Goal: Task Accomplishment & Management: Manage account settings

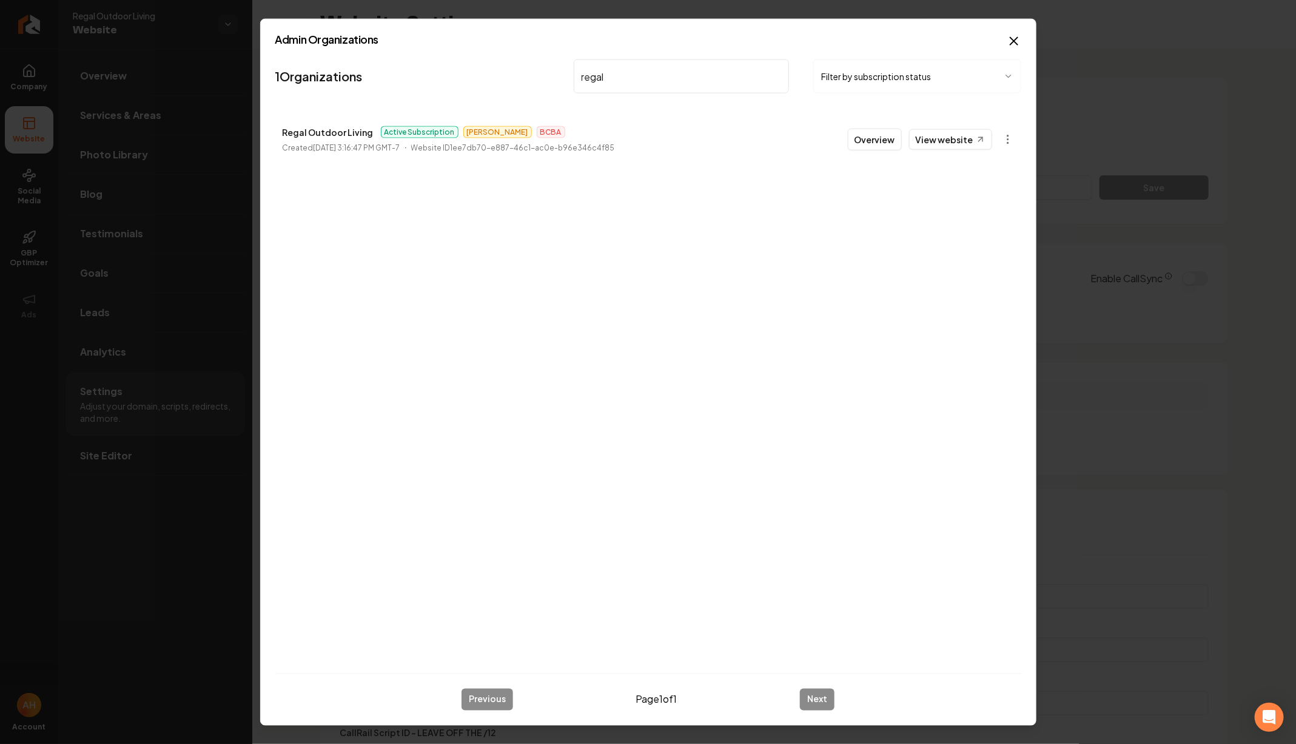
scroll to position [109, 0]
click at [643, 83] on input "regal" at bounding box center [682, 76] width 216 height 34
paste input "[PERSON_NAME]"
type input "[PERSON_NAME]"
click at [1009, 143] on body "Company Website Social Media GBP Optimizer Ads Account Regal Outdoor Living Web…" at bounding box center [648, 372] width 1296 height 744
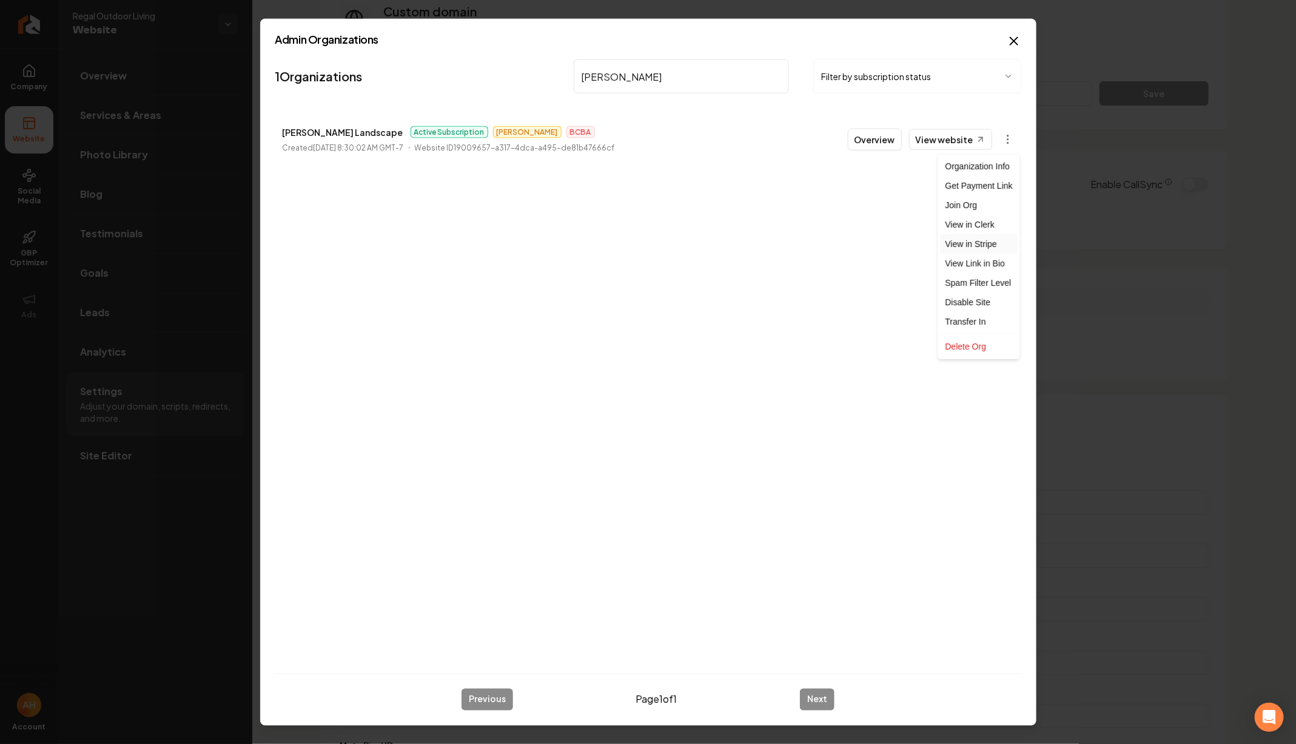
click at [982, 243] on link "View in Stripe" at bounding box center [979, 243] width 77 height 19
click at [655, 92] on input "[PERSON_NAME]" at bounding box center [682, 76] width 216 height 34
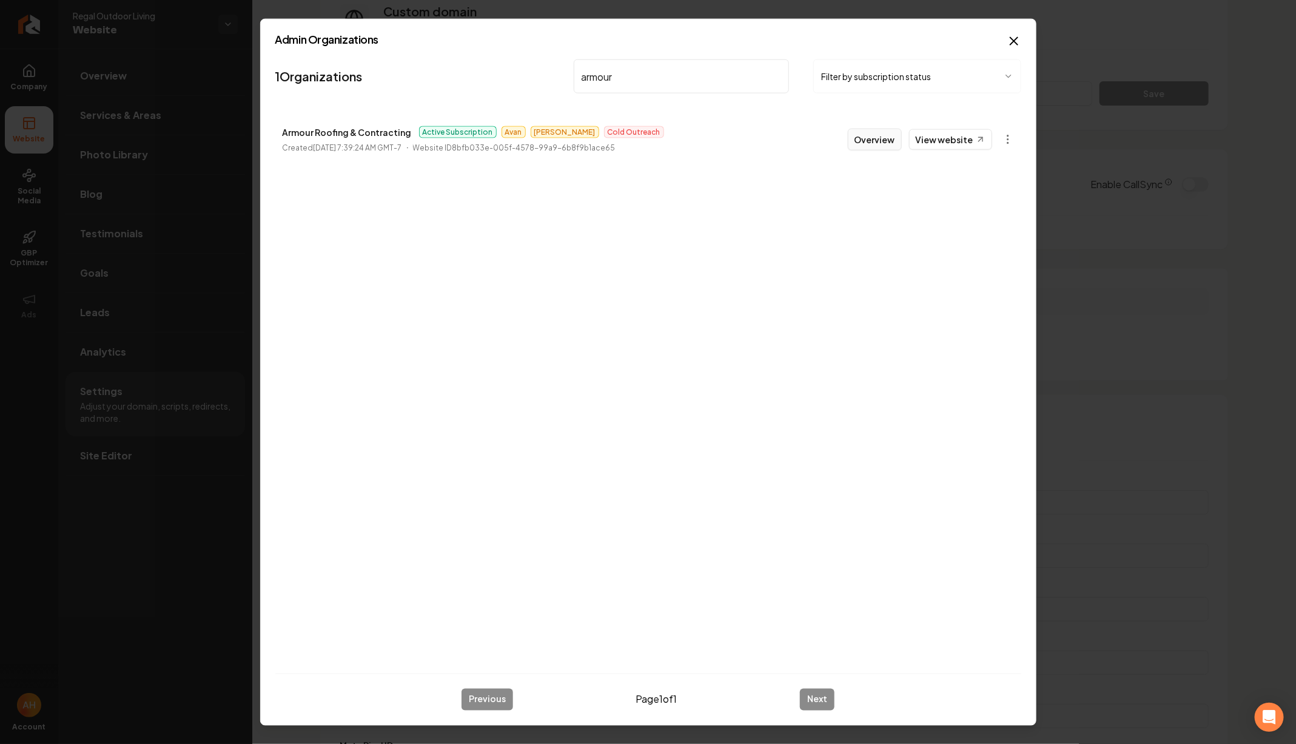
type input "armour"
click at [885, 136] on button "Overview" at bounding box center [875, 140] width 54 height 22
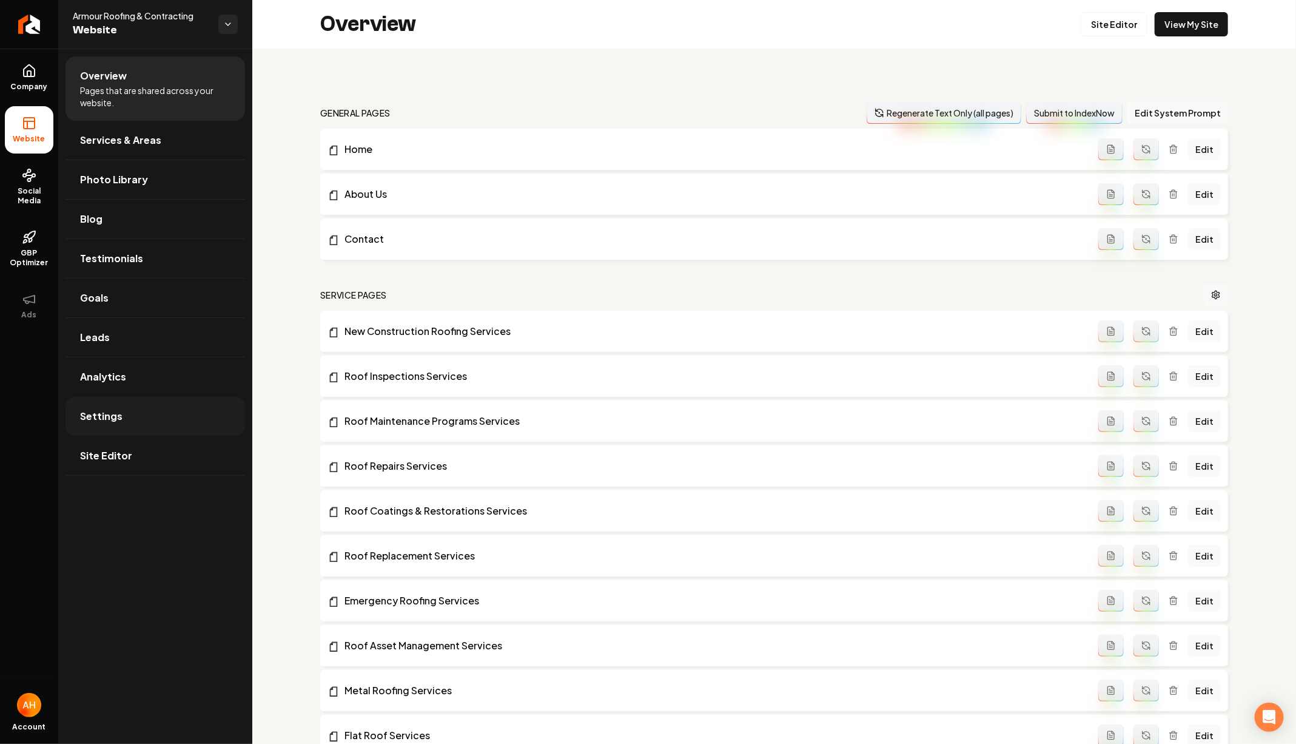
click at [163, 413] on link "Settings" at bounding box center [155, 416] width 180 height 39
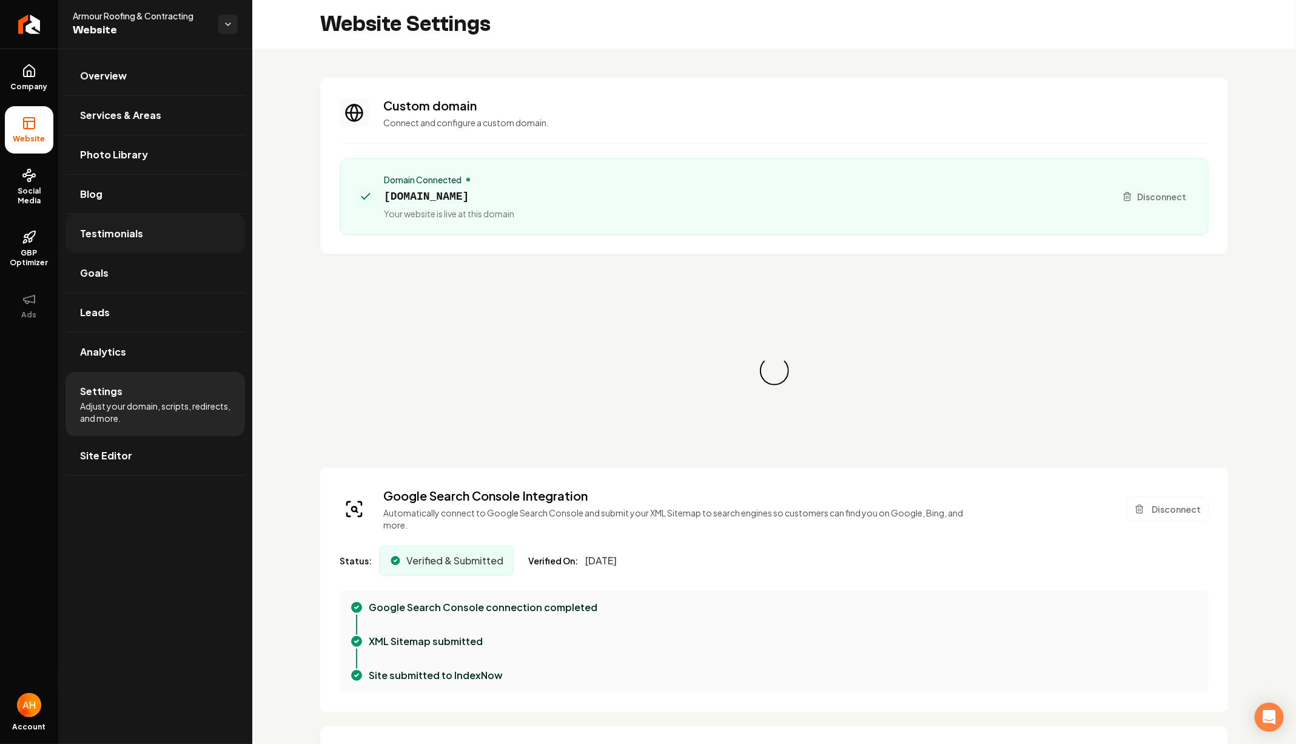
scroll to position [109, 0]
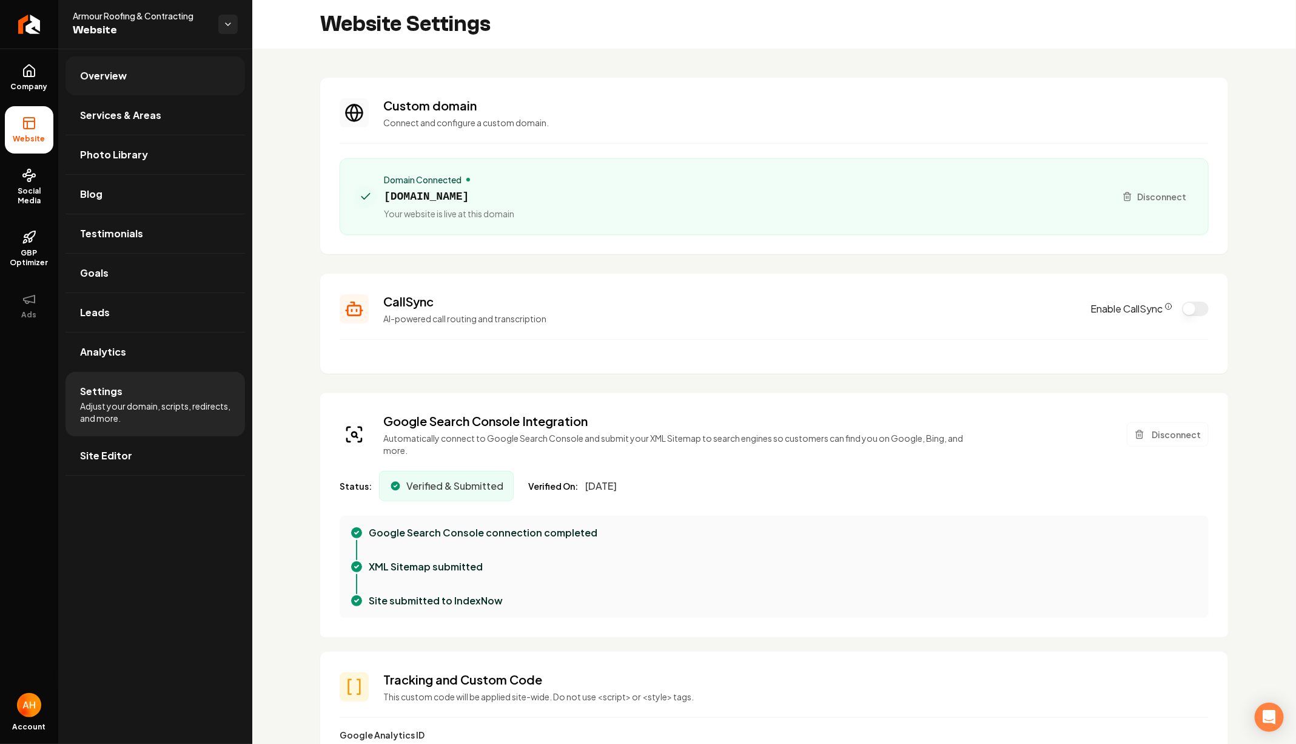
click at [104, 58] on link "Overview" at bounding box center [155, 75] width 180 height 39
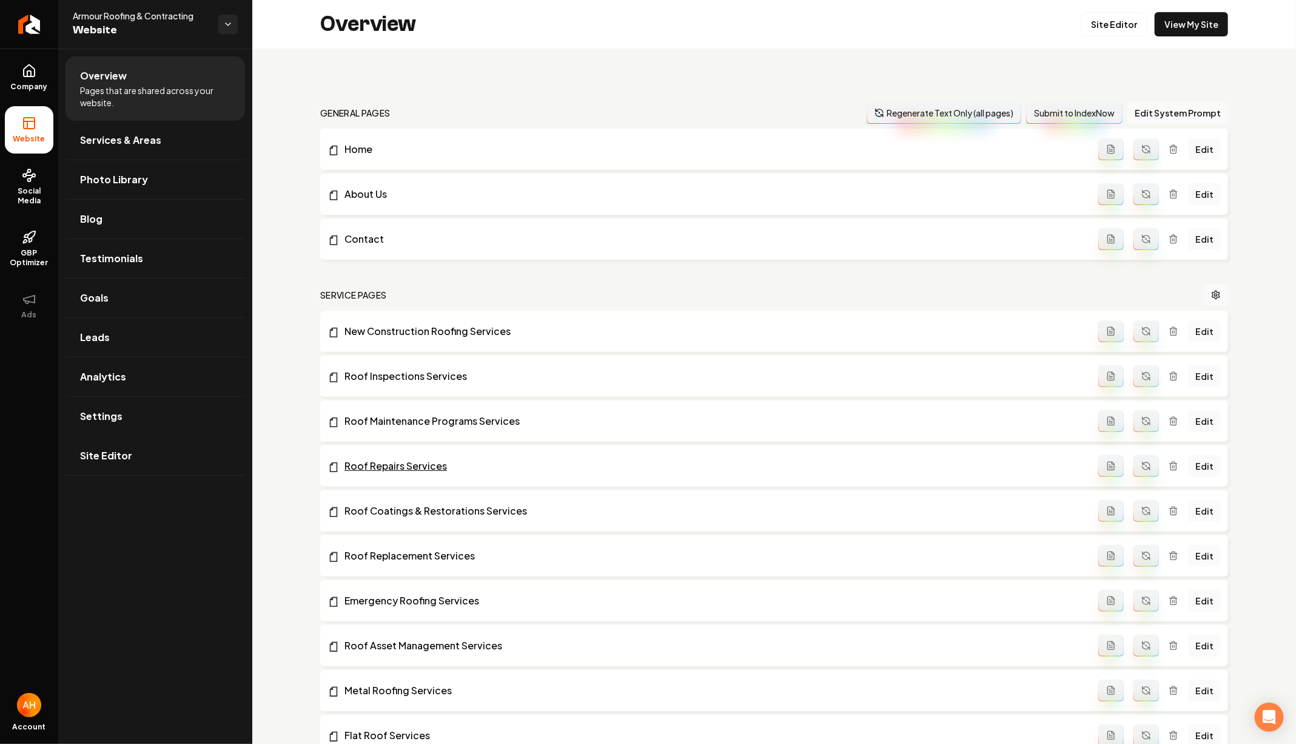
scroll to position [1297, 0]
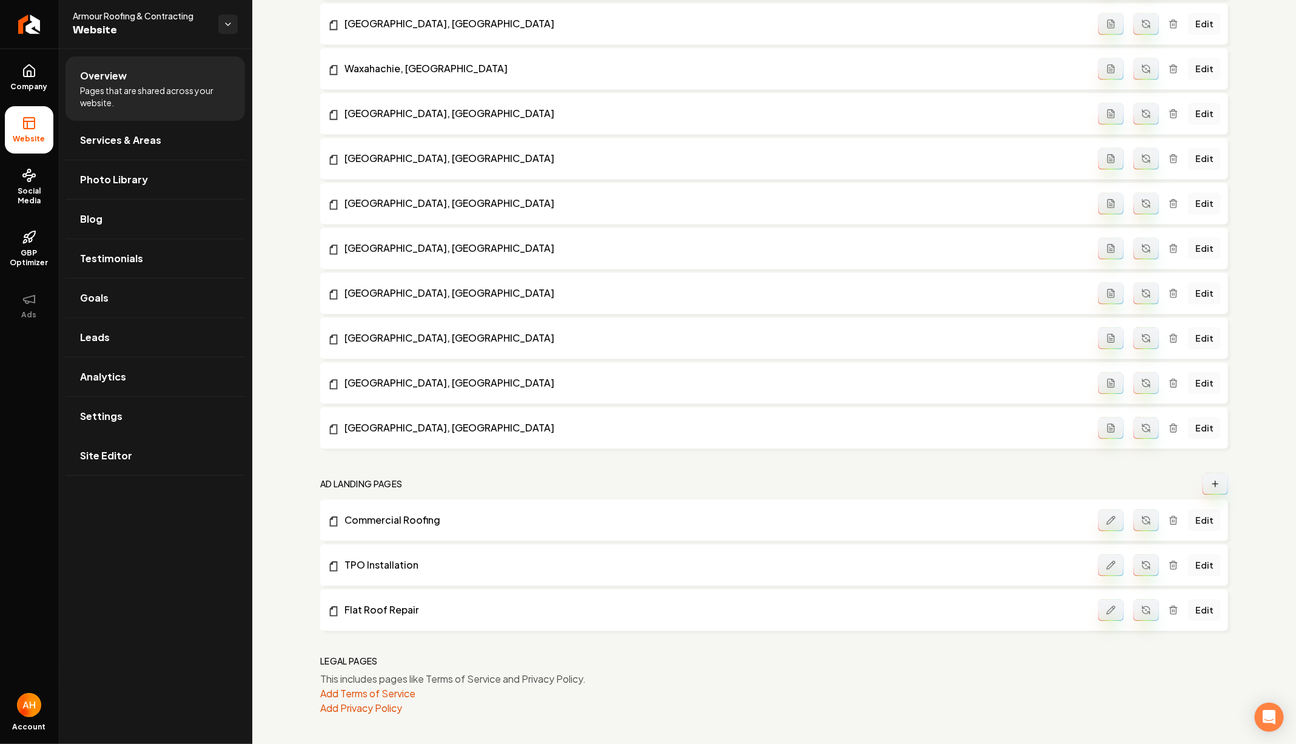
click at [1218, 475] on button "Main content area" at bounding box center [1215, 483] width 25 height 22
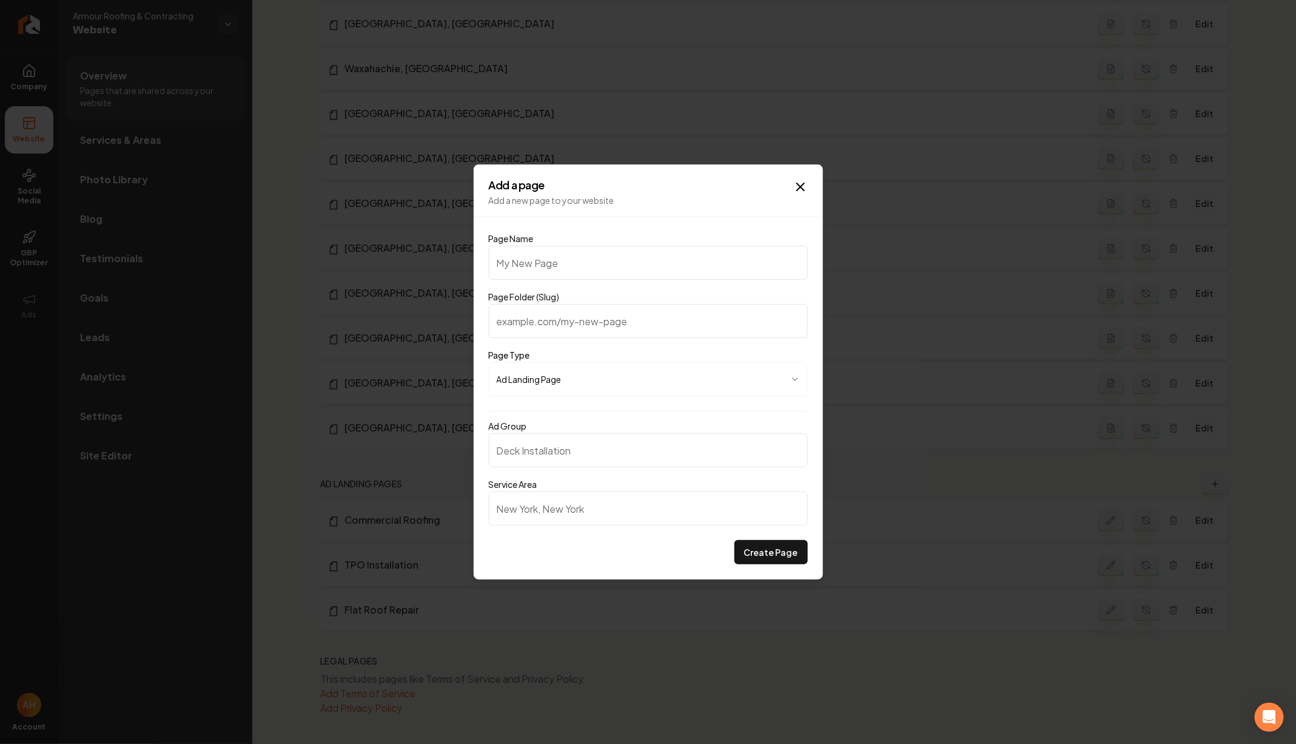
type input "A"
type input "a"
type input "AR"
type input "ar"
type input "ARm"
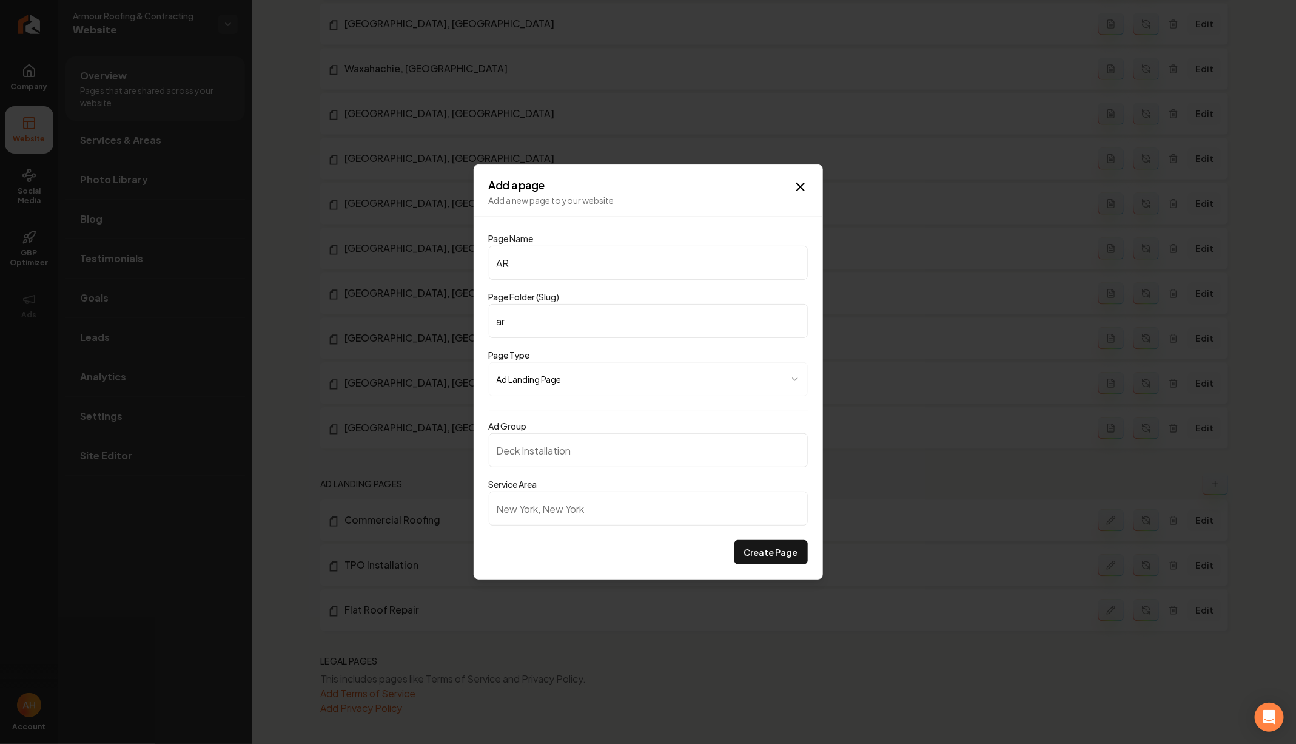
type input "arm"
type input "ARmo"
type input "armo"
type input "ARmou"
type input "armou"
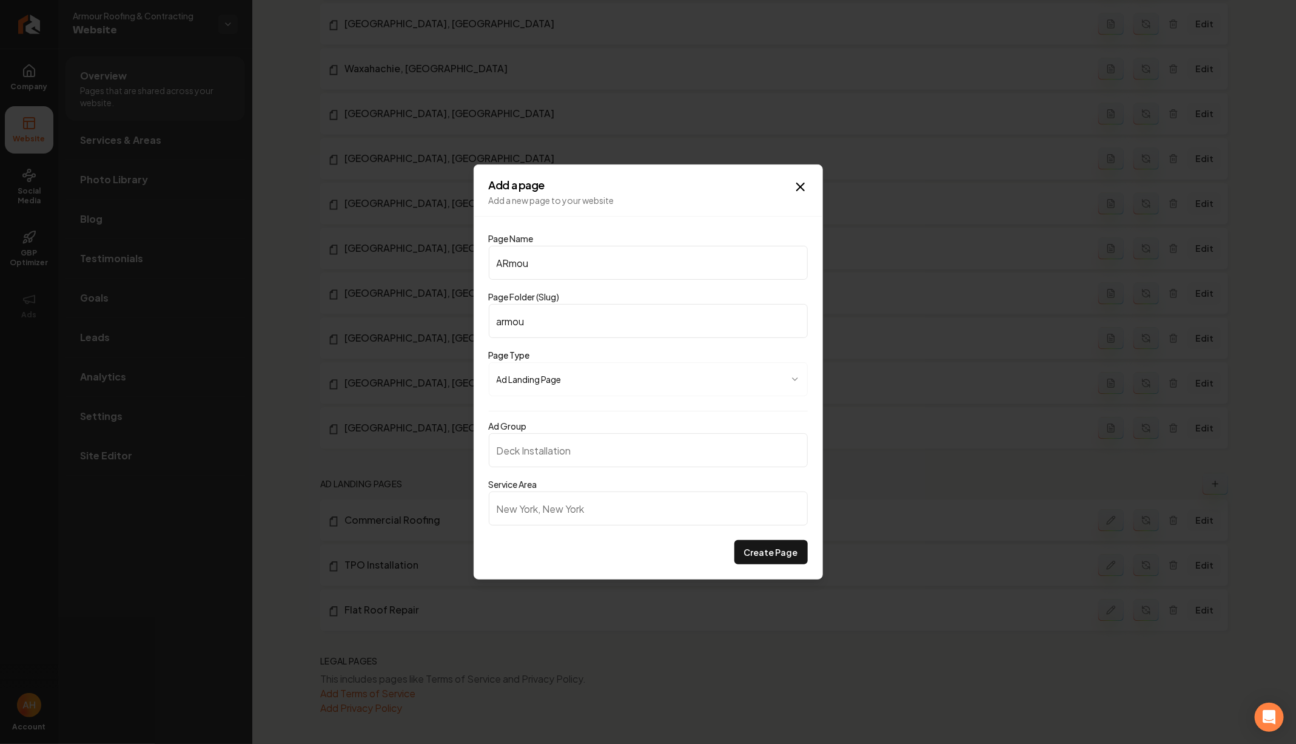
type input "ARmour"
type input "armour"
type input "A"
type input "a"
type input "Ar"
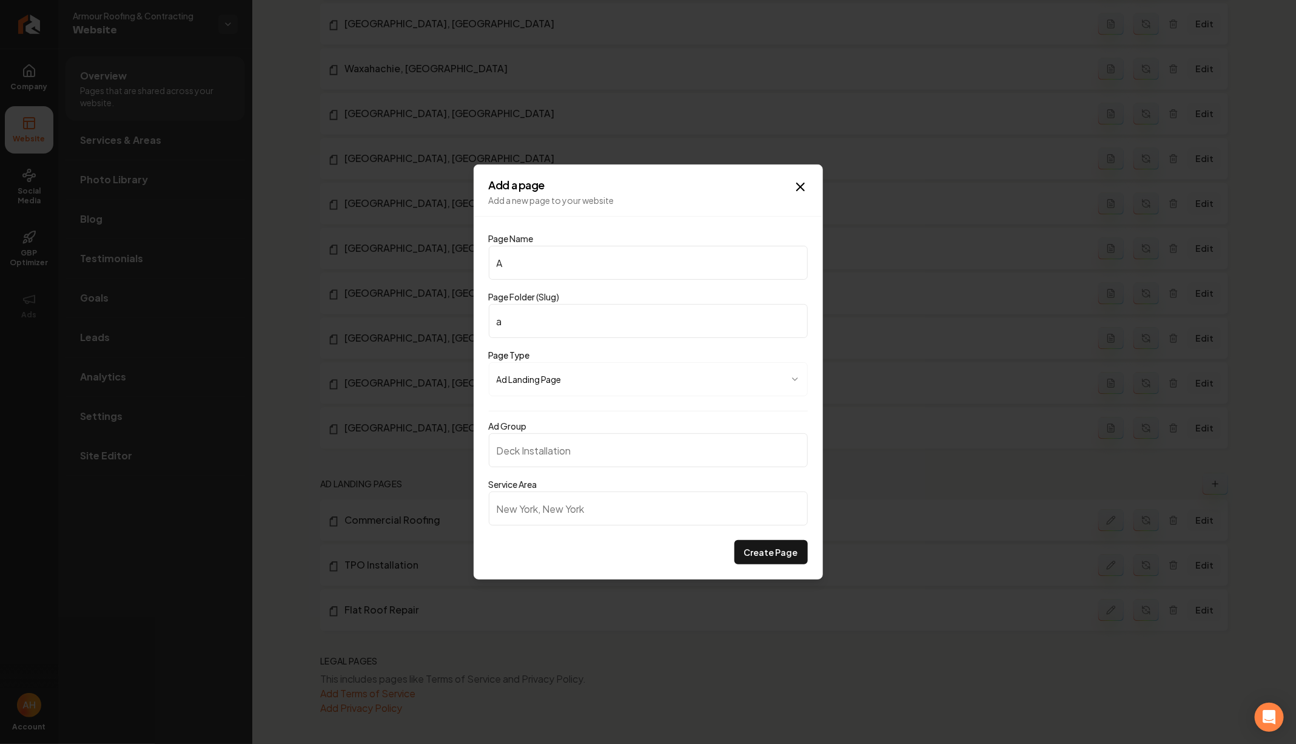
type input "ar"
type input "Arm"
type input "arm"
type input "Armo"
type input "armo"
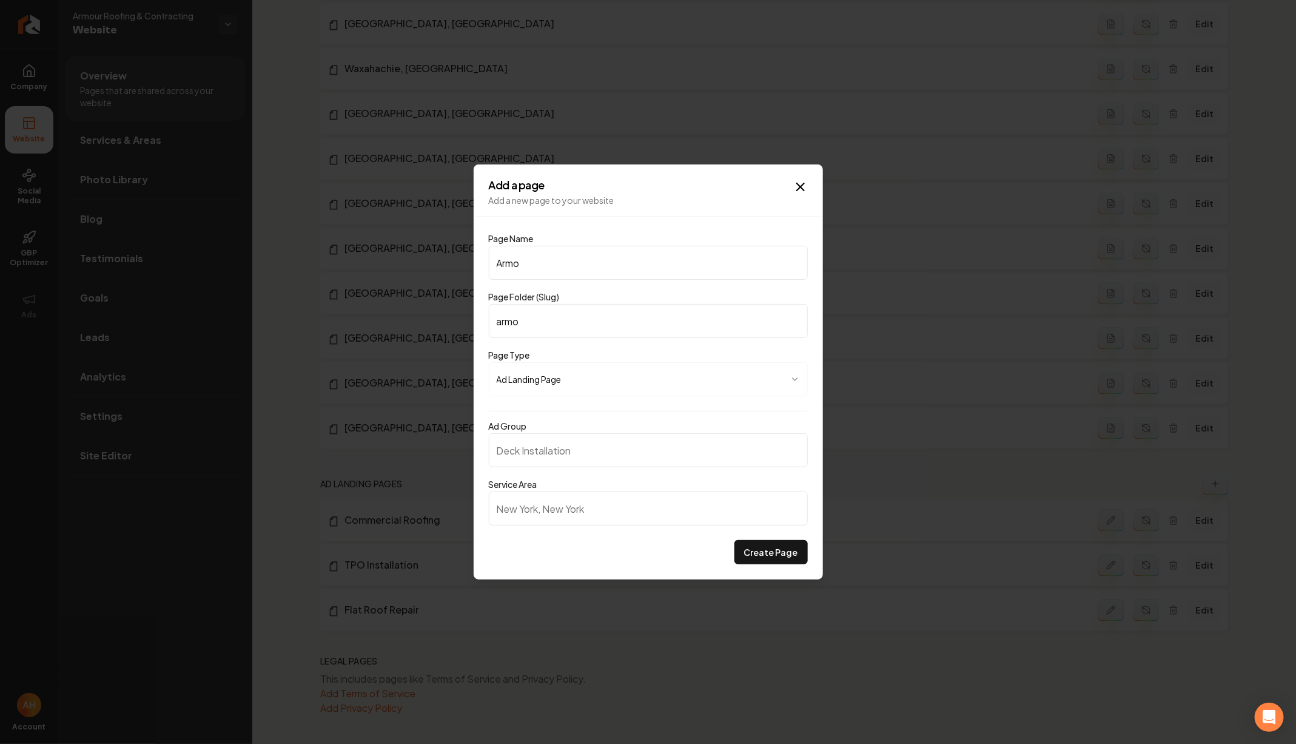
type input "Armou"
type input "armou"
type input "Armour"
type input "armour"
type input "Armour R"
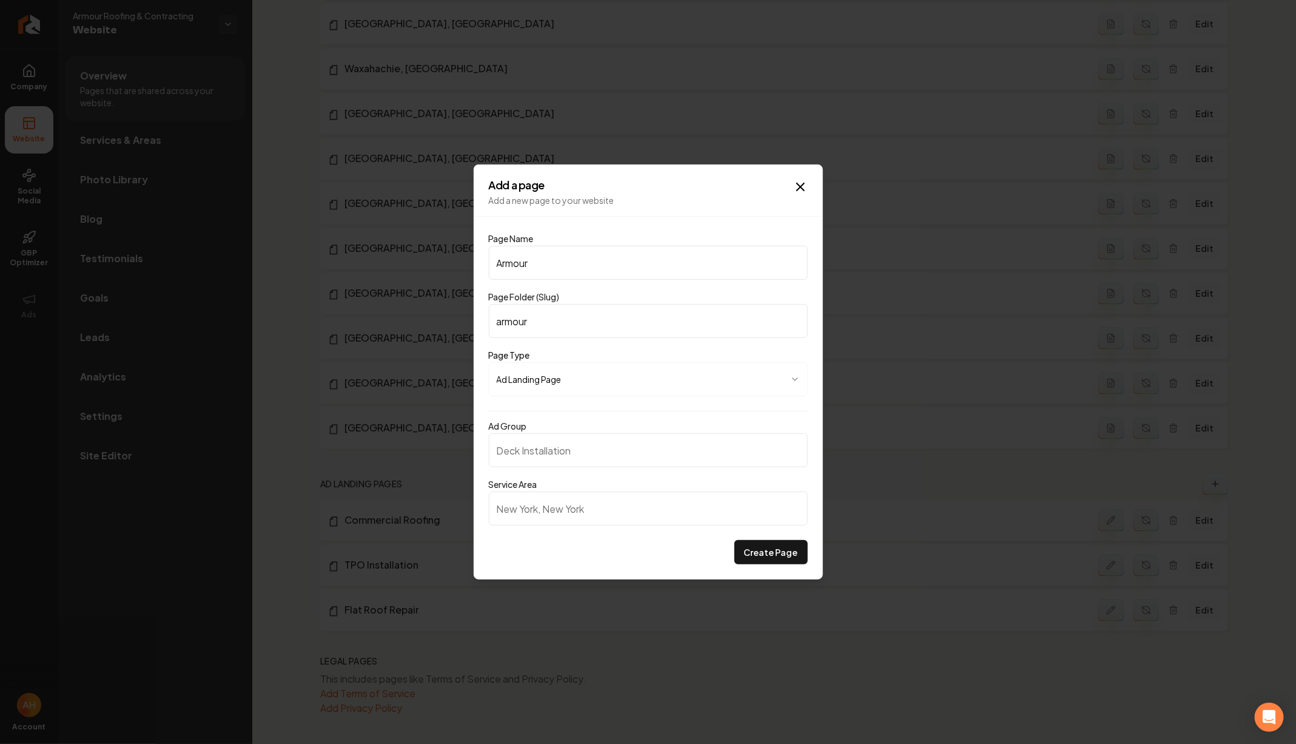
type input "armour-r"
type input "Armour Ro"
type input "armour-ro"
type input "Armour Roo"
type input "armour-roo"
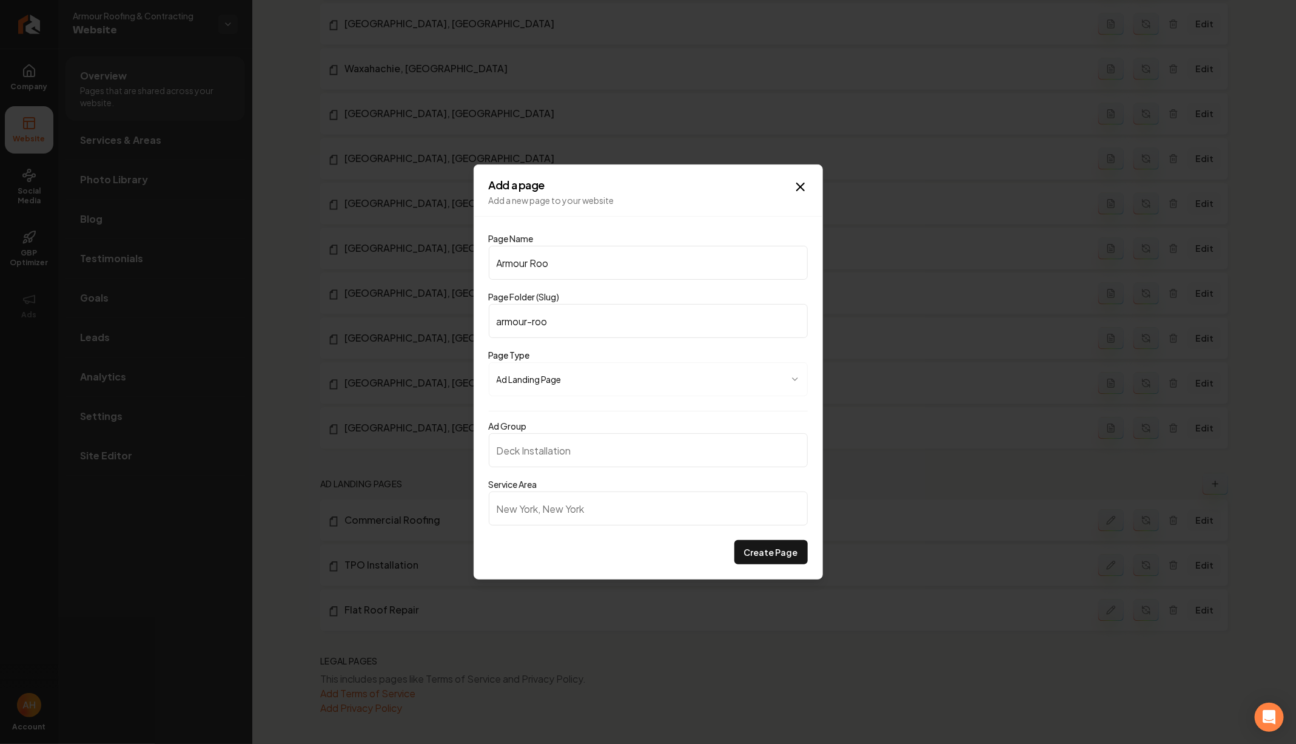
type input "Armour Roof"
type input "armour-roof"
type input "Armour Roofi"
type input "armour-roofi"
type input "Armour Roofin"
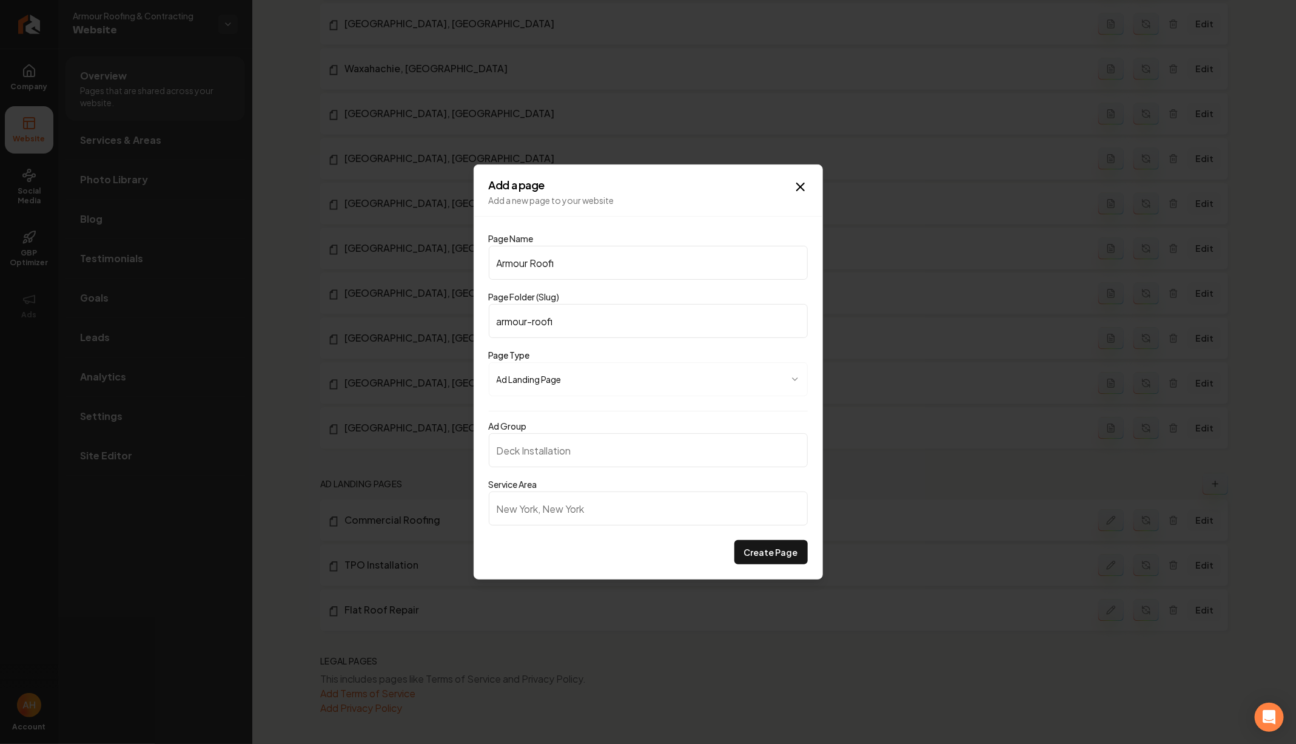
type input "armour-roofin"
type input "Armour Roofing"
type input "armour-roofing"
type input "Armour Roofing B"
type input "armour-roofing-b"
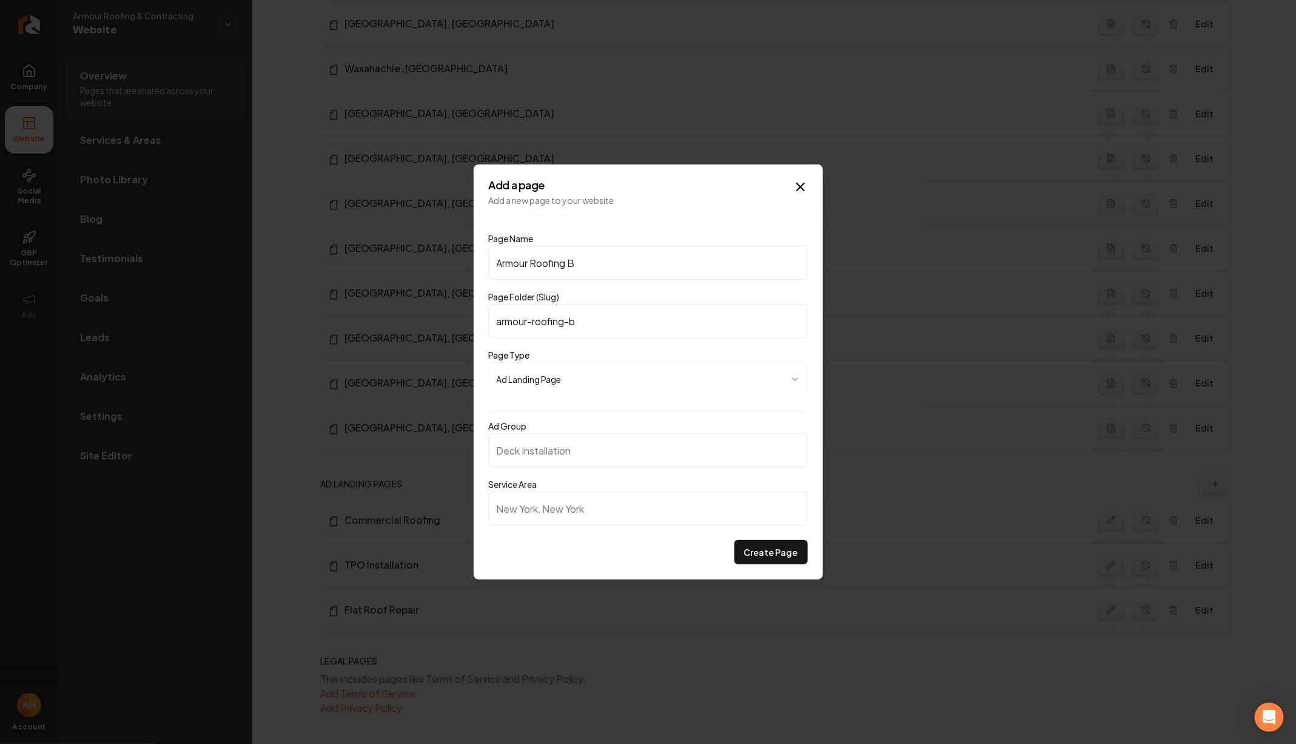
type input "Armour Roofing Br"
type input "armour-roofing-br"
type input "Armour Roofing Bra"
type input "armour-roofing-bra"
type input "Armour Roofing Bran"
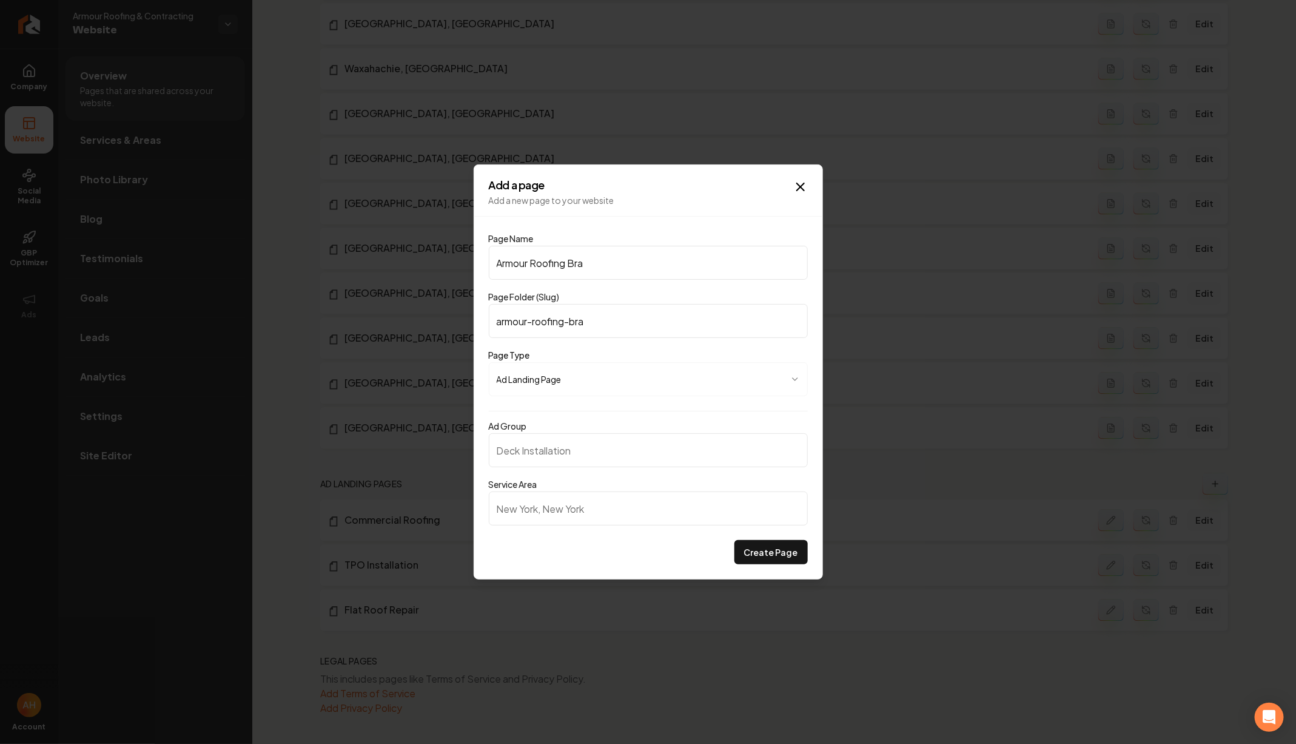
type input "armour-roofing-bran"
type input "Armour Roofing Brand"
type input "armour-roofing-brand"
type input "Armour Roofing Brand"
click at [579, 453] on input "Ad Group" at bounding box center [648, 450] width 319 height 34
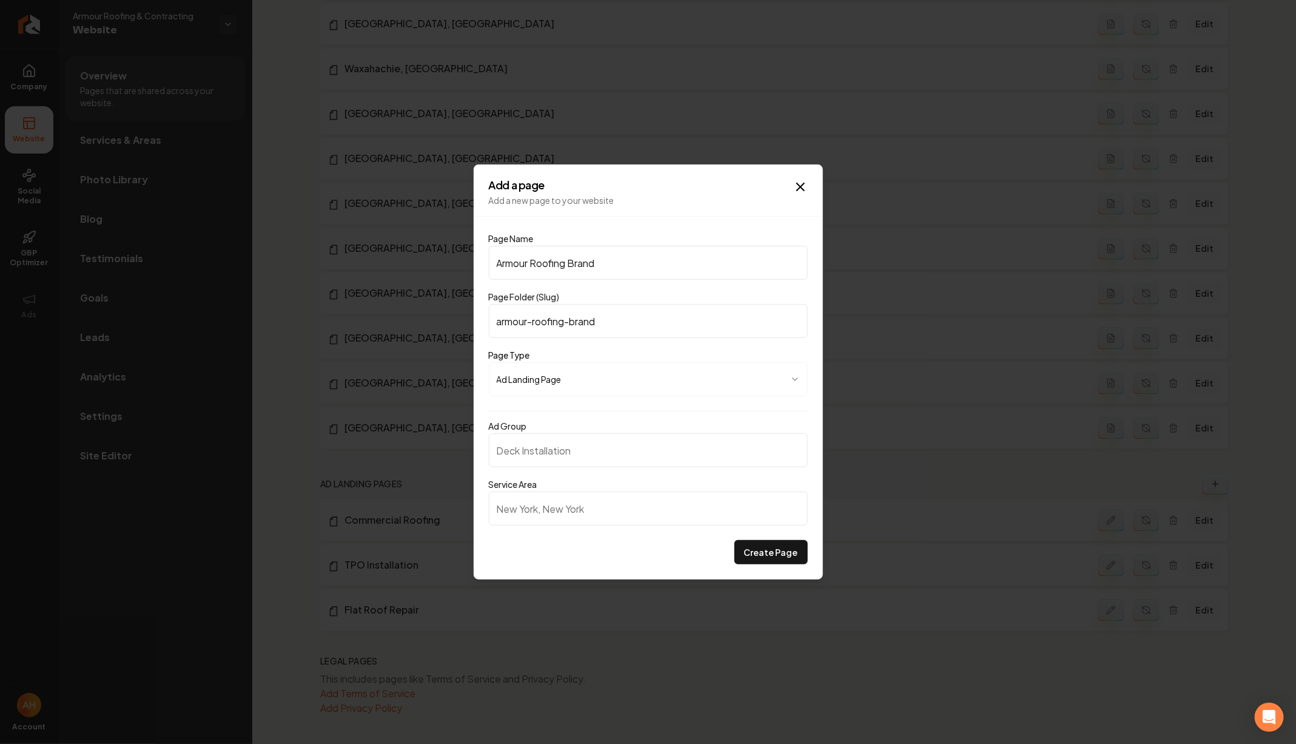
click at [593, 380] on body "Company Website Social Media GBP Optimizer Ads Account Armour Roofing & Contrac…" at bounding box center [648, 372] width 1296 height 744
click at [634, 345] on body "Company Website Social Media GBP Optimizer Ads Account Armour Roofing & Contrac…" at bounding box center [648, 372] width 1296 height 744
click at [593, 445] on input "Ad Group" at bounding box center [648, 450] width 319 height 34
type input "Armour"
type input "A"
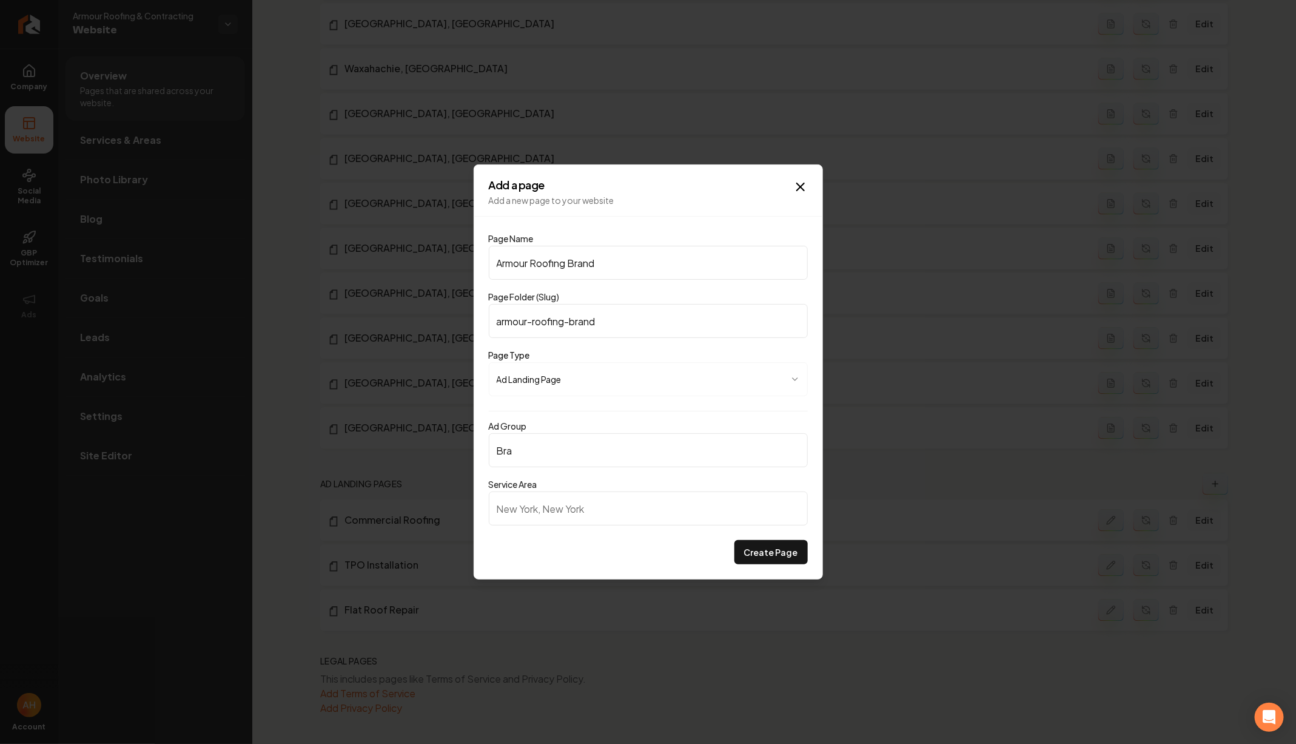
type input "Bran"
type input "Armour Roofing Brand Page"
type input "armour roof"
type input "armour roofing brand page"
click at [810, 176] on div "**********" at bounding box center [648, 371] width 349 height 415
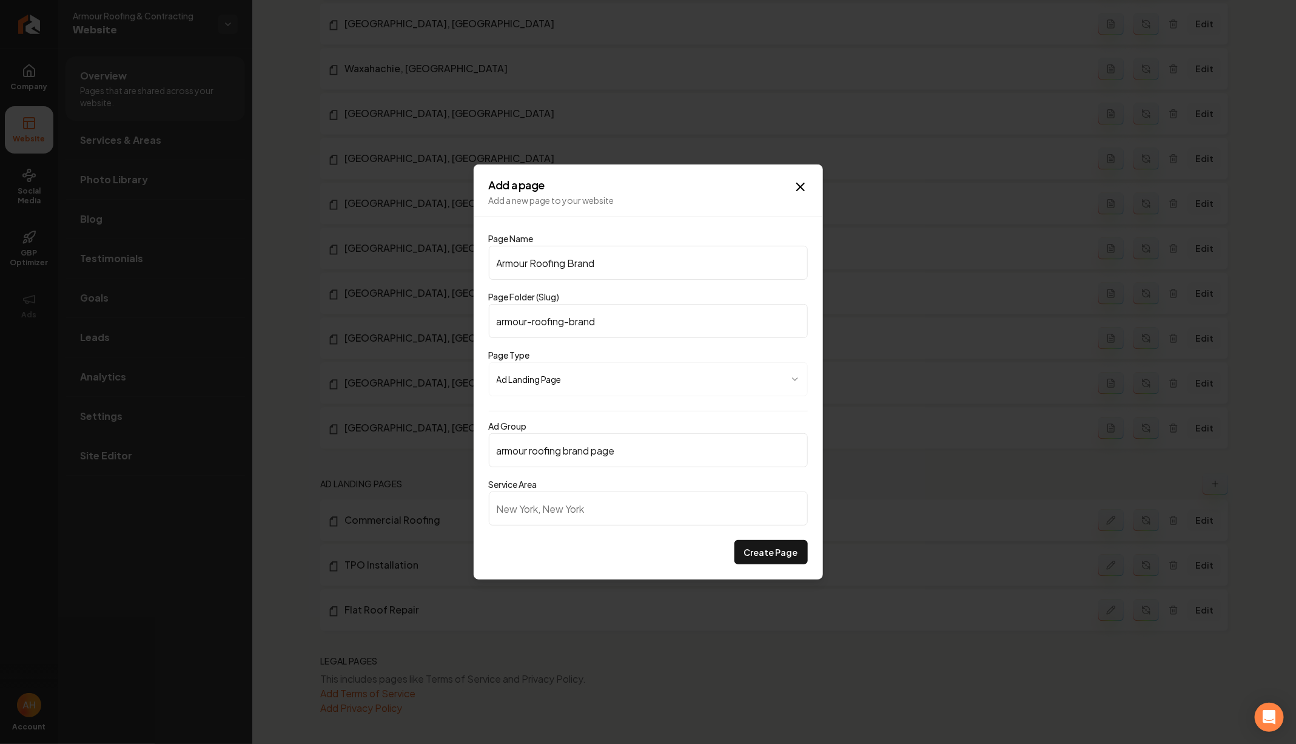
click at [808, 178] on div "**********" at bounding box center [648, 371] width 349 height 415
click at [804, 191] on icon "button" at bounding box center [800, 187] width 15 height 15
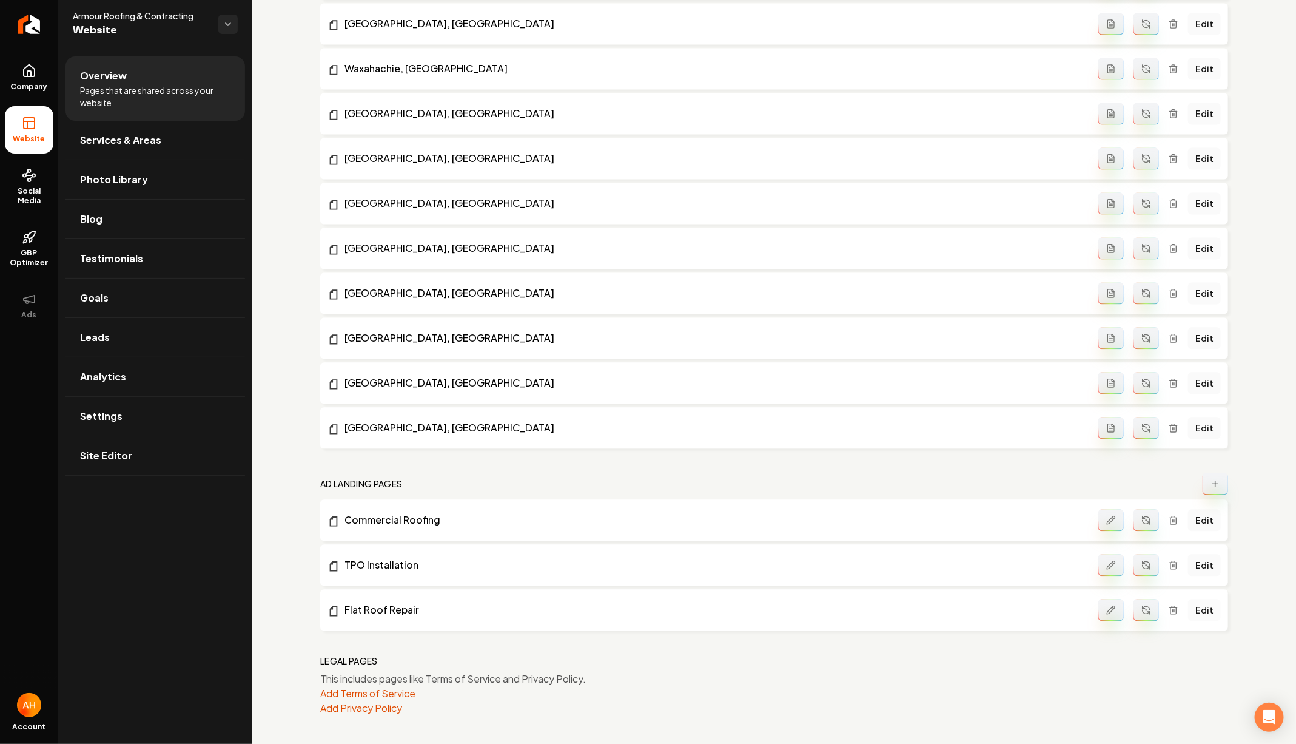
click at [1214, 606] on link "Edit" at bounding box center [1204, 610] width 33 height 22
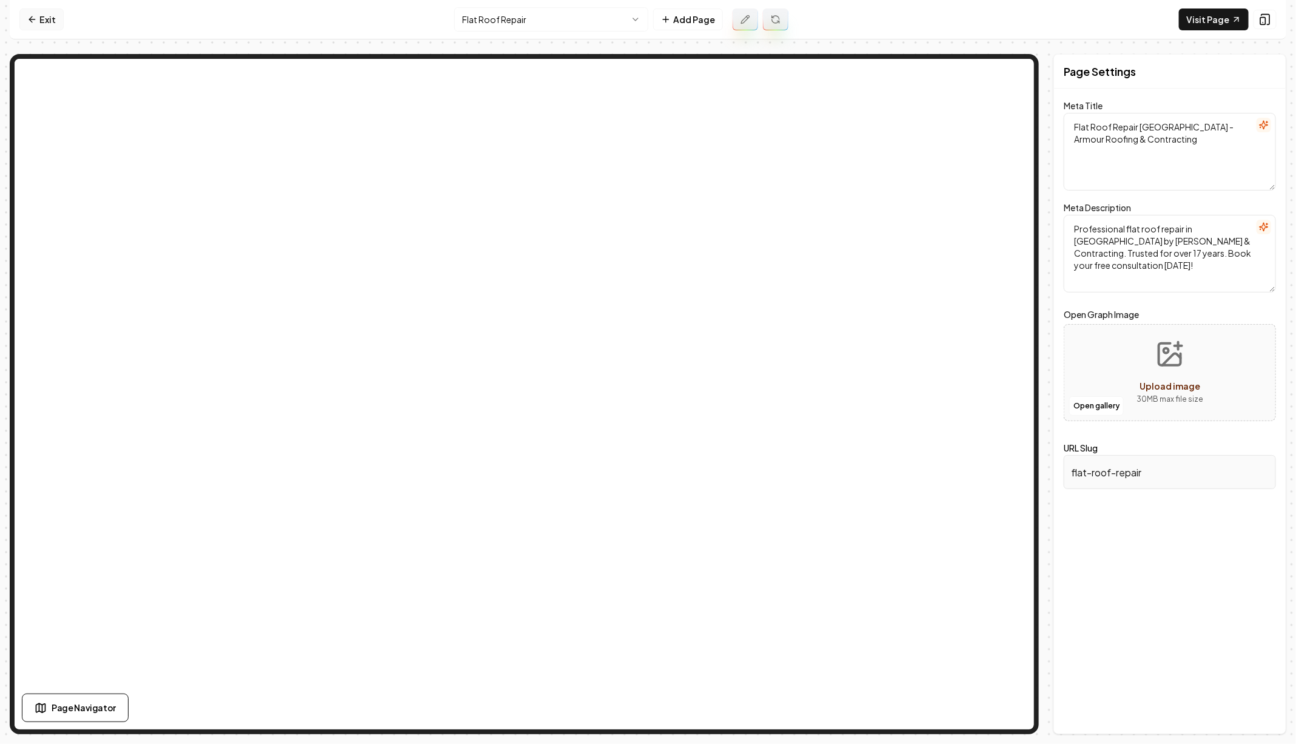
click at [33, 29] on link "Exit" at bounding box center [41, 19] width 44 height 22
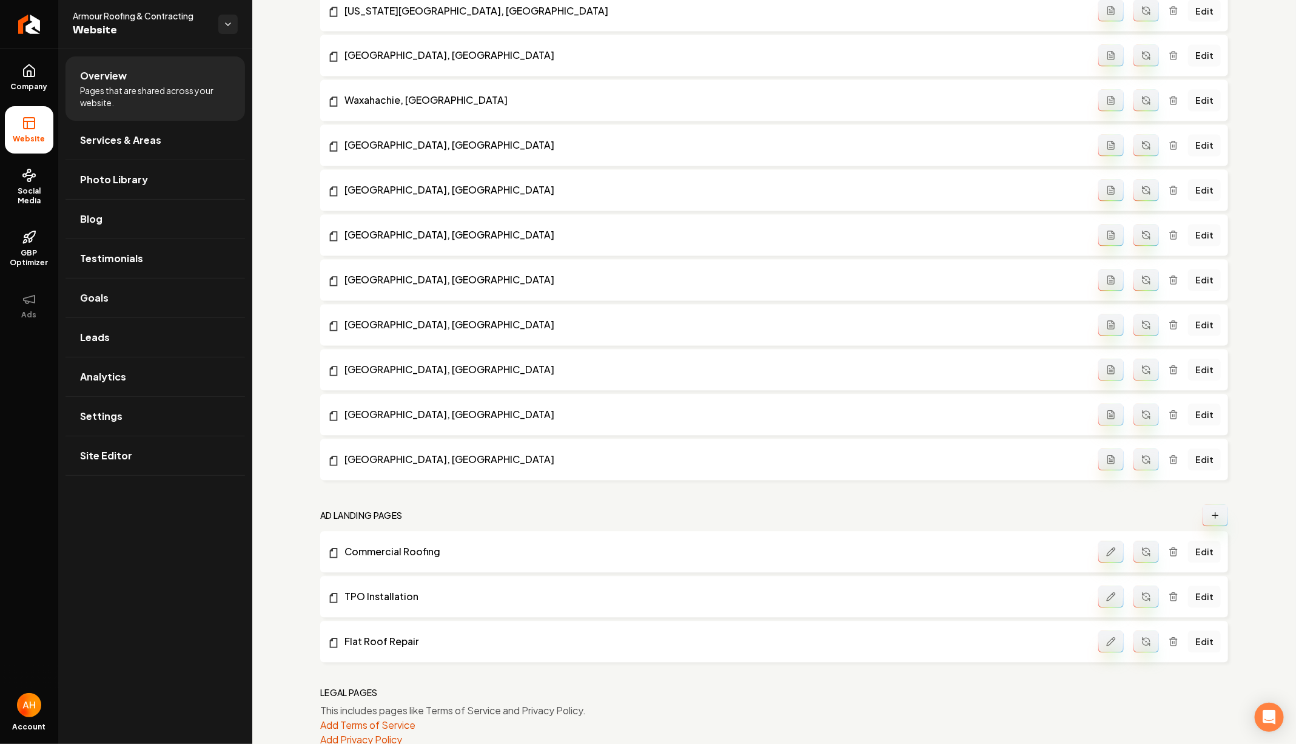
scroll to position [1297, 0]
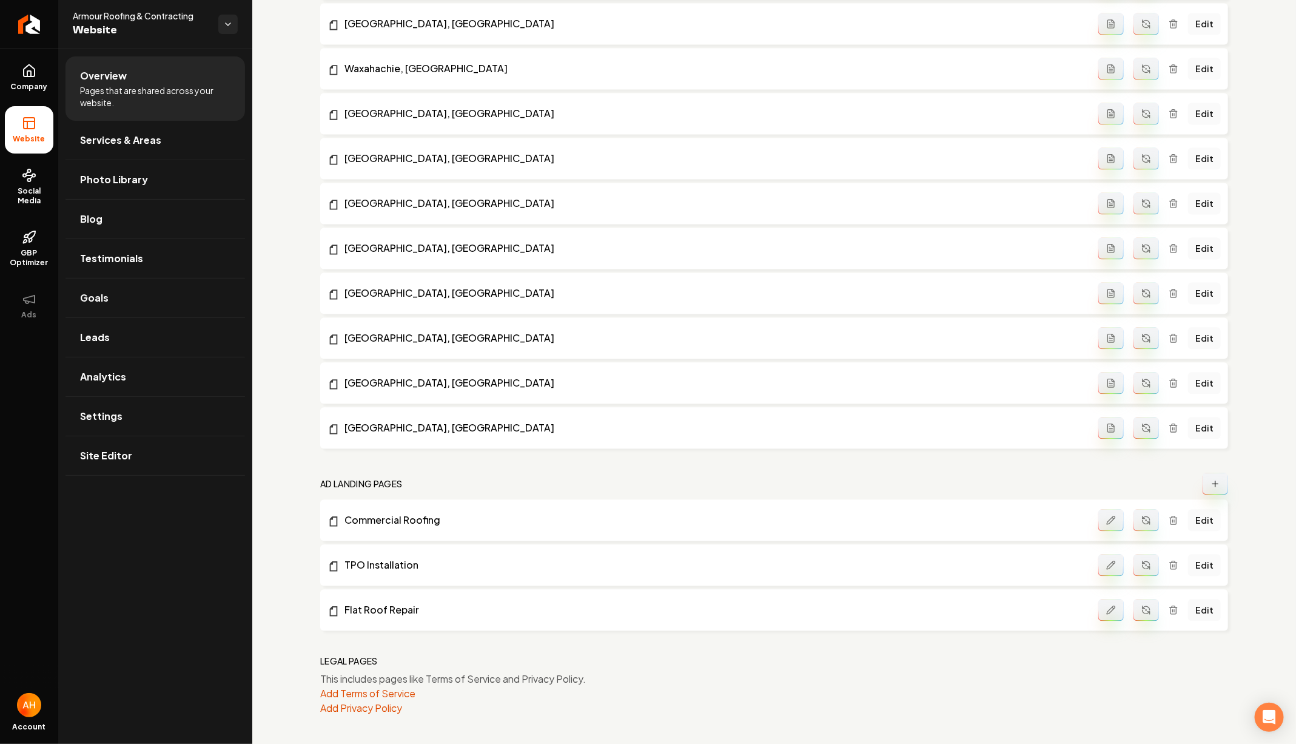
click at [1115, 509] on button "Main content area" at bounding box center [1110, 520] width 25 height 22
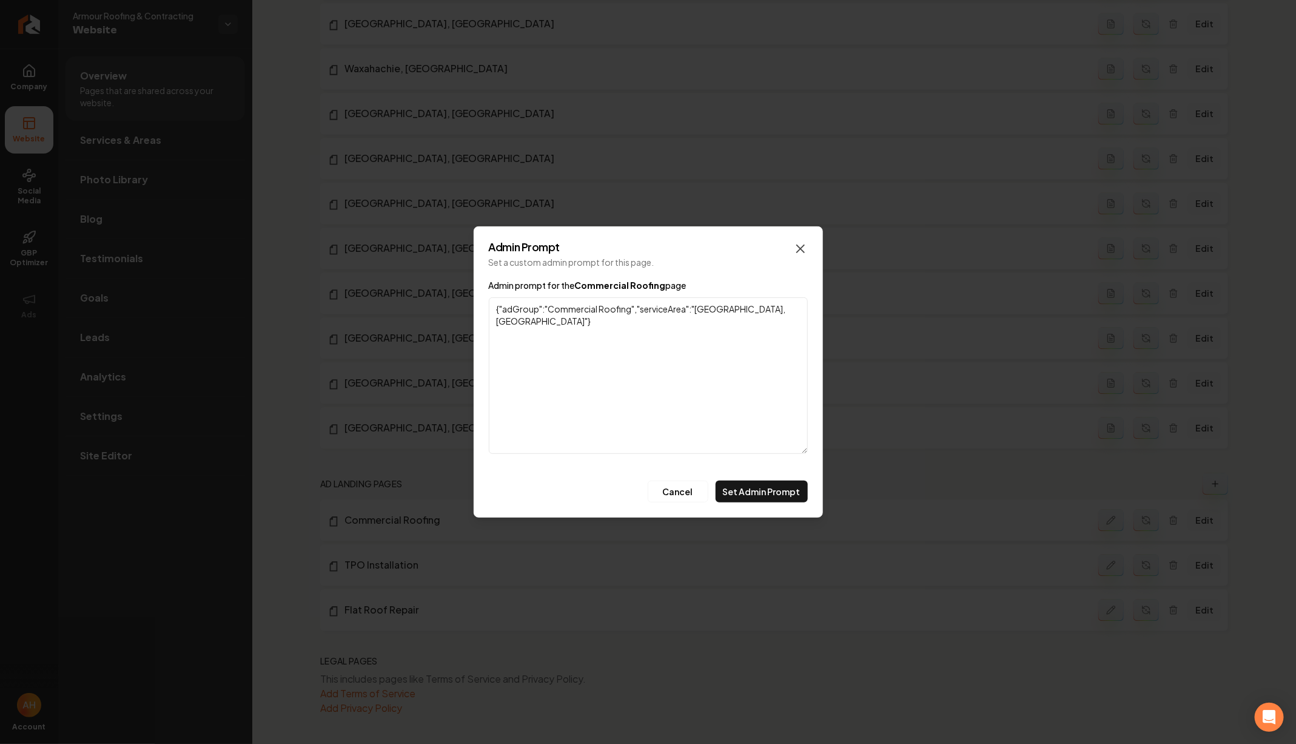
click at [801, 244] on icon "button" at bounding box center [800, 248] width 15 height 15
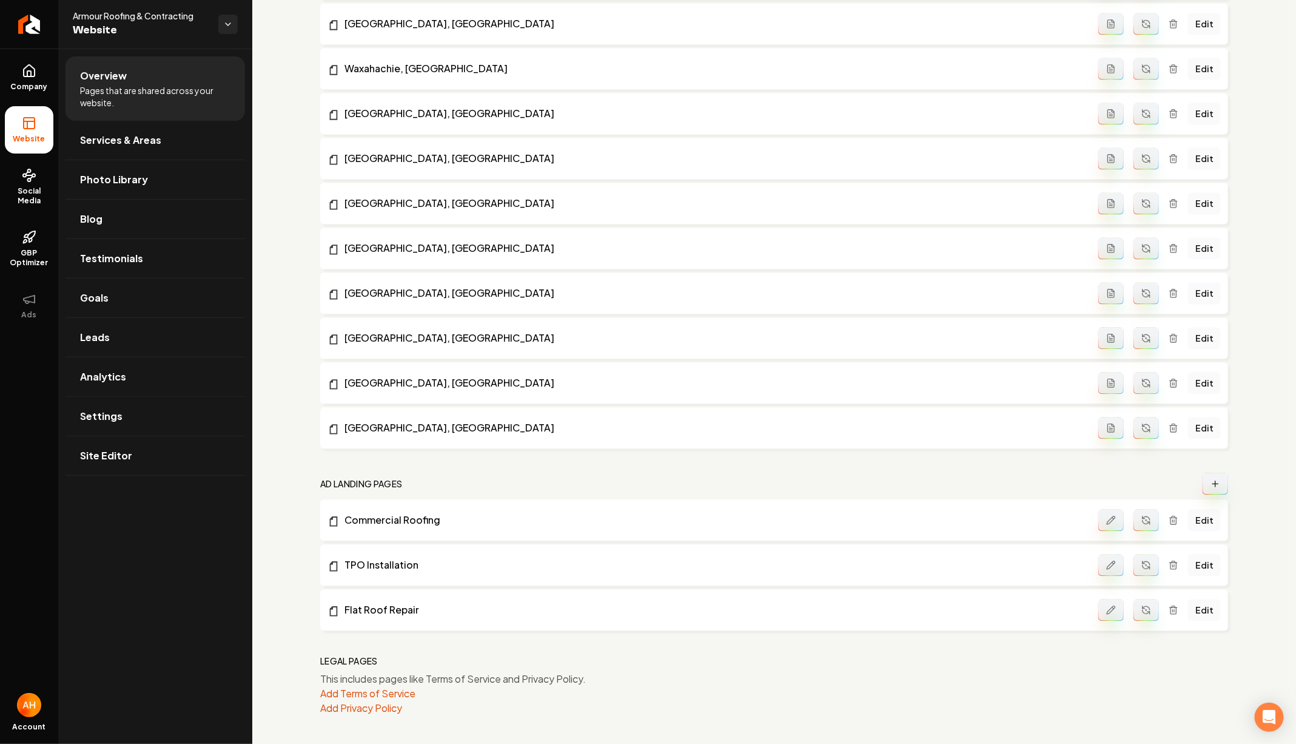
click at [1215, 485] on icon "Main content area" at bounding box center [1215, 483] width 10 height 10
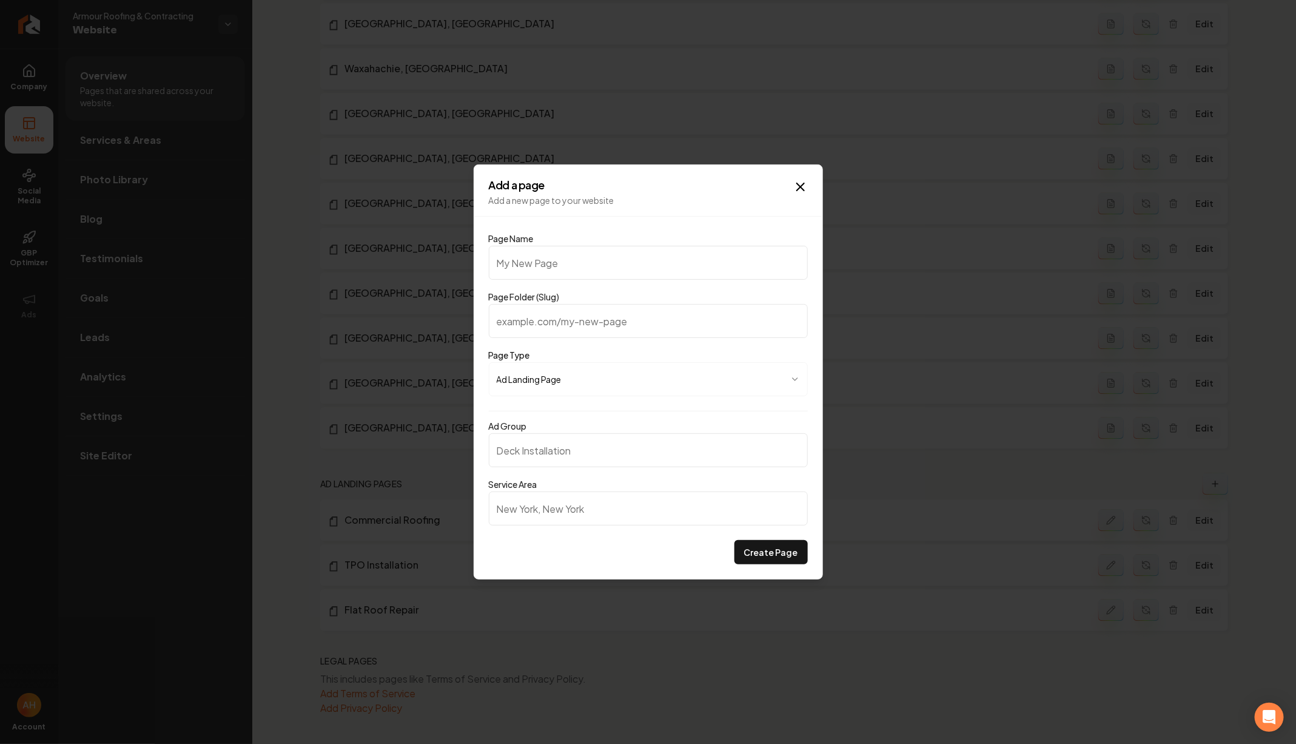
type input "A"
type input "a"
type input "Ar"
type input "ar"
type input "Arm"
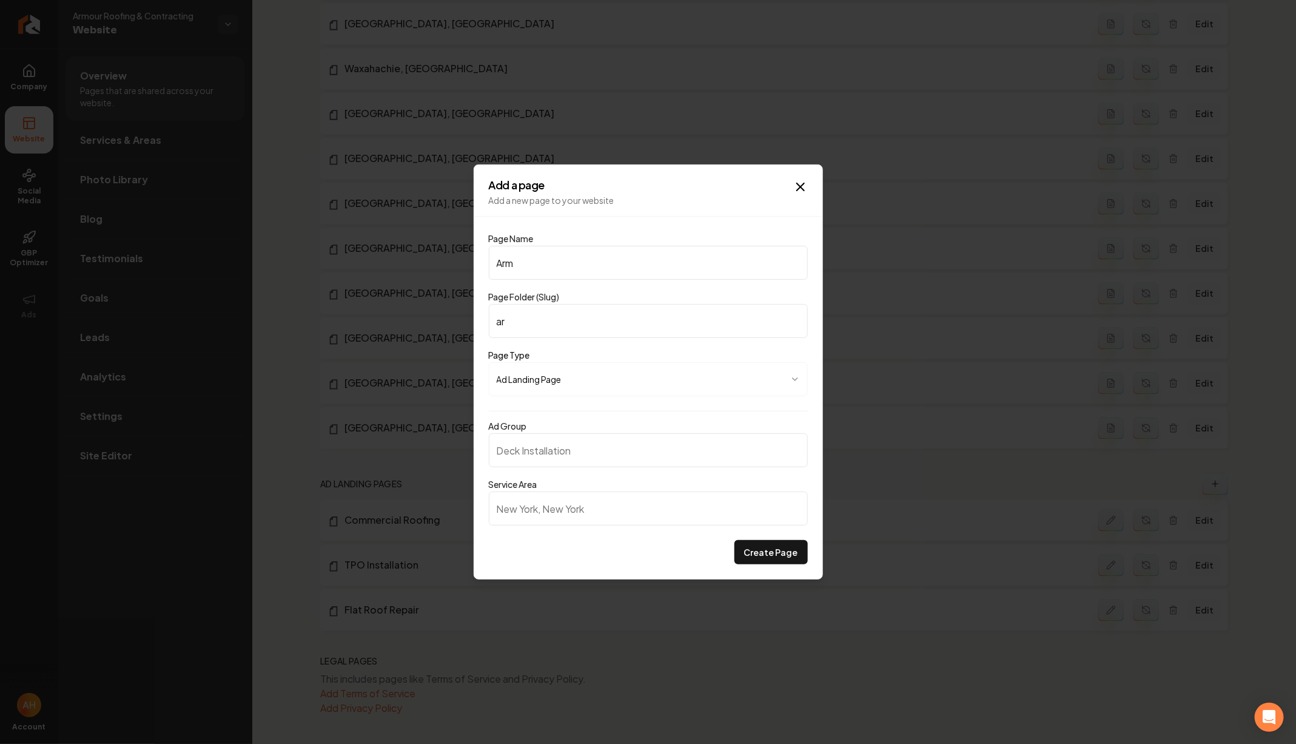
type input "arm"
type input "Armo"
type input "armo"
type input "Armou"
type input "armou"
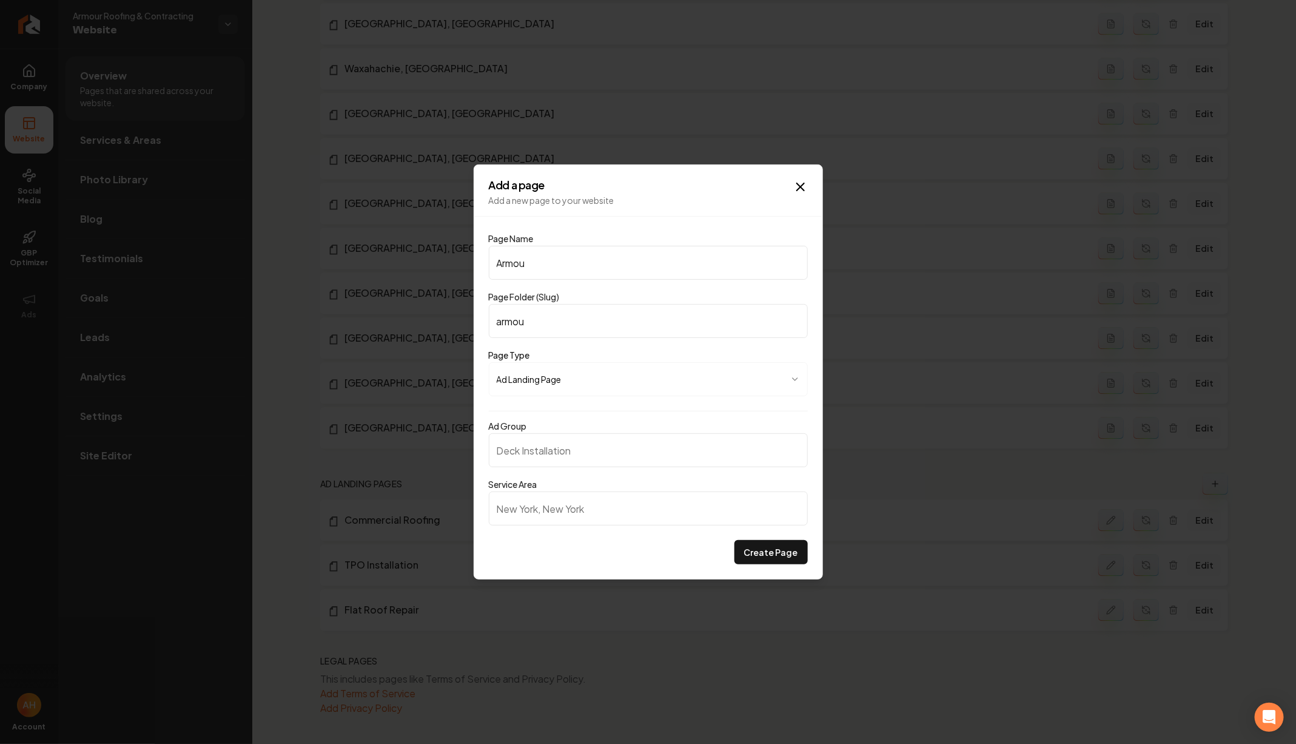
type input "Armour"
type input "armour"
type input "Armour R"
type input "armour-r"
type input "Armour Ro"
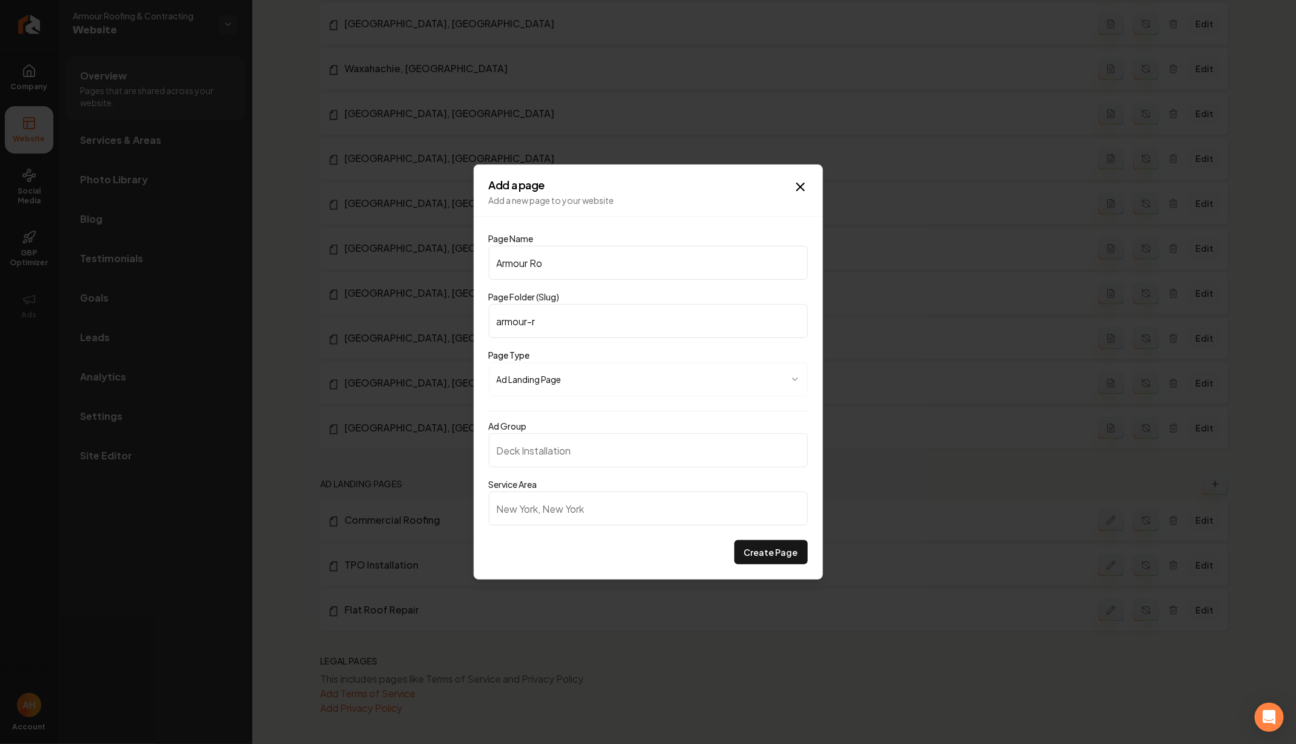
type input "armour-ro"
type input "Armour Roo"
type input "armour-roo"
type input "Armour Roof"
type input "armour-roof"
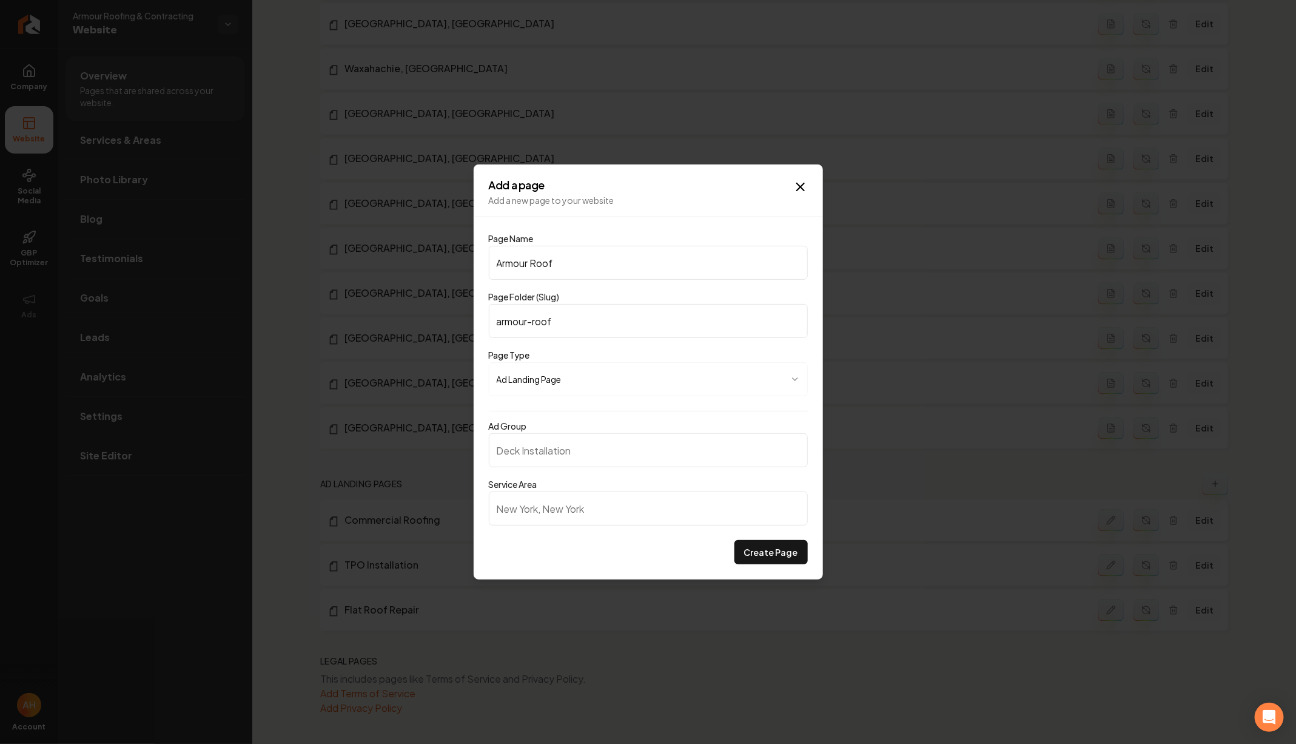
type input "Armour Roofi"
type input "armour-roofi"
type input "Armour Roofin"
type input "armour-roofin"
type input "Armour Roofing"
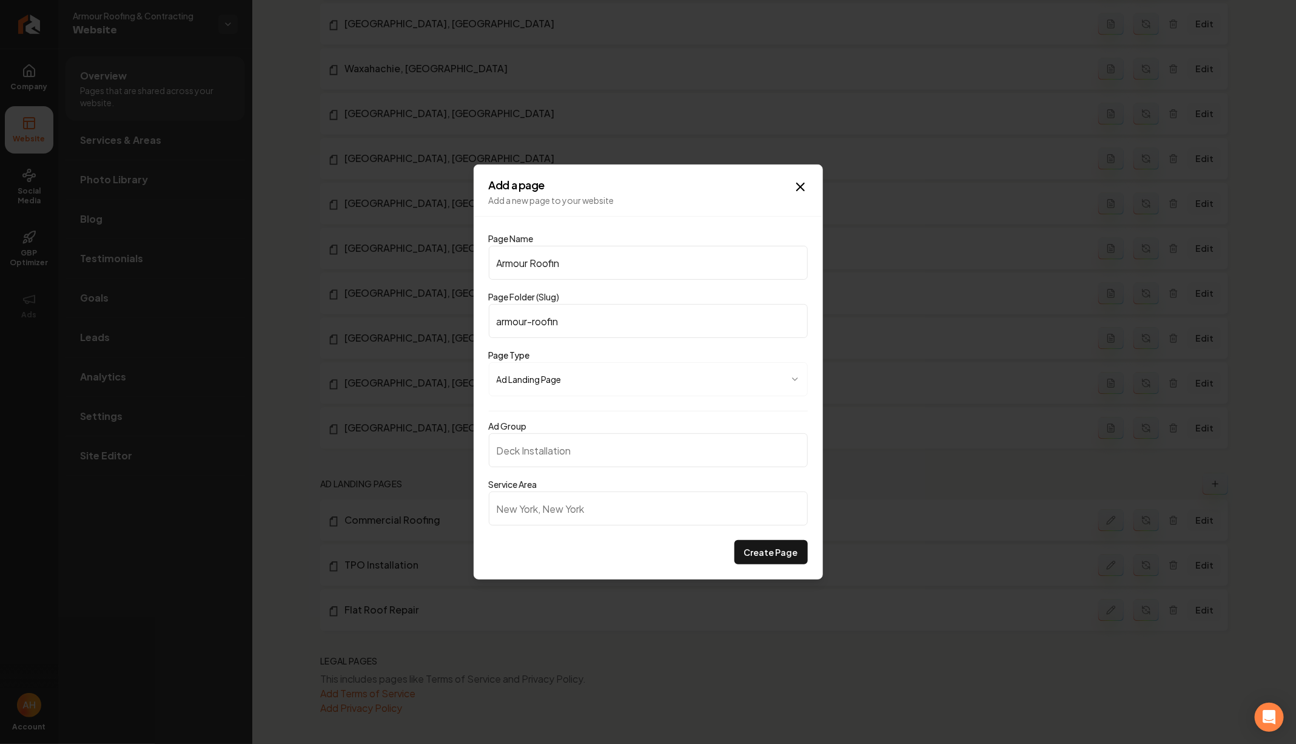
type input "armour-roofing"
type input "Armour Roofing B"
type input "armour-roofing-b"
type input "Armour Roofing Bra"
type input "armour-roofing-bra"
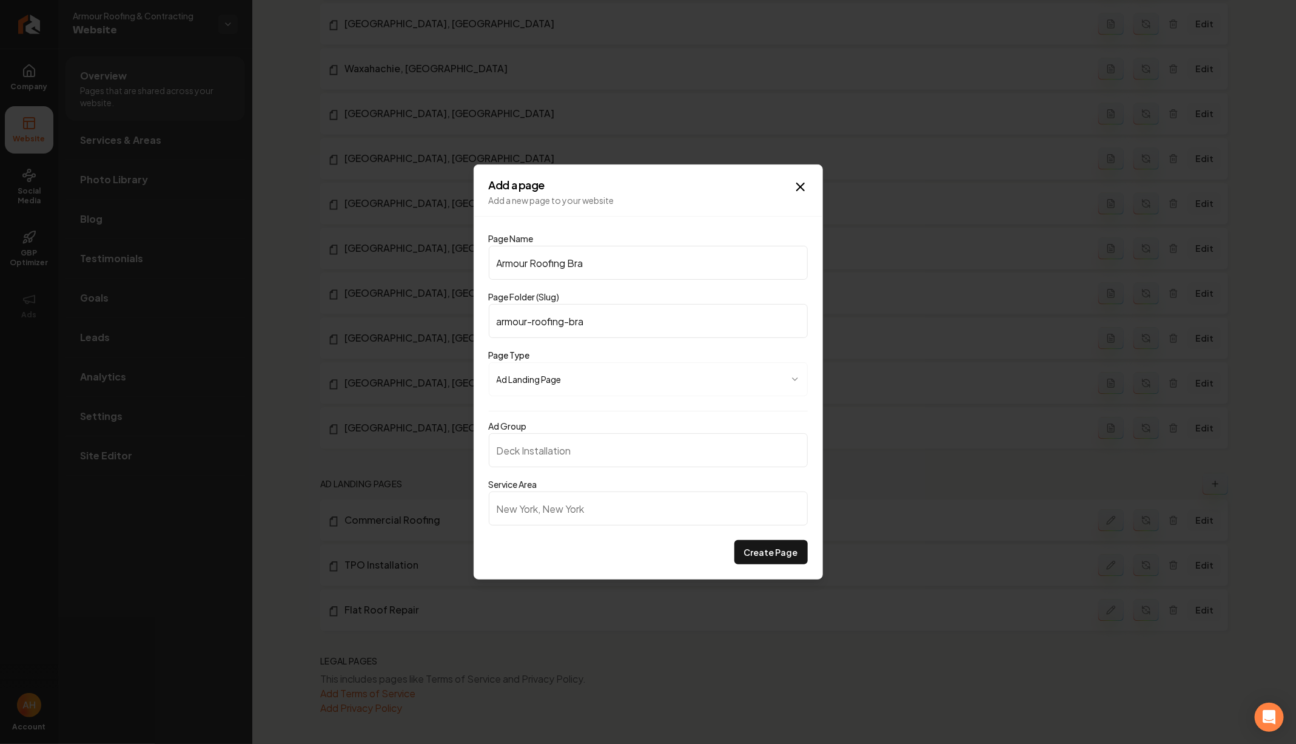
type input "Armour Roofing Bran"
type input "armour-roofing-bran"
type input "Armour Roofing Brand"
type input "armour-roofing-brand"
type input "Armour Roofing Brand P"
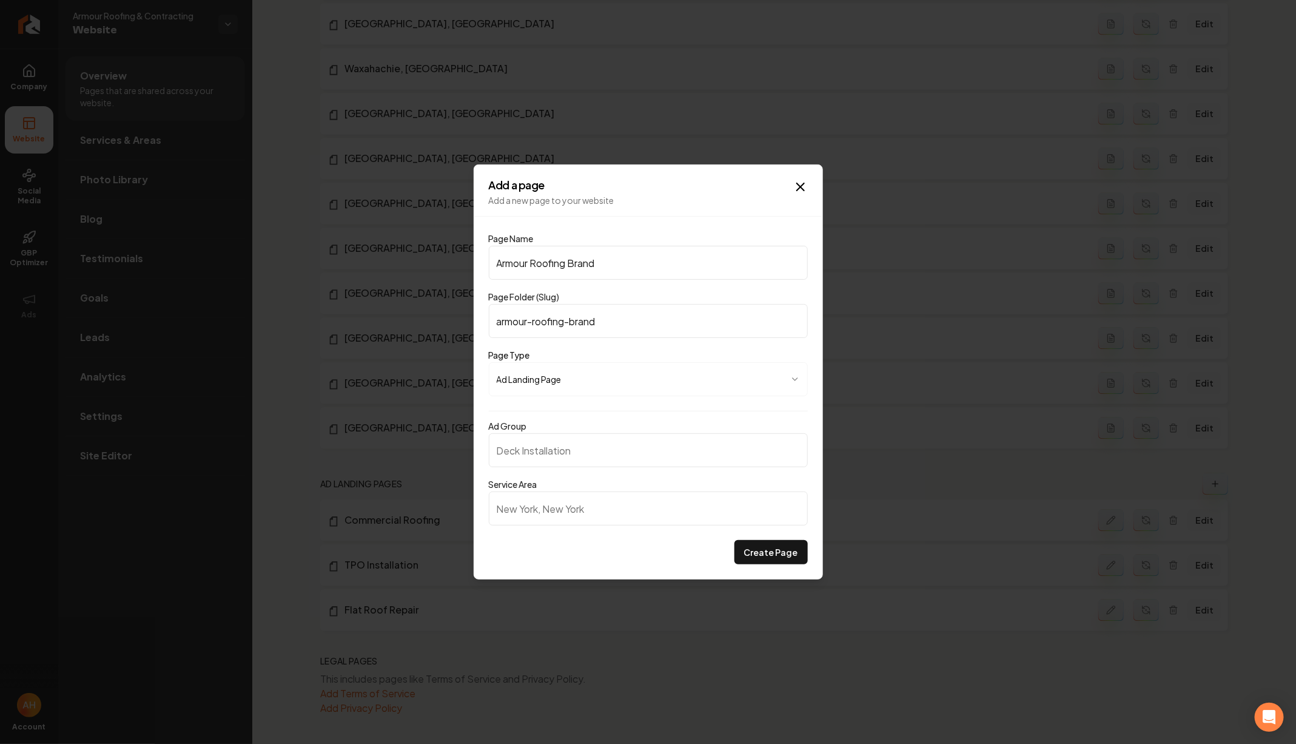
type input "armour-roofing-brand-p"
type input "Armour Roofing Brand Pa"
type input "armour-roofing-brand-pa"
type input "Armour Roofing Brand Pag"
type input "armour-roofing-brand-pag"
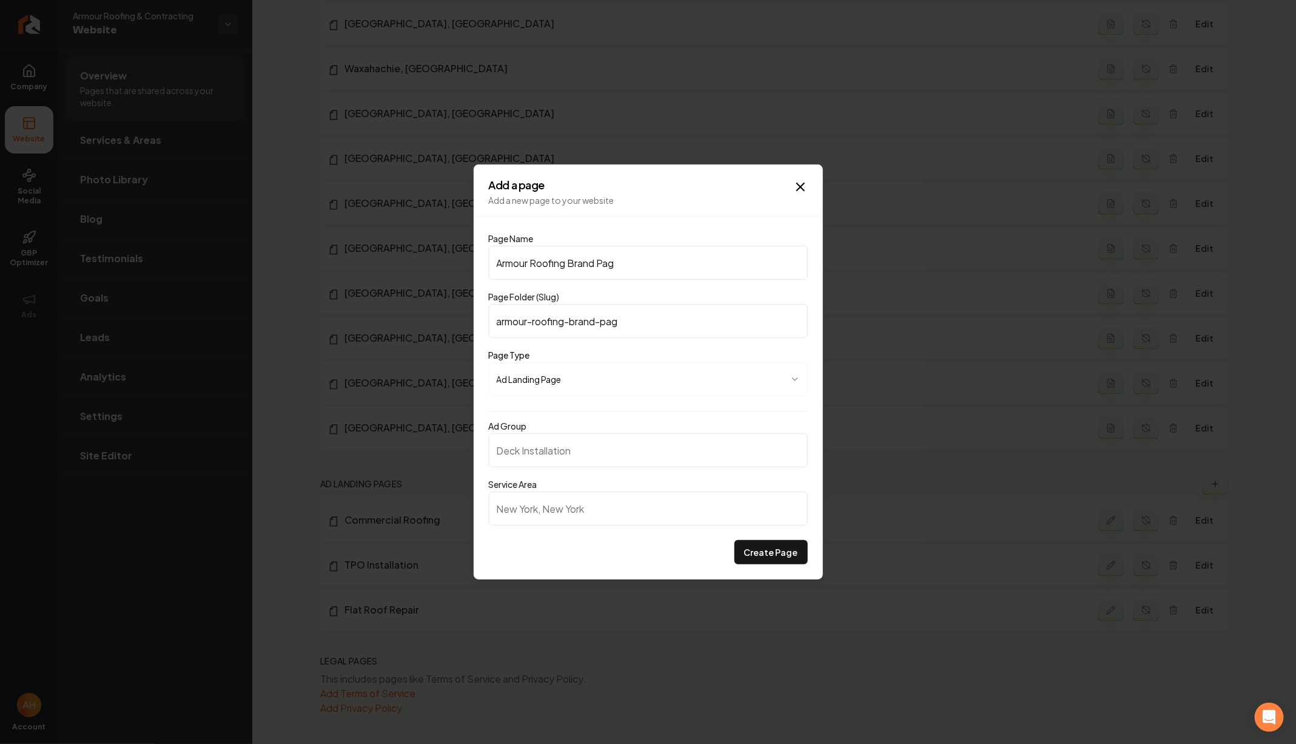
type input "Armour Roofing Brand Page"
type input "armour-roofing-brand-page"
type input "Armour Roofing Brand Page"
click at [605, 464] on input "Ad Group" at bounding box center [648, 450] width 319 height 34
type input "a"
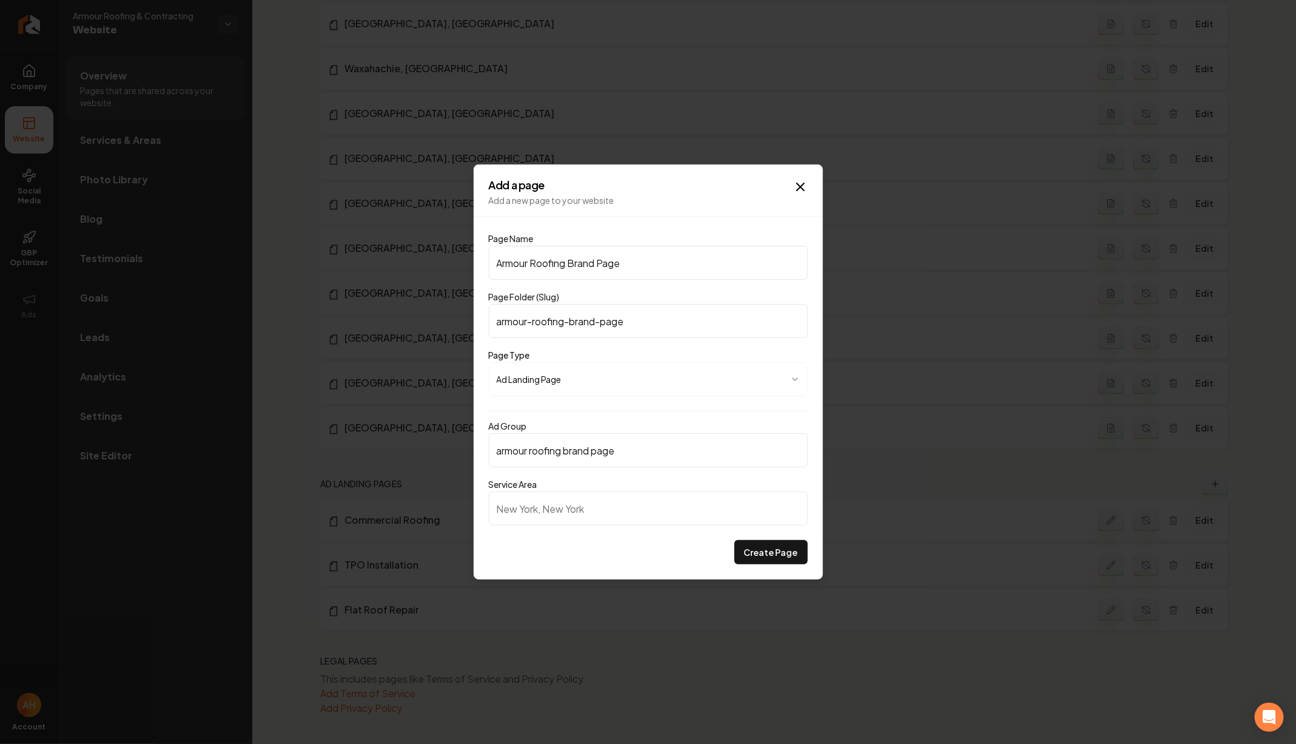
type input "armour roofing brand page"
type input "Dallas, TX"
click at [789, 554] on button "Create Page" at bounding box center [770, 552] width 73 height 24
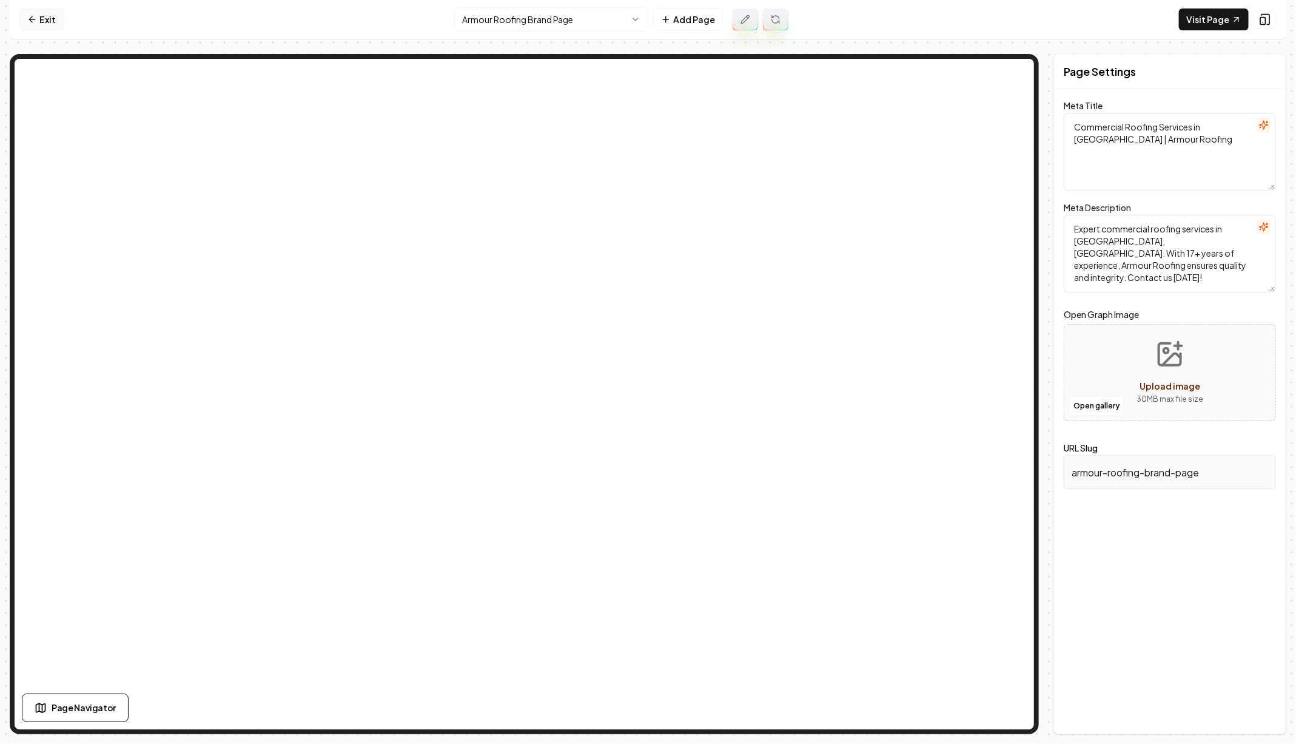
click at [45, 23] on link "Exit" at bounding box center [41, 19] width 44 height 22
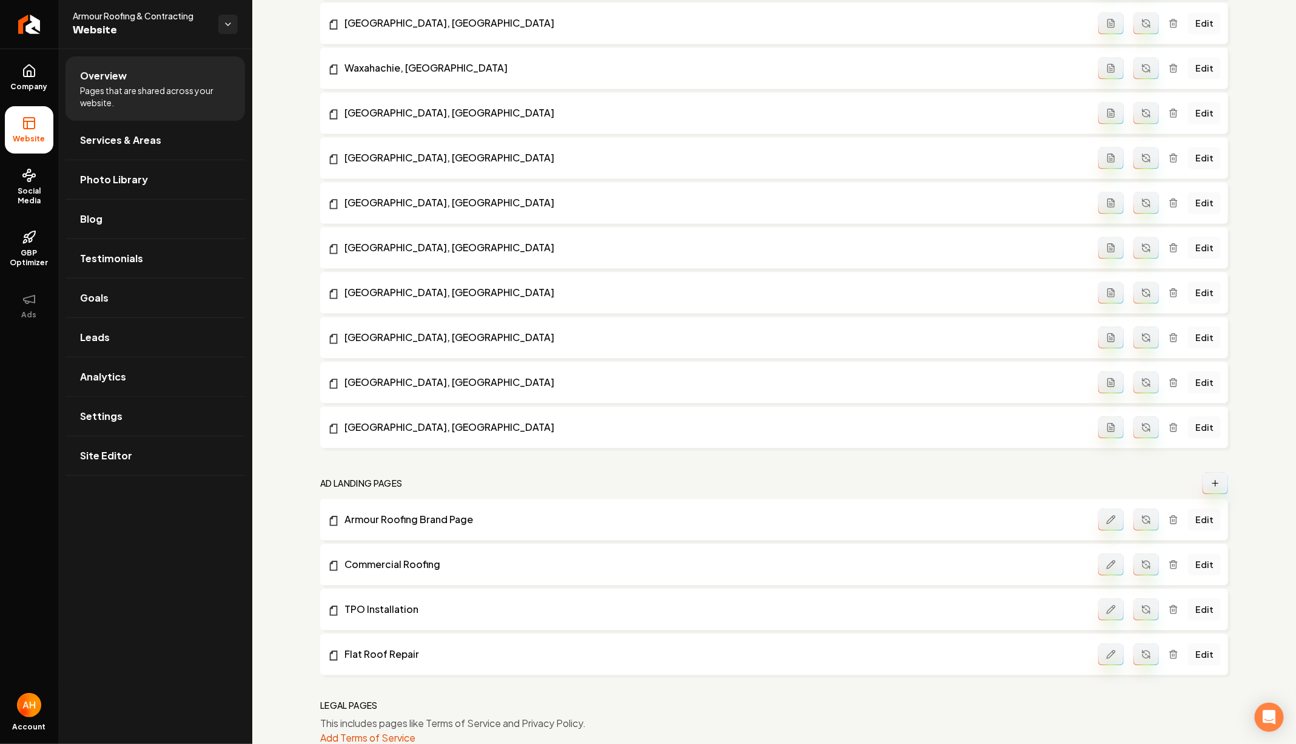
scroll to position [1342, 0]
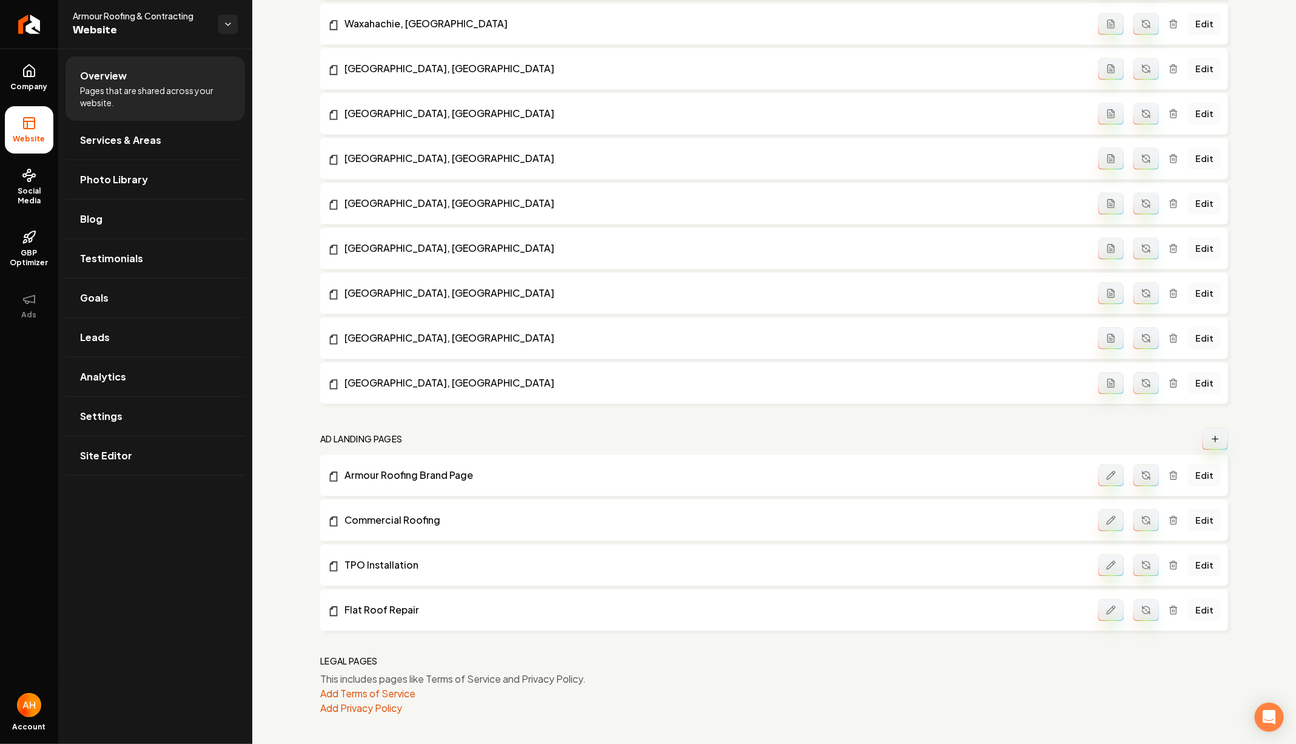
click at [1141, 476] on button "Main content area" at bounding box center [1145, 475] width 25 height 22
click at [397, 471] on link "Armour Roofing Brand Page" at bounding box center [712, 475] width 771 height 15
click at [1206, 478] on link "Edit" at bounding box center [1204, 475] width 33 height 22
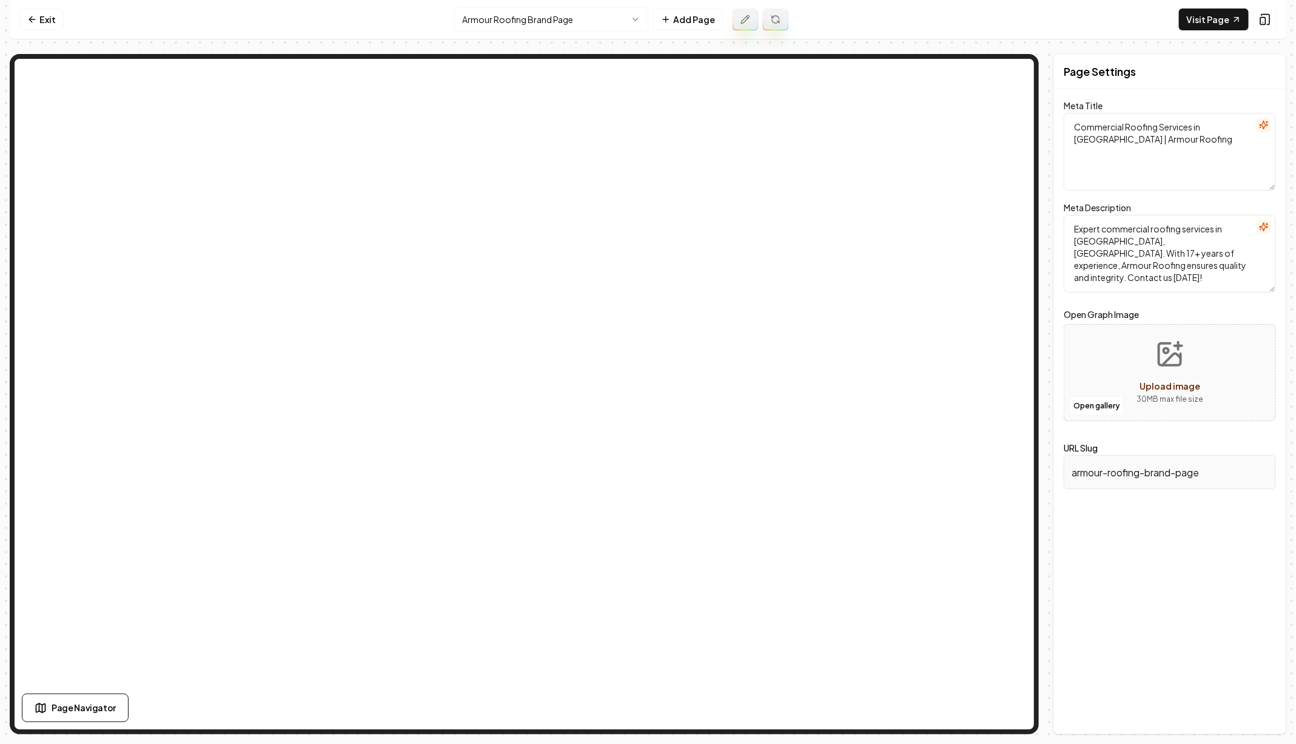
type textarea "Top Commercial Roofing in Dallas | Armour Roofing & Contracting"
type textarea "Discover top-tier roofing services in Dallas, TX with Armour Roofing & Contract…"
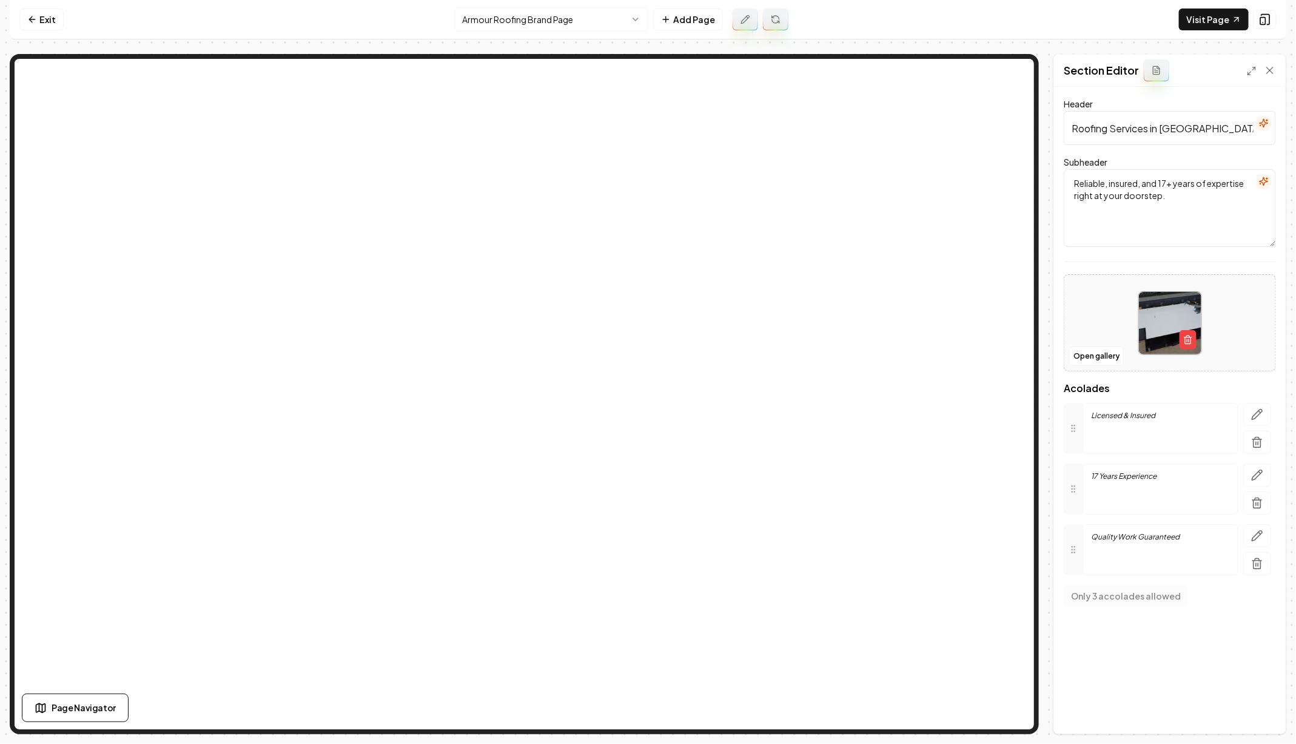
click at [1149, 127] on input "Roofing Services in Dallas" at bounding box center [1170, 128] width 212 height 34
type input "Armour"
type input "F"
click at [1121, 126] on input "Dallas, TX | Armour Roofing" at bounding box center [1170, 128] width 212 height 34
type input "Dallas, TX | Armour Roofing"
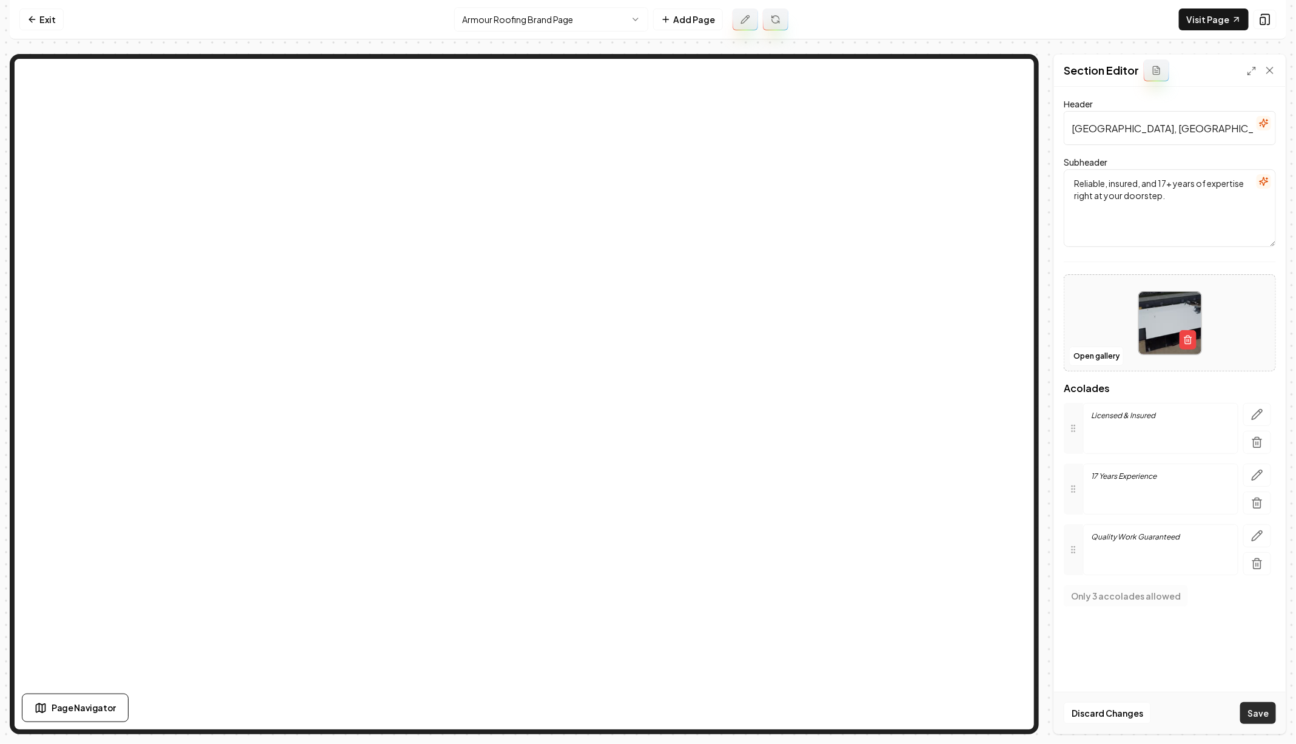
click at [1266, 702] on button "Save" at bounding box center [1258, 713] width 36 height 22
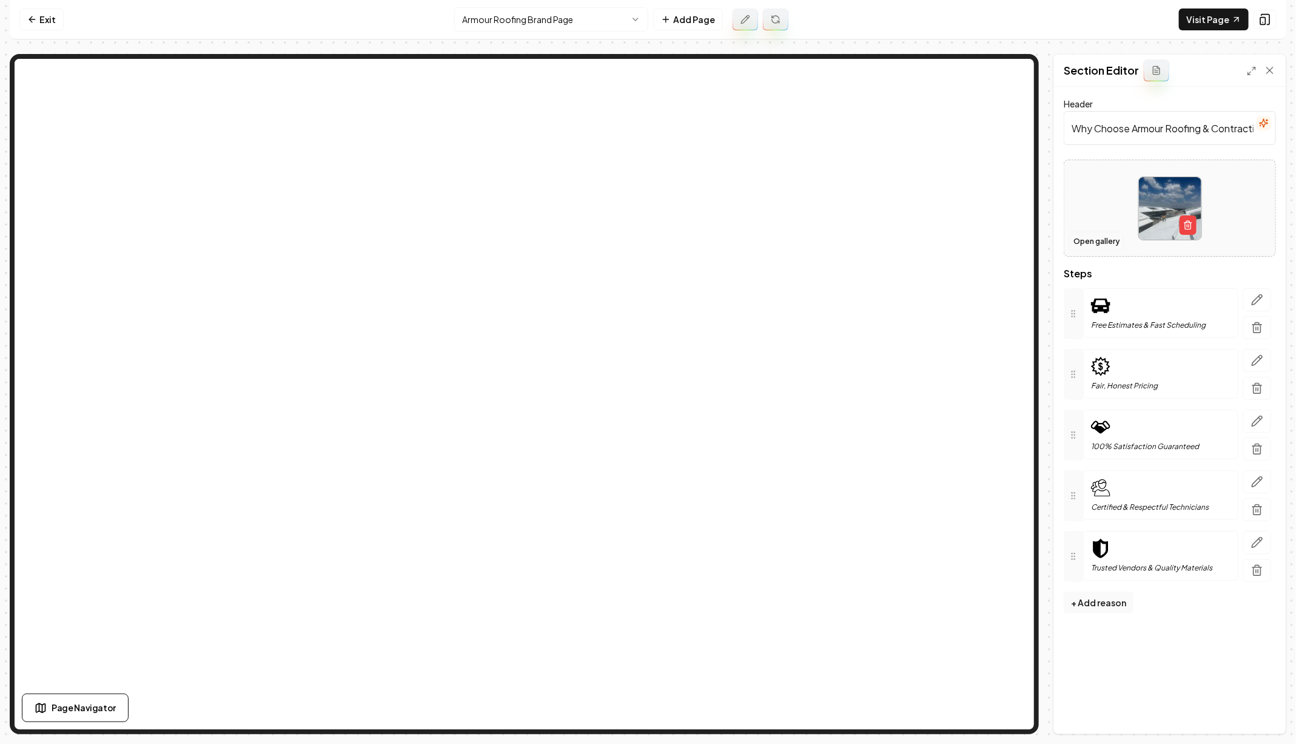
click at [1101, 239] on button "Open gallery" at bounding box center [1096, 241] width 55 height 19
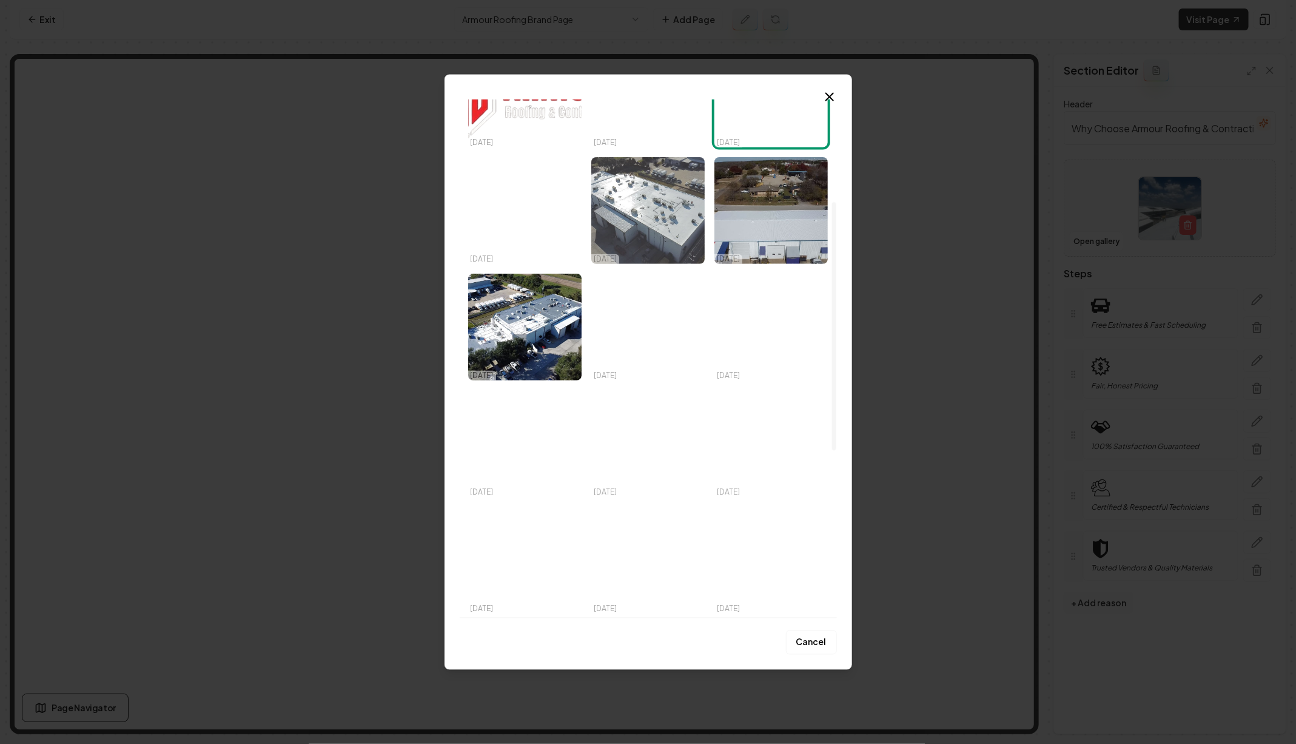
scroll to position [213, 0]
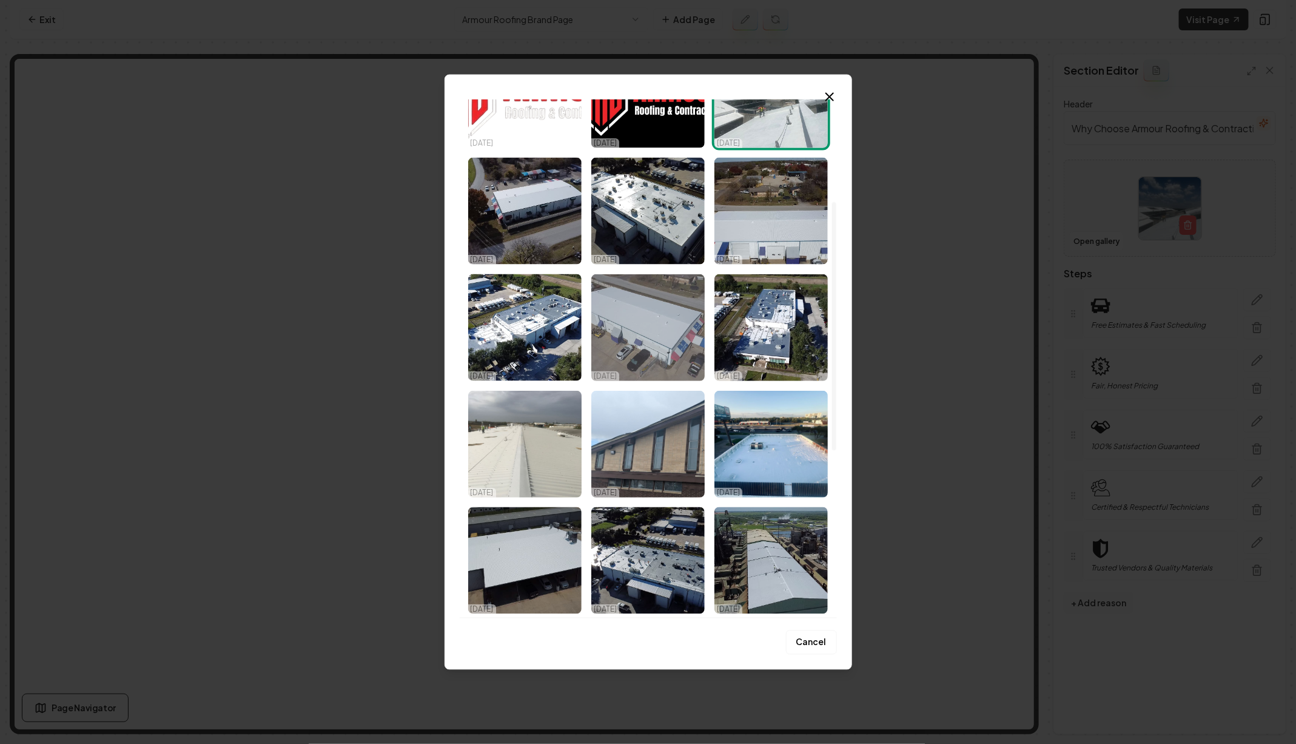
click at [644, 332] on img "Select image image_68262106432c476416247916.jpeg" at bounding box center [647, 327] width 113 height 107
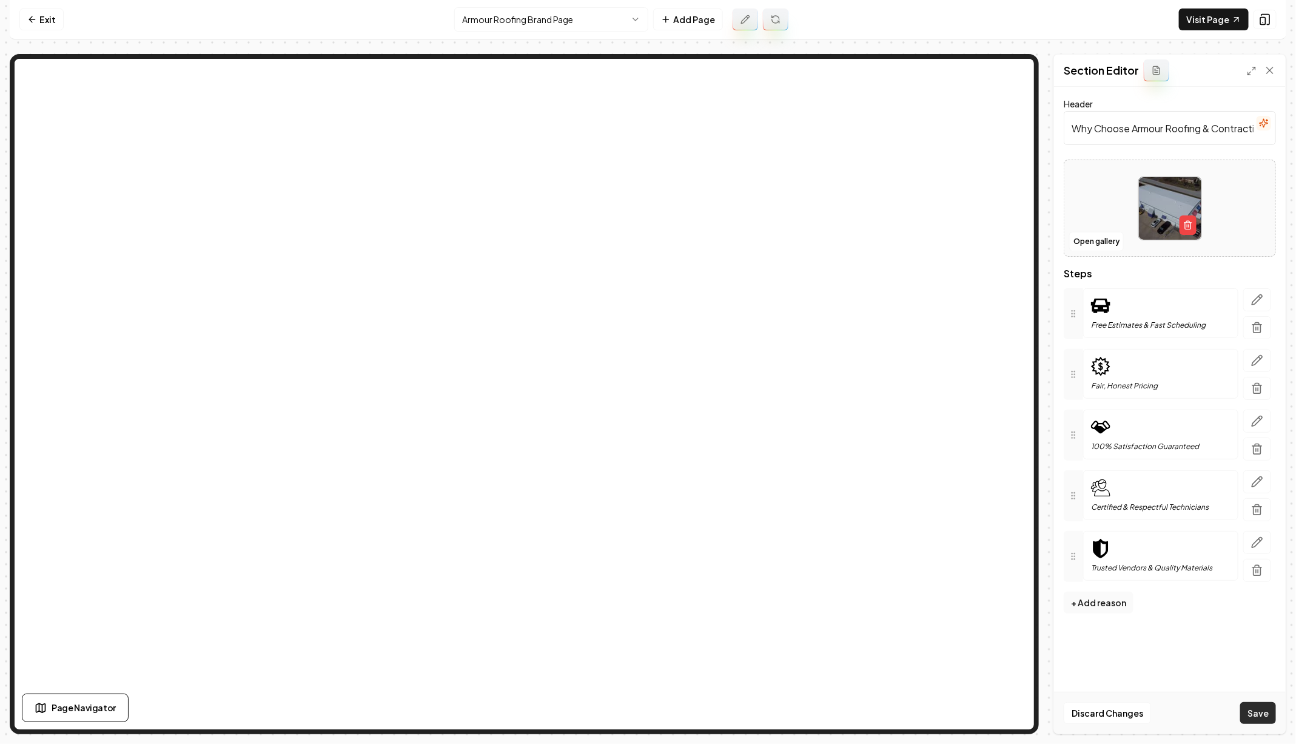
click at [1252, 720] on button "Save" at bounding box center [1258, 713] width 36 height 22
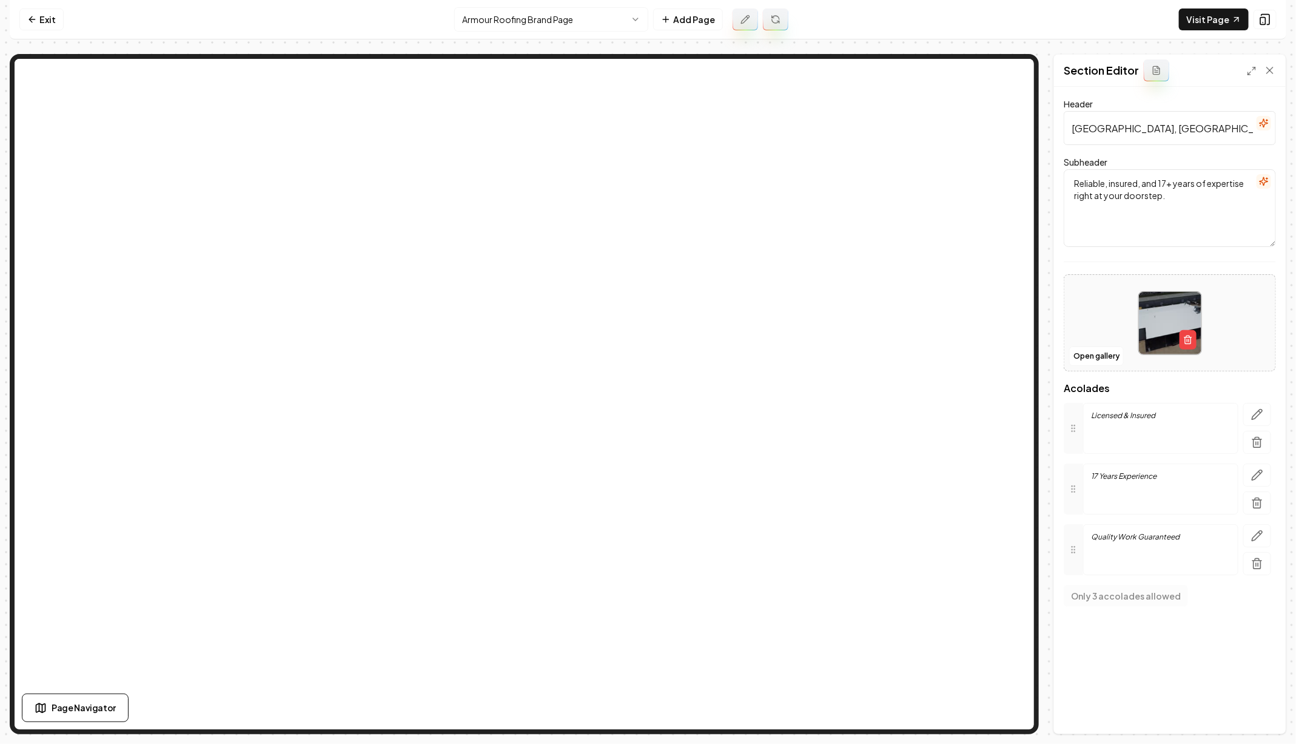
click at [1121, 126] on input "Dallas, TX | Armour Roofing" at bounding box center [1170, 128] width 212 height 34
type input "Armour Roofing | Certified Roofing Expert"
click at [1223, 18] on link "Visit Page" at bounding box center [1214, 19] width 70 height 22
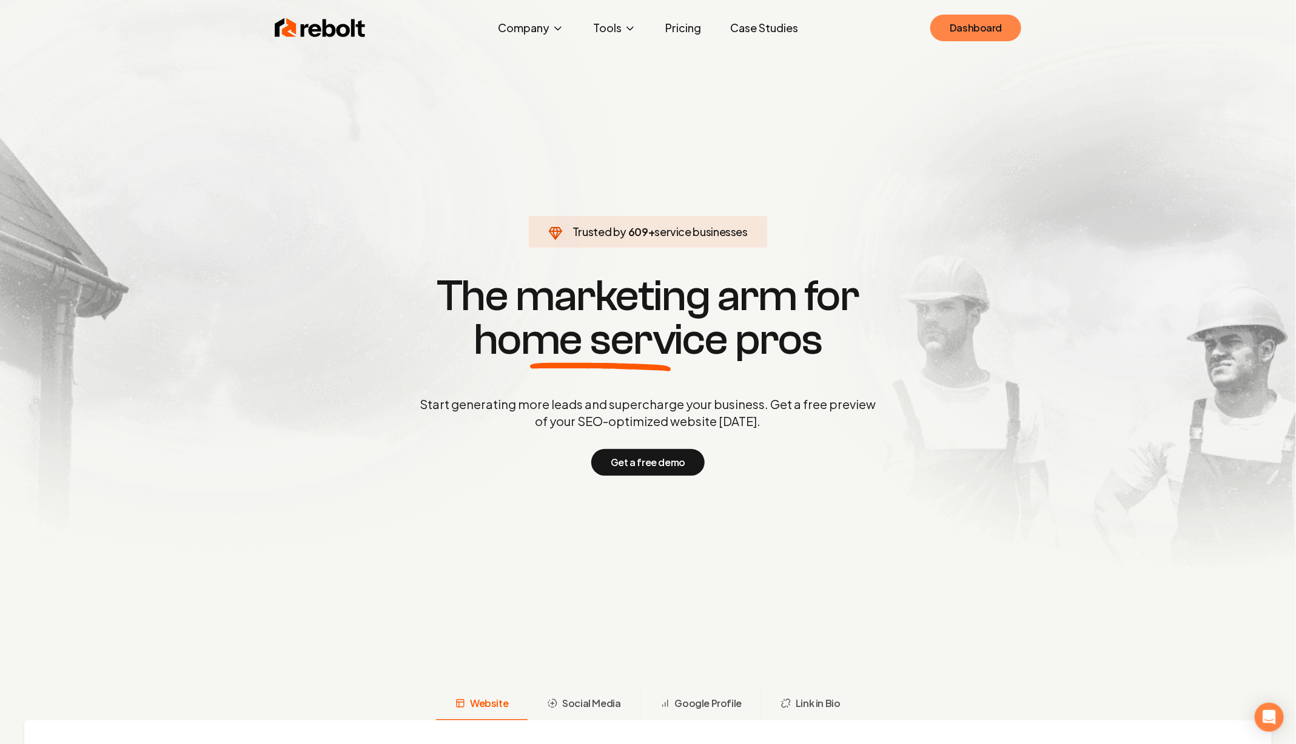
click at [964, 20] on link "Dashboard" at bounding box center [975, 28] width 91 height 27
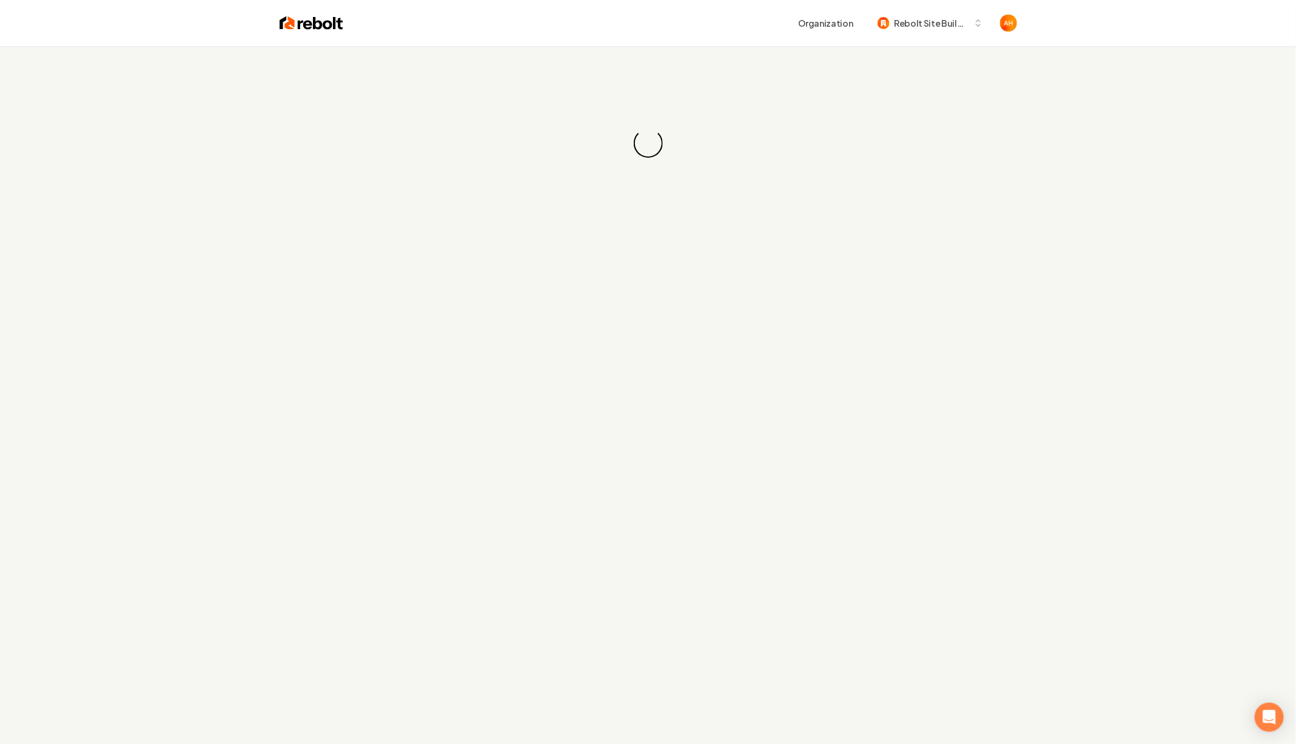
click at [529, 43] on div "Organization Rebolt Site Builder" at bounding box center [648, 23] width 776 height 46
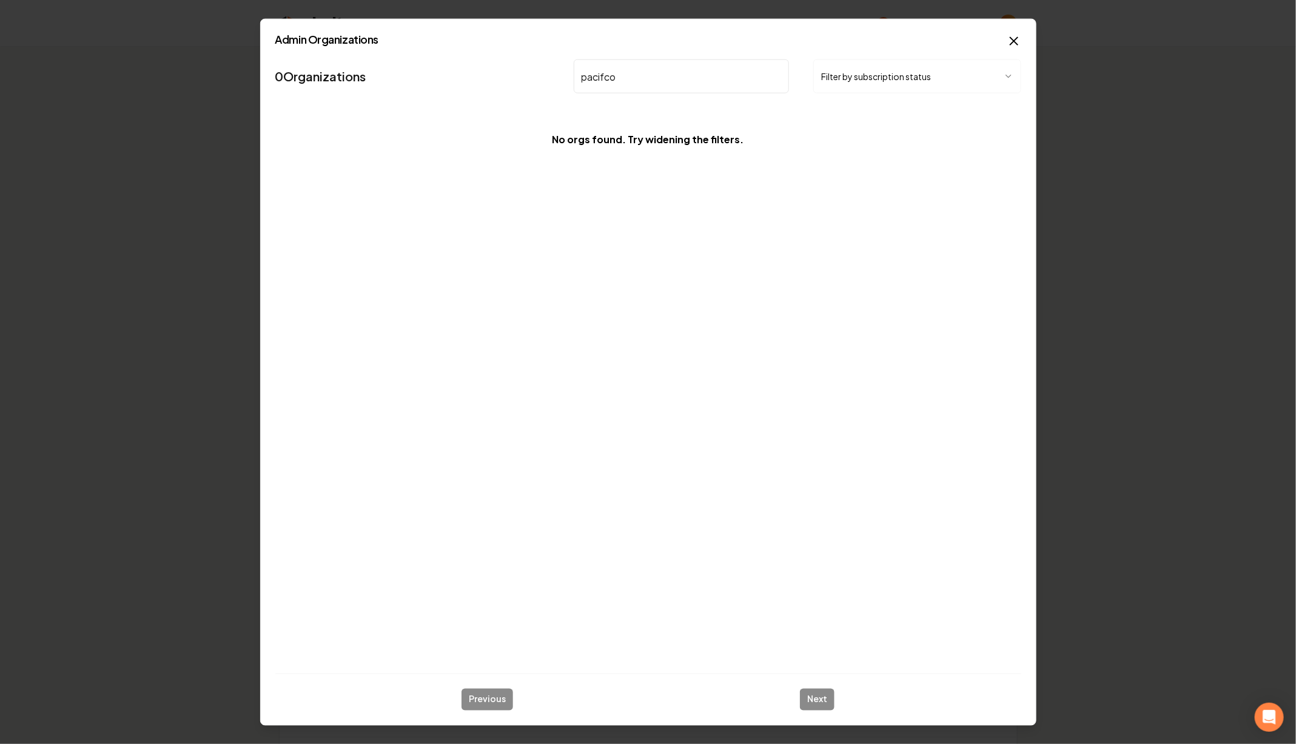
type input "pacifco"
click at [655, 67] on input "pacifco" at bounding box center [682, 76] width 216 height 34
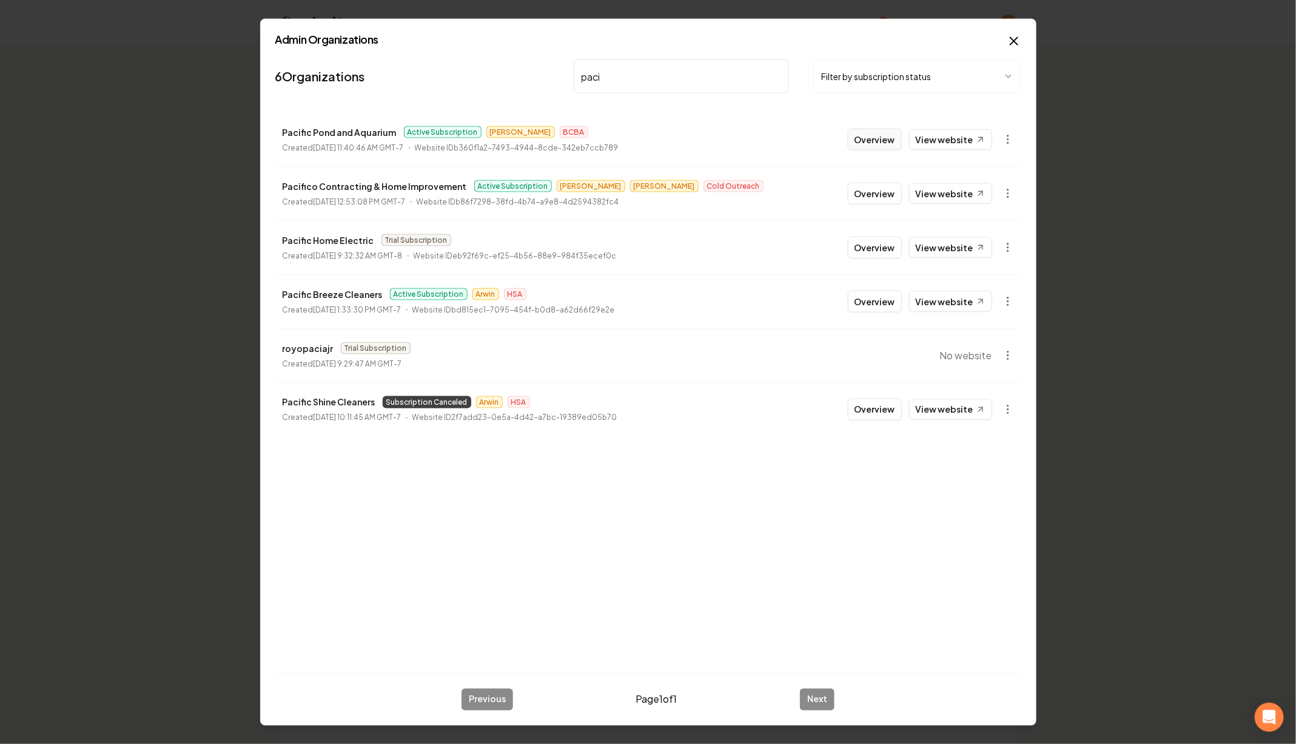
type input "paci"
drag, startPoint x: 895, startPoint y: 138, endPoint x: 899, endPoint y: 209, distance: 70.4
click at [899, 209] on ul "Pacific Pond and Aquarium Active Subscription James BCBA Created March 16, 2025…" at bounding box center [648, 274] width 746 height 323
click at [878, 196] on button "Overview" at bounding box center [875, 194] width 54 height 22
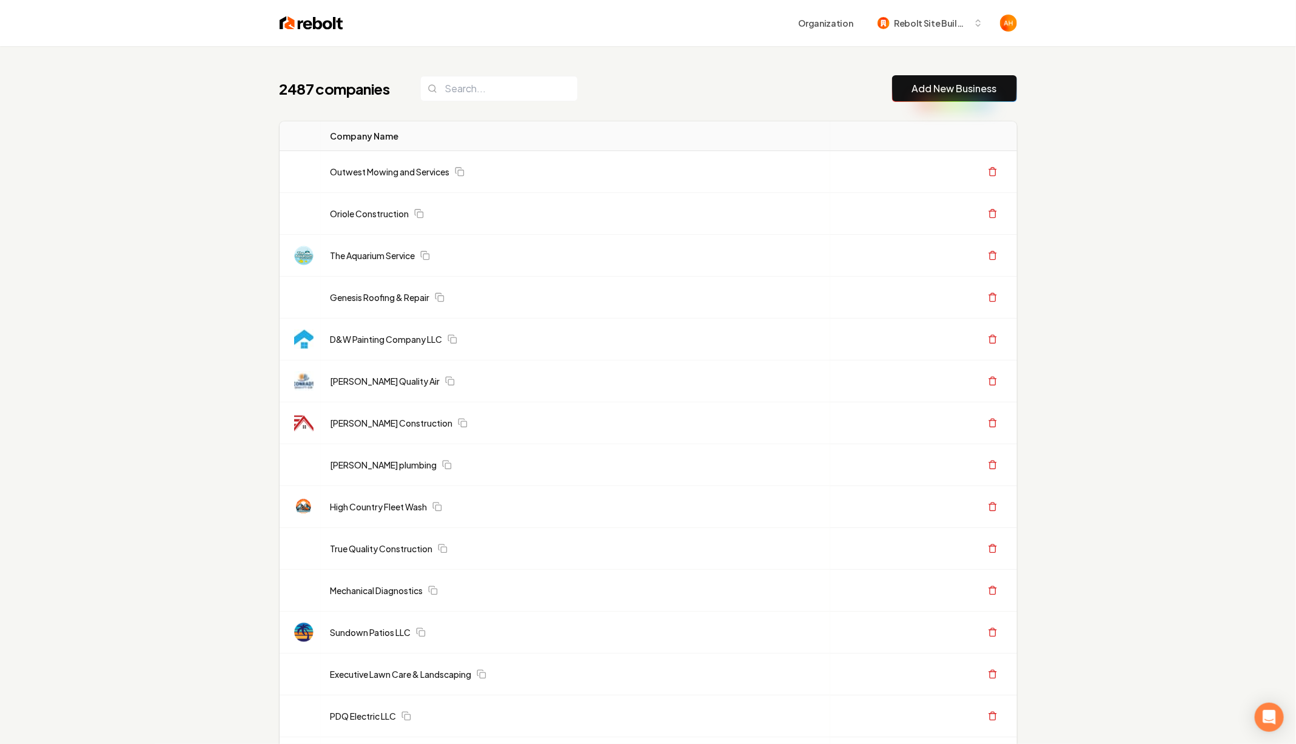
click at [621, 75] on div "2487 companies Add New Business" at bounding box center [648, 88] width 737 height 27
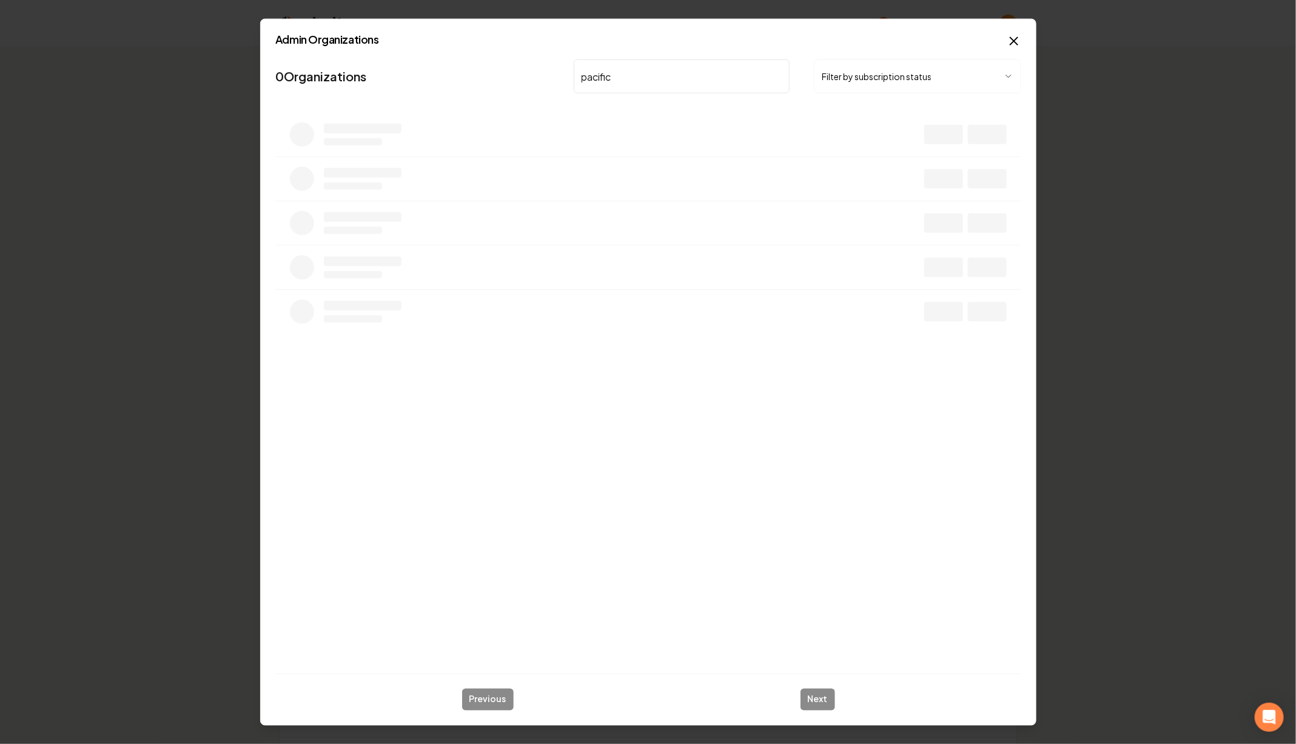
type input "pacifico"
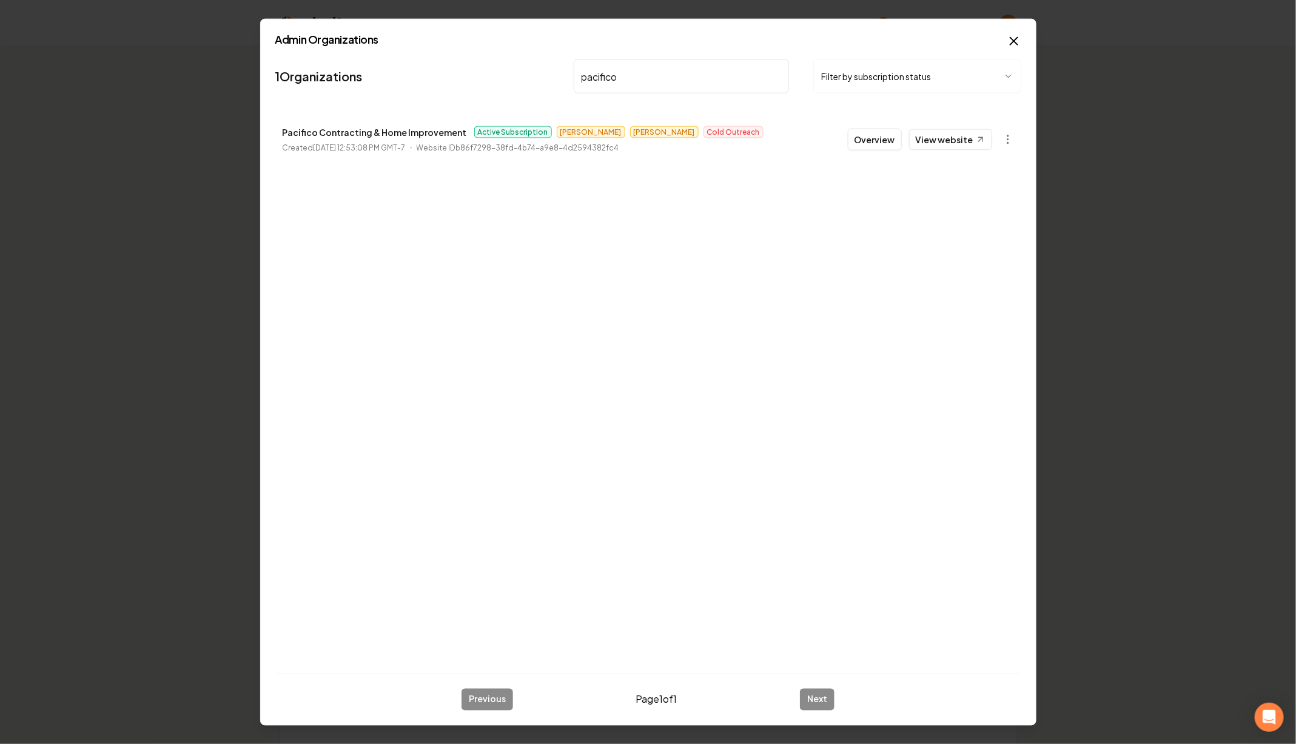
click at [867, 135] on button "Overview" at bounding box center [875, 140] width 54 height 22
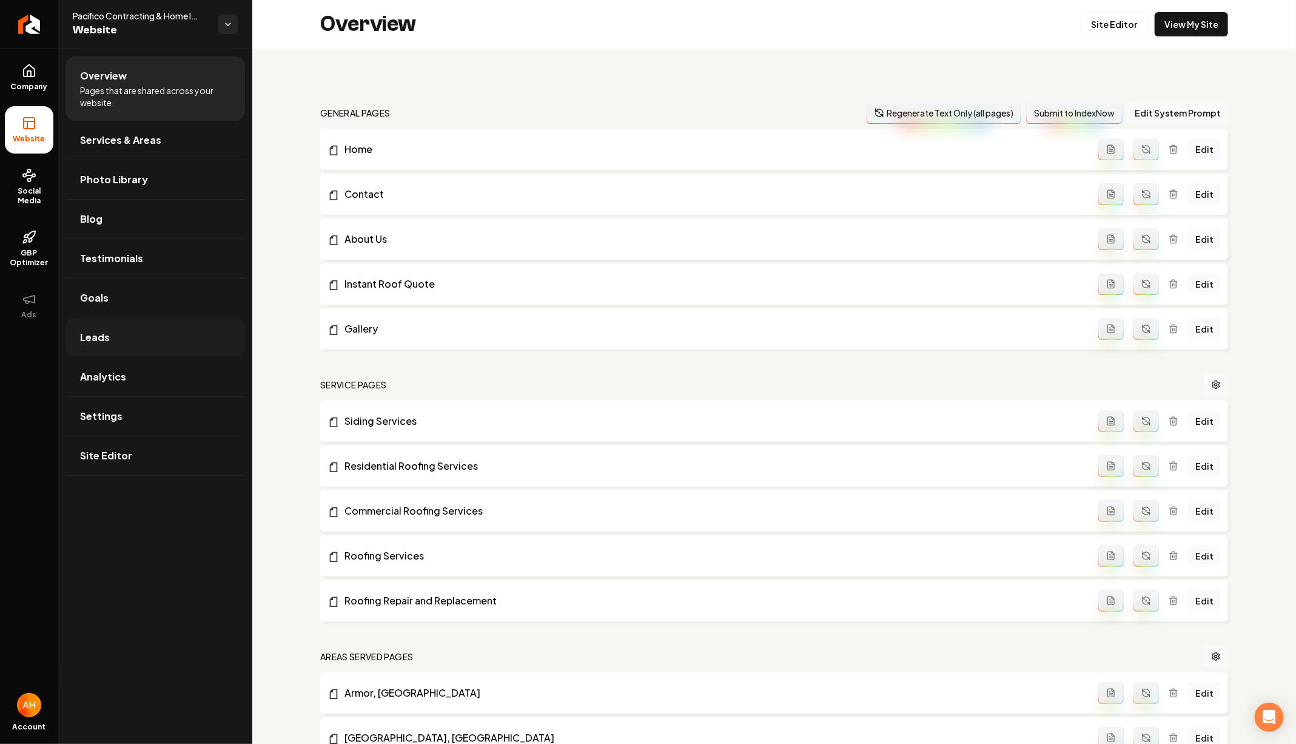
click at [161, 346] on link "Leads" at bounding box center [155, 337] width 180 height 39
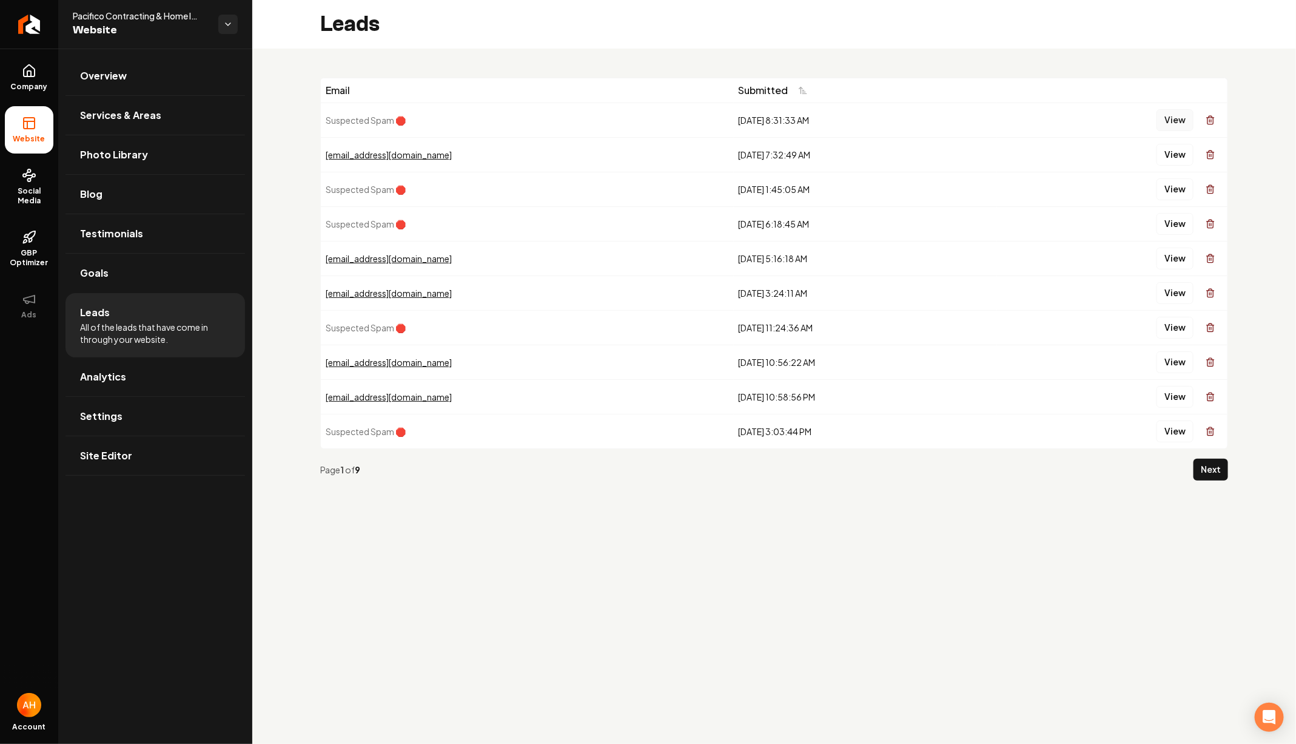
click at [1170, 121] on button "View" at bounding box center [1175, 120] width 37 height 22
click at [1172, 123] on button "View" at bounding box center [1175, 120] width 37 height 22
click at [145, 279] on link "Goals" at bounding box center [155, 272] width 180 height 39
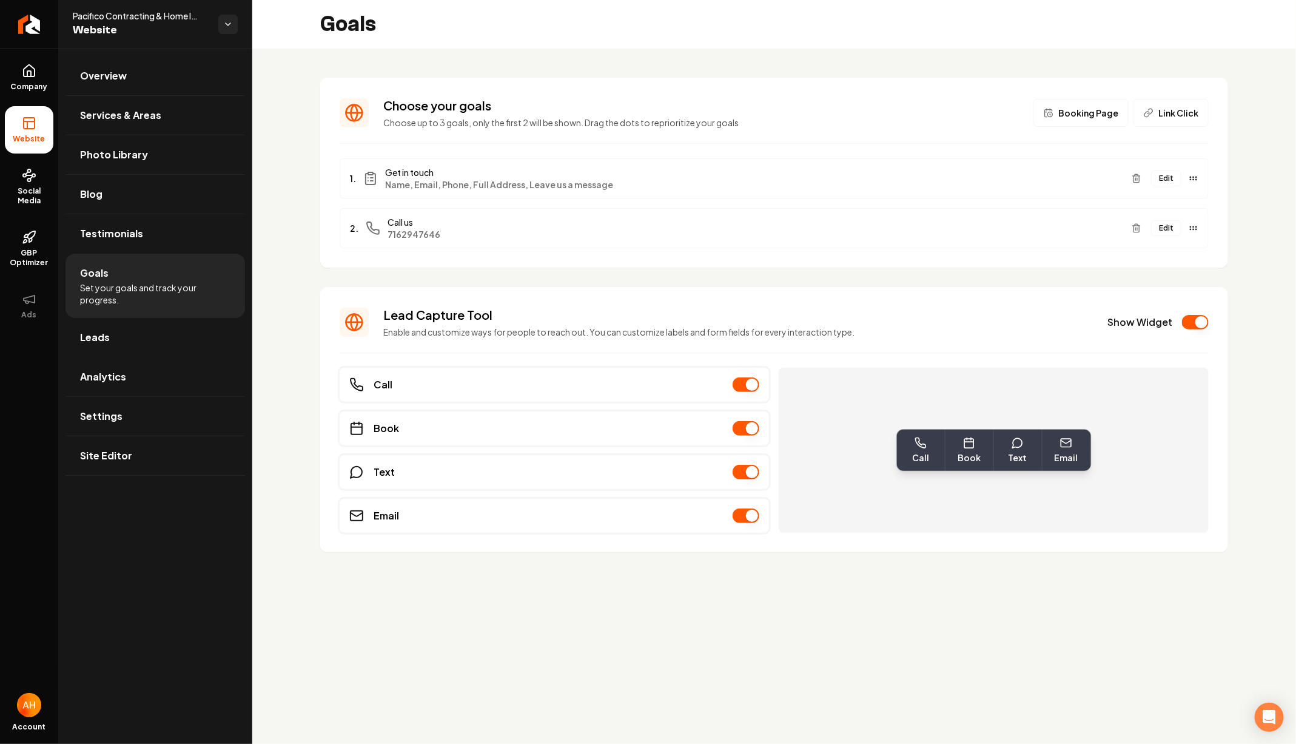
click at [1174, 185] on button "Edit" at bounding box center [1166, 178] width 30 height 16
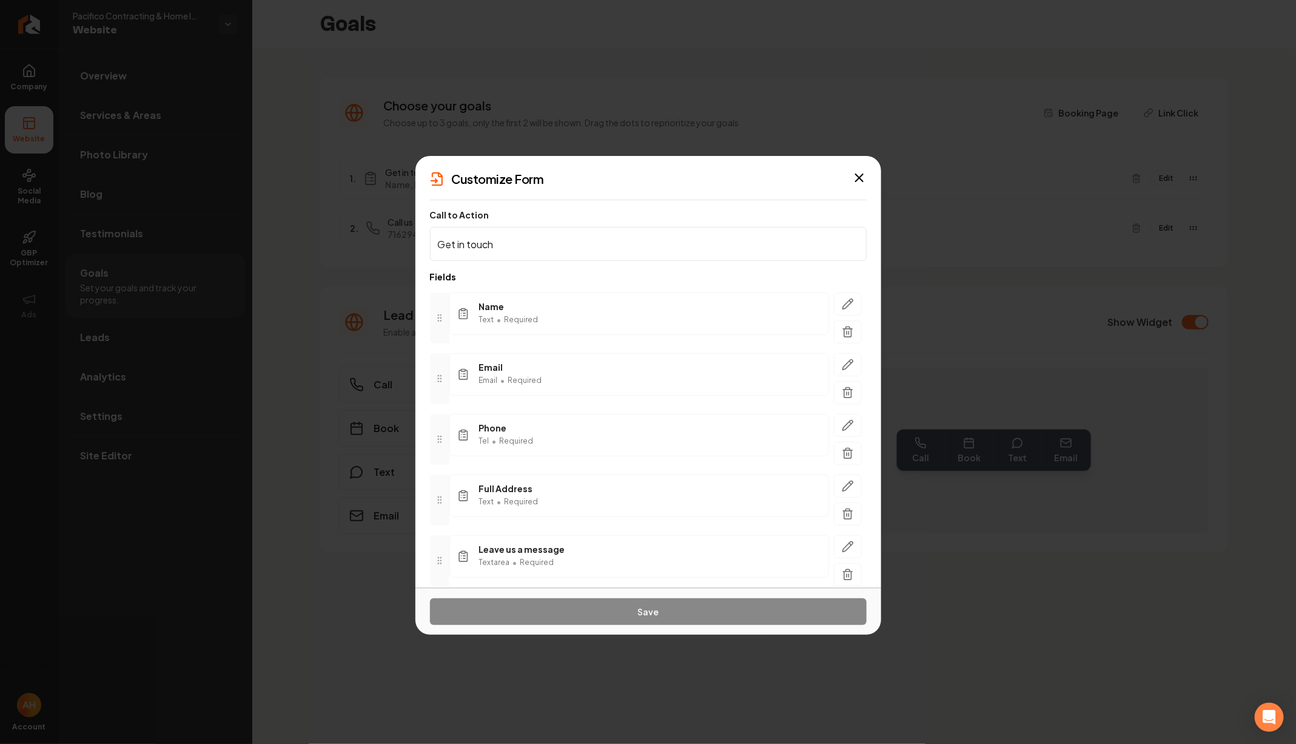
scroll to position [52, 0]
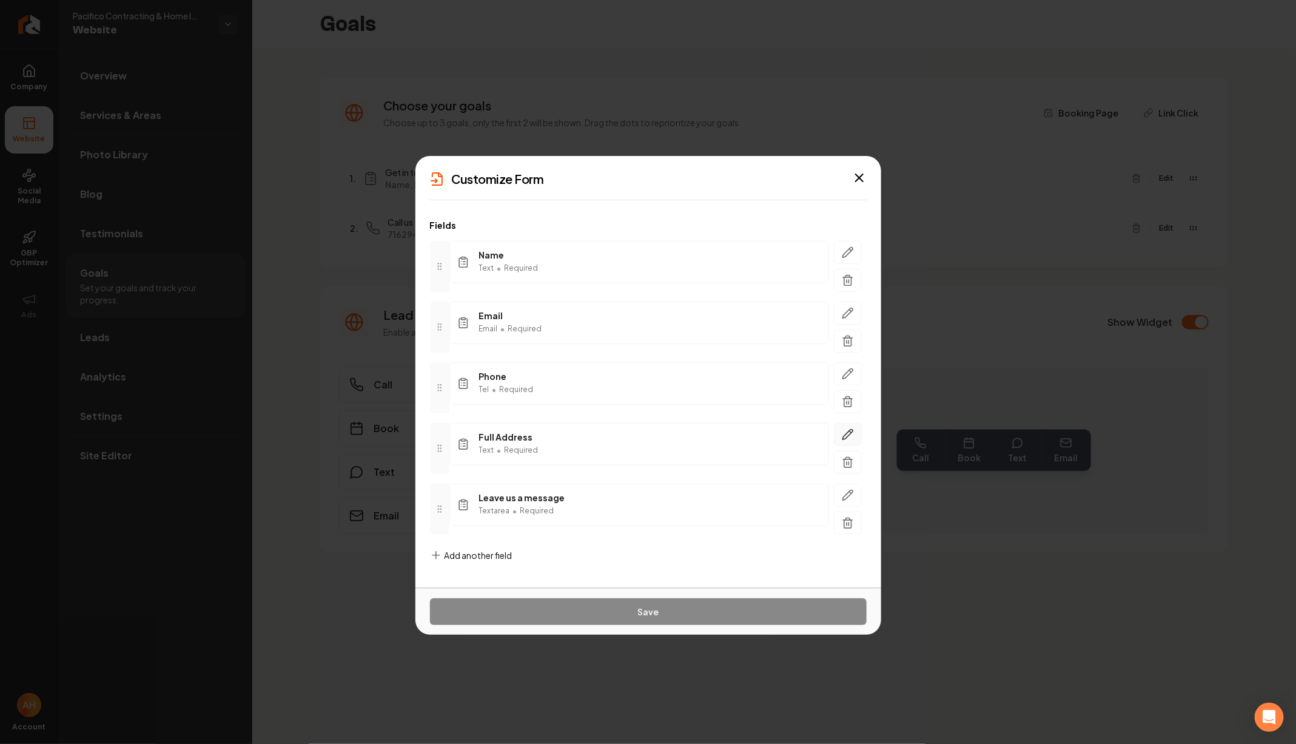
click at [854, 423] on button "button" at bounding box center [848, 434] width 28 height 23
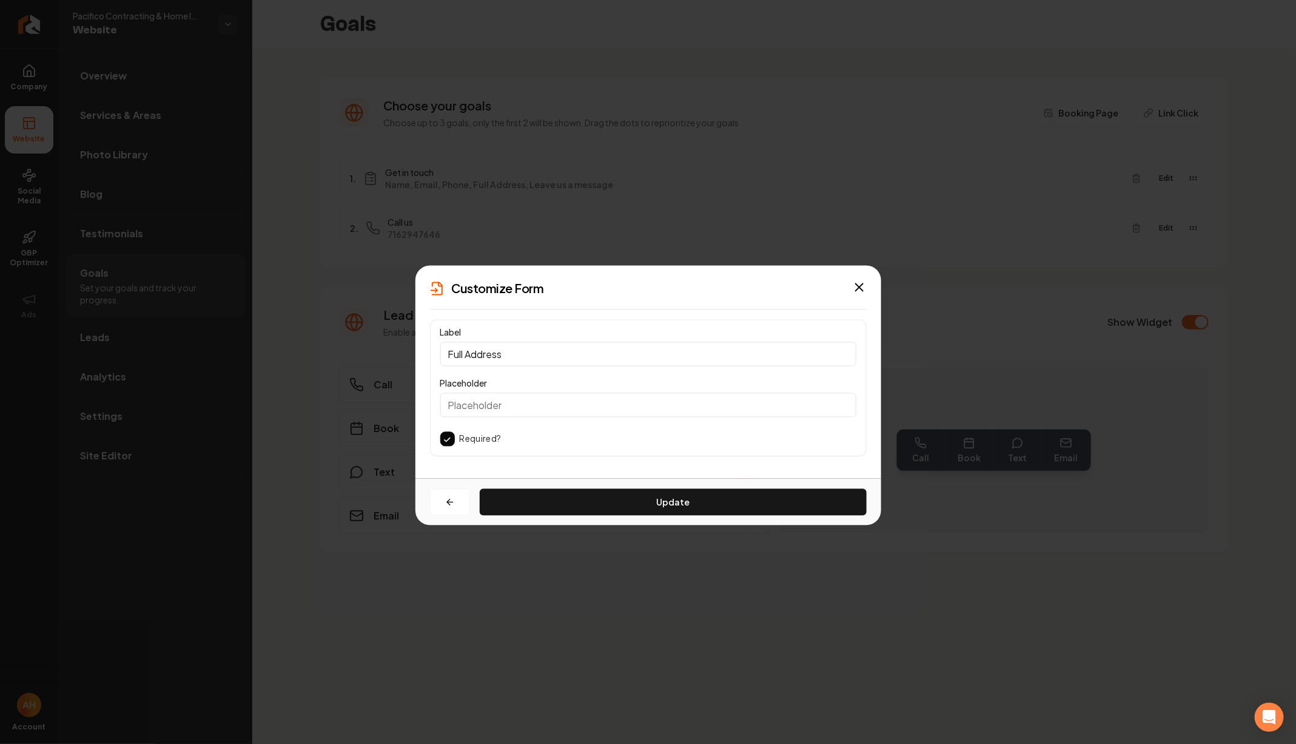
scroll to position [0, 0]
click at [642, 358] on input "Full Address" at bounding box center [648, 354] width 416 height 24
type input "Street"
click button "Update" at bounding box center [673, 502] width 387 height 27
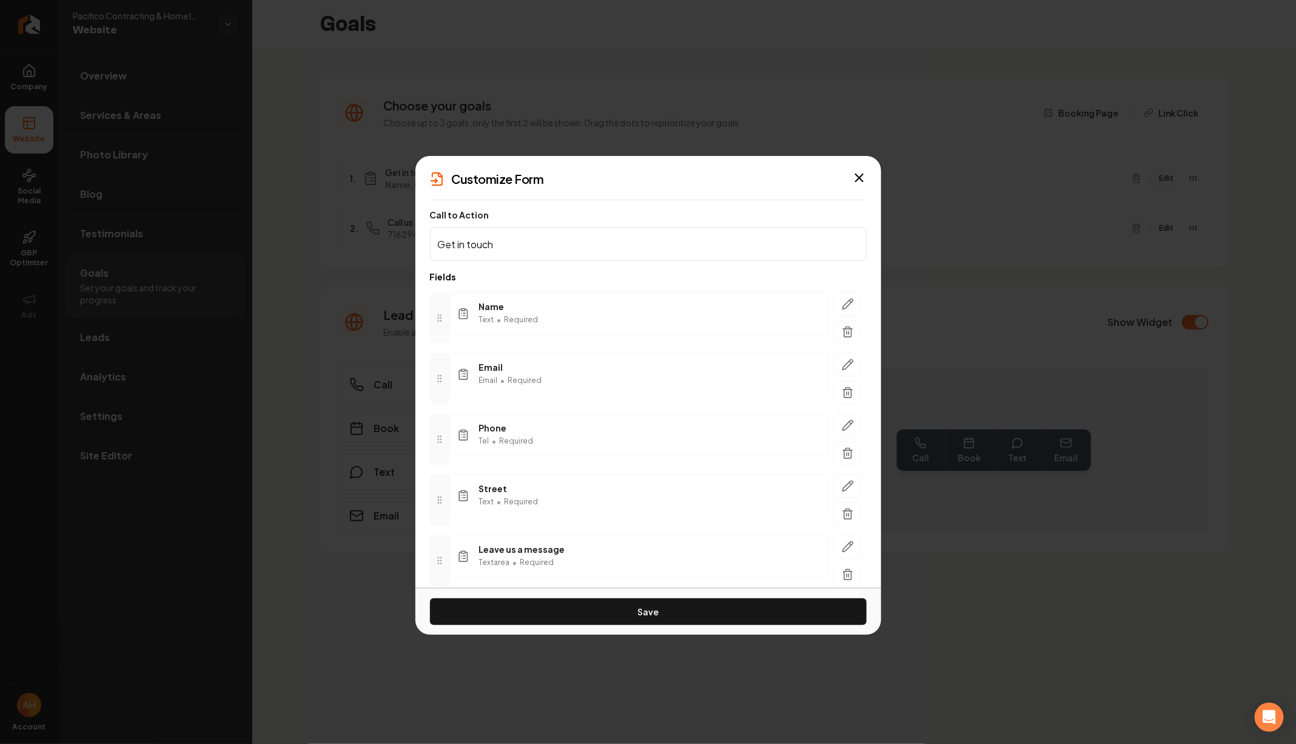
scroll to position [52, 0]
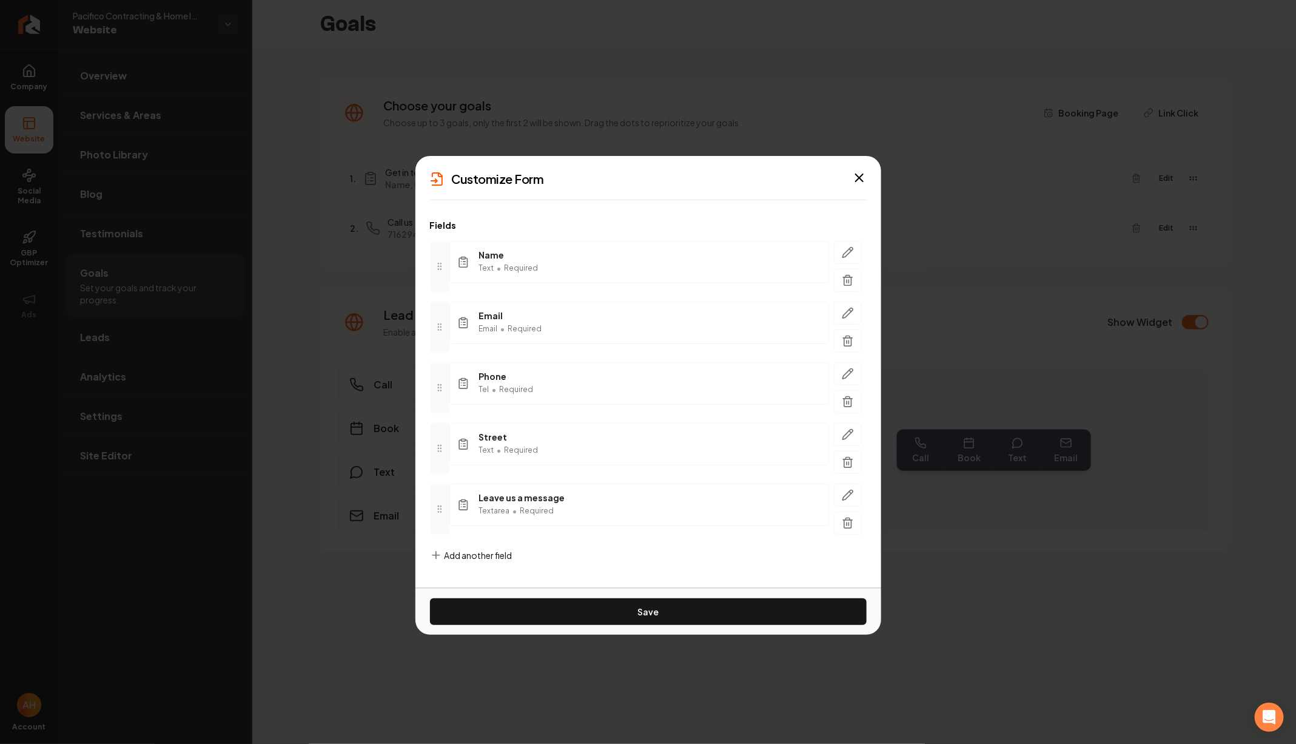
click at [483, 556] on div "Add another field" at bounding box center [471, 565] width 82 height 32
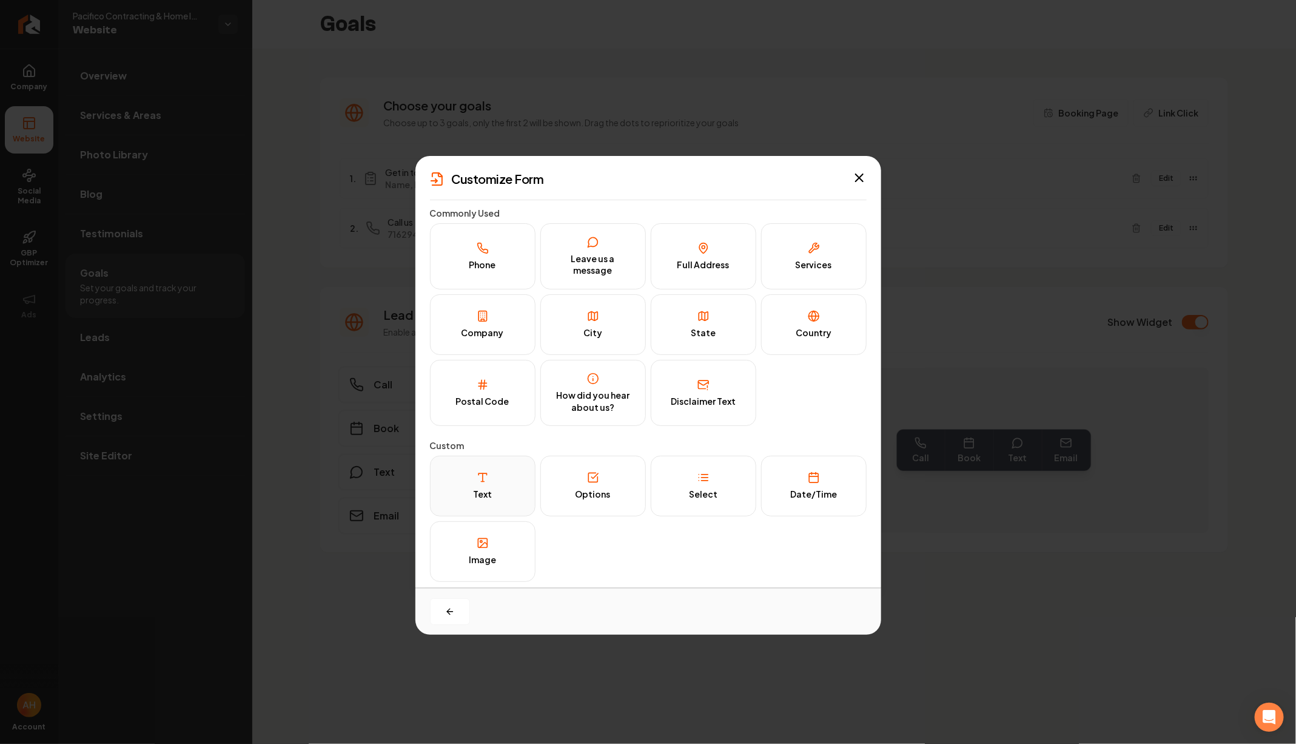
click at [502, 466] on button "Text" at bounding box center [483, 485] width 106 height 61
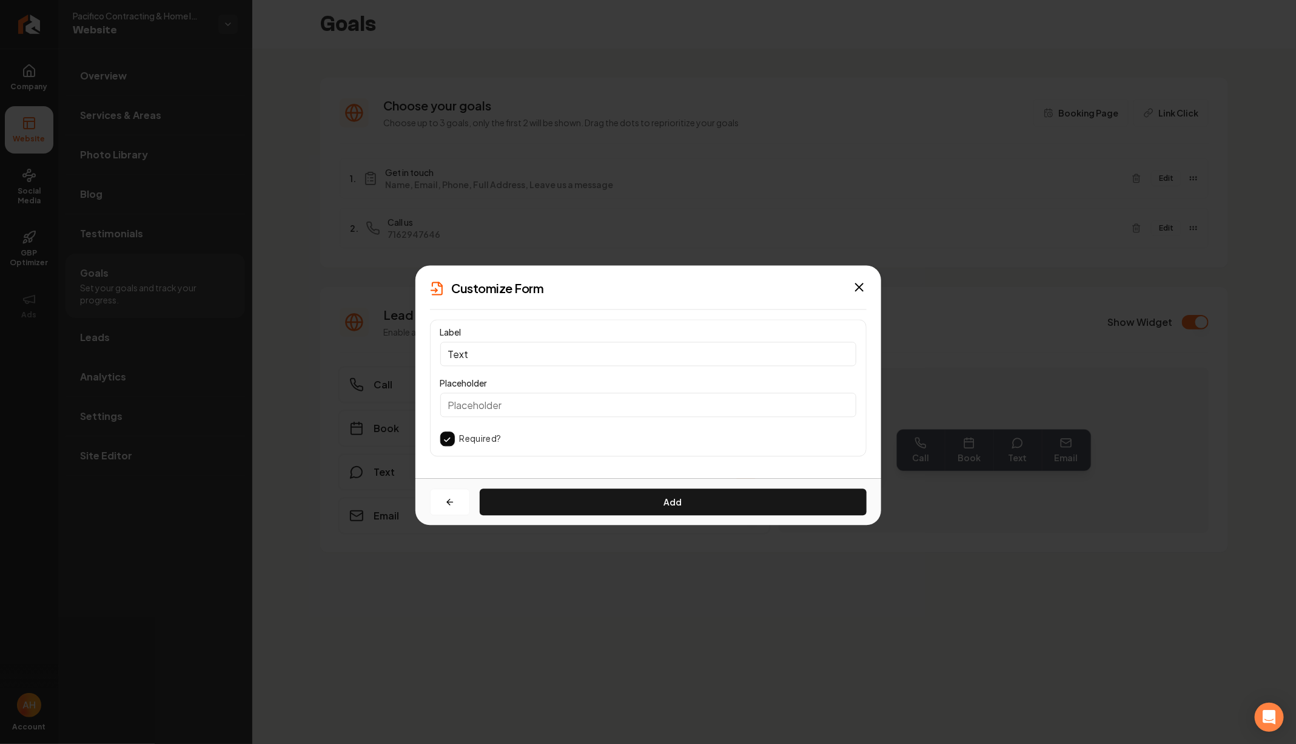
click at [574, 354] on input "Text" at bounding box center [648, 354] width 416 height 24
type input "A"
type input "City"
click at [579, 499] on button "Add" at bounding box center [673, 502] width 387 height 27
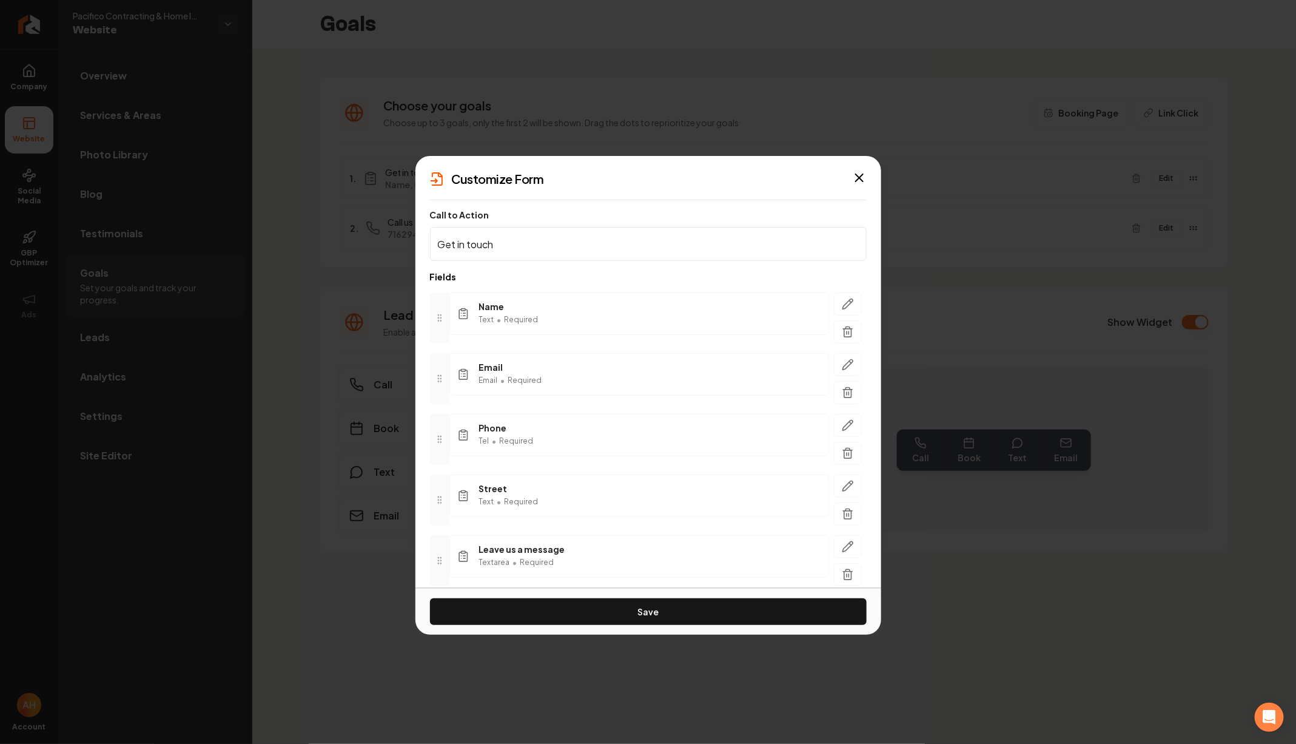
scroll to position [111, 0]
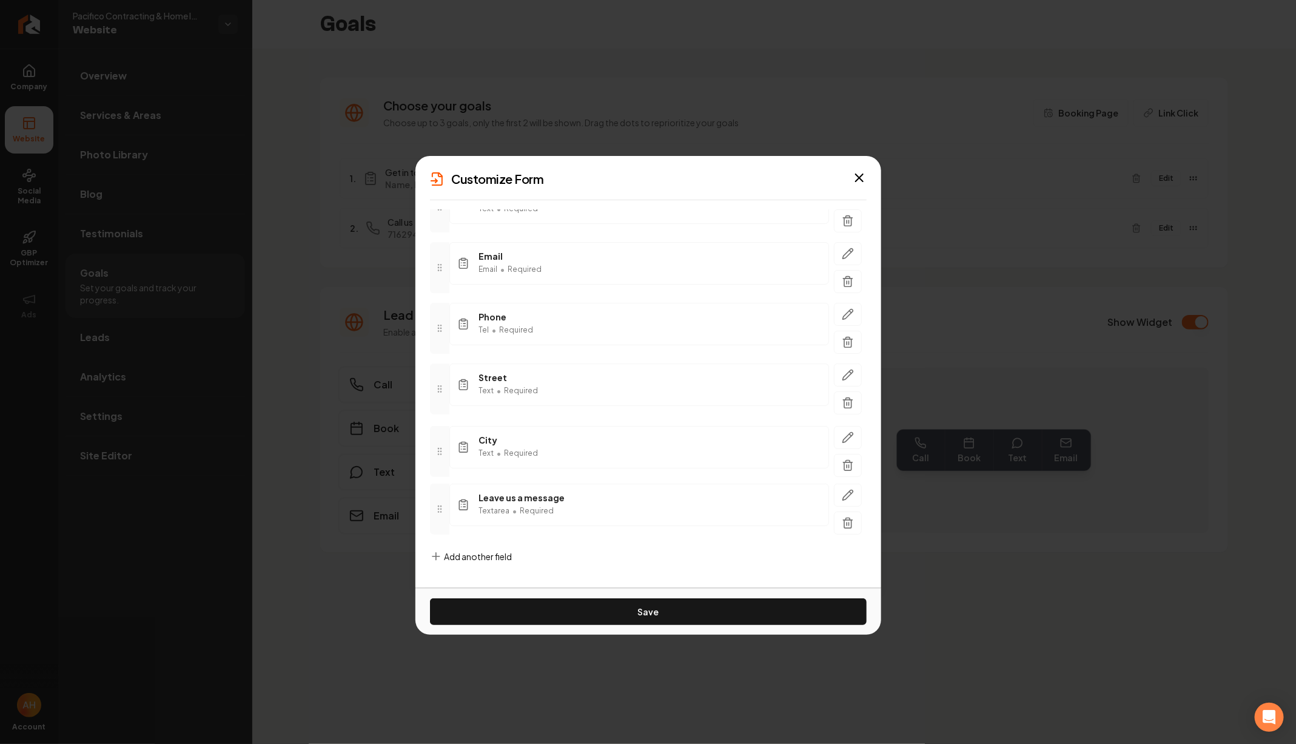
drag, startPoint x: 436, startPoint y: 504, endPoint x: 438, endPoint y: 444, distance: 60.1
click at [438, 446] on icon at bounding box center [440, 451] width 10 height 10
click at [443, 552] on div "Add another field" at bounding box center [471, 566] width 82 height 32
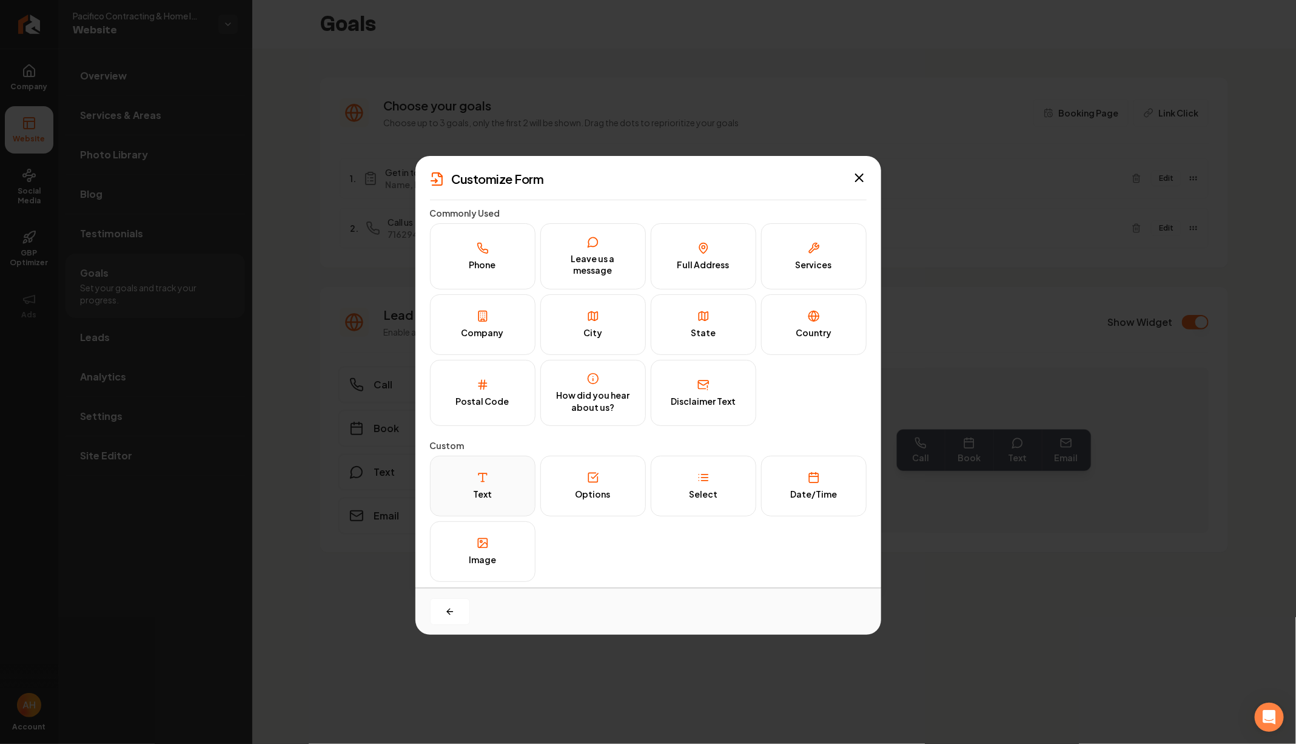
click at [488, 462] on button "Text" at bounding box center [483, 485] width 106 height 61
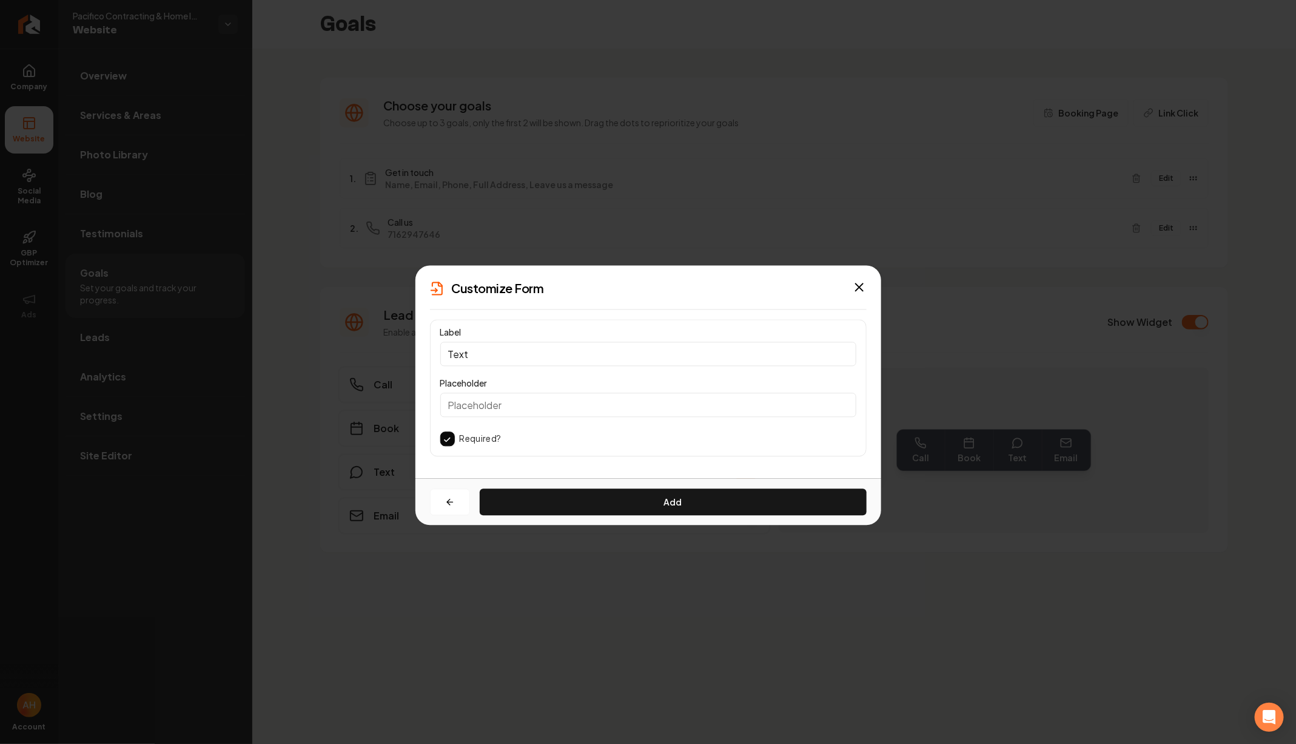
scroll to position [0, 0]
click at [506, 355] on input "Text" at bounding box center [648, 354] width 416 height 24
type input "State"
click at [612, 505] on button "Add" at bounding box center [673, 502] width 387 height 27
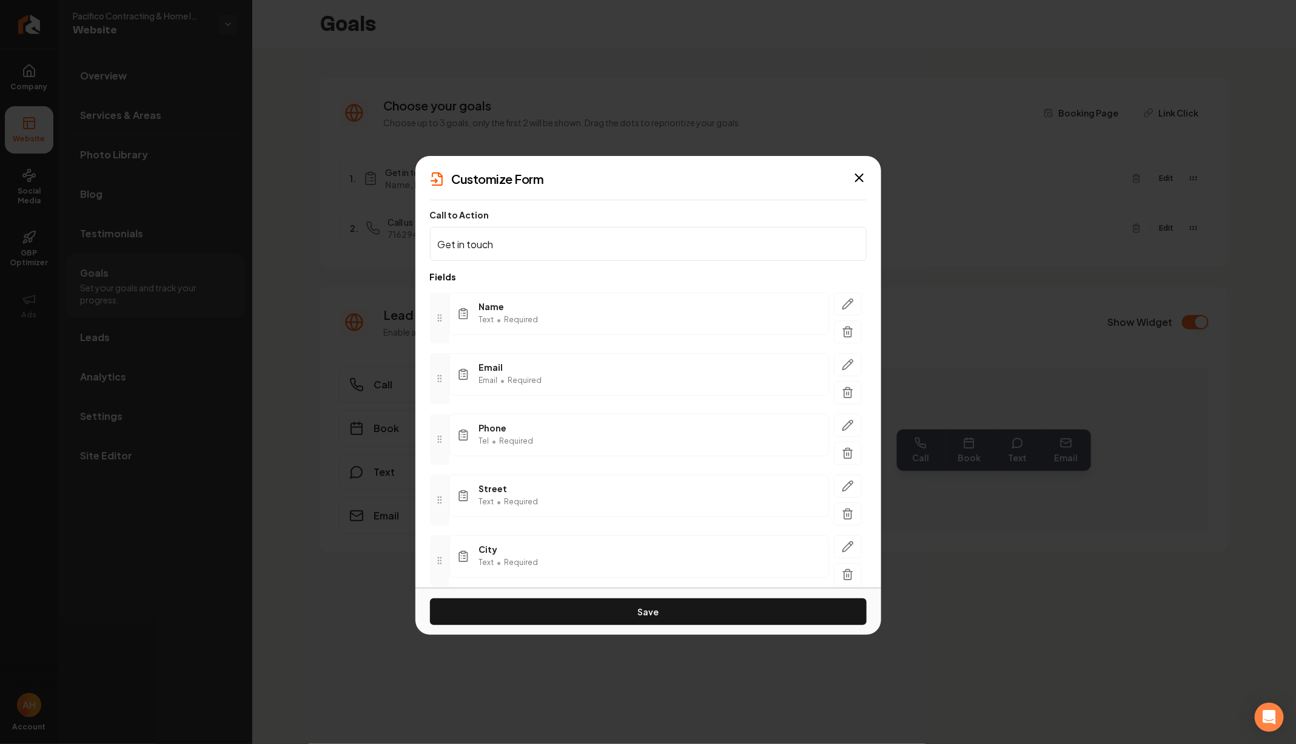
scroll to position [171, 0]
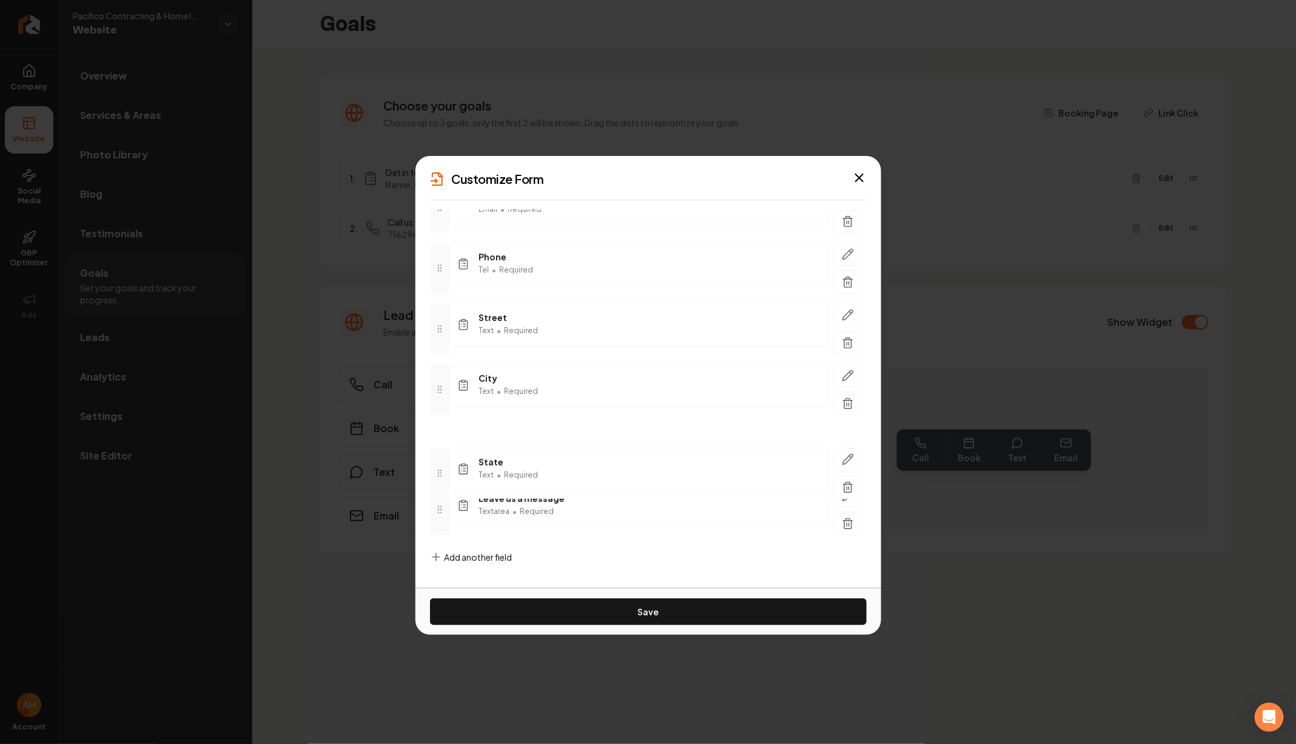
drag, startPoint x: 437, startPoint y: 514, endPoint x: 440, endPoint y: 457, distance: 57.1
click at [440, 457] on div at bounding box center [439, 473] width 19 height 51
click at [446, 551] on span "Add another field" at bounding box center [479, 557] width 68 height 12
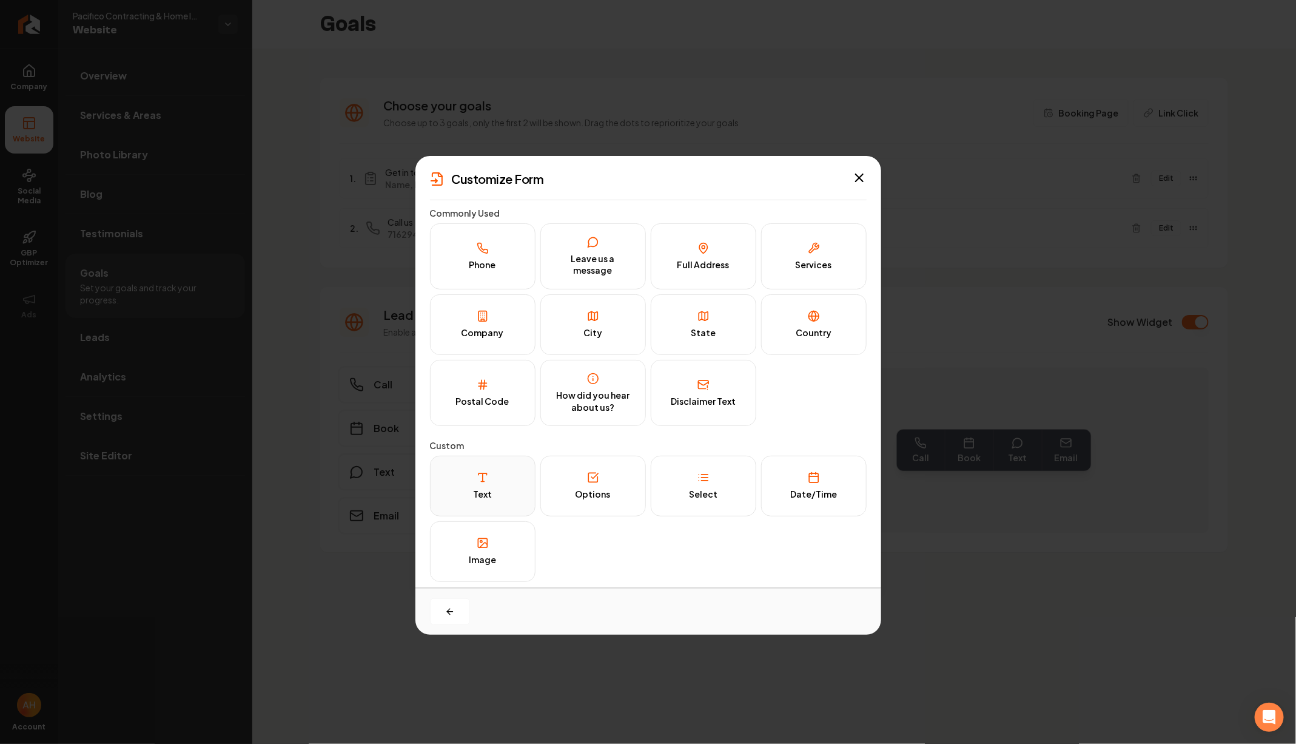
click at [502, 458] on button "Text" at bounding box center [483, 485] width 106 height 61
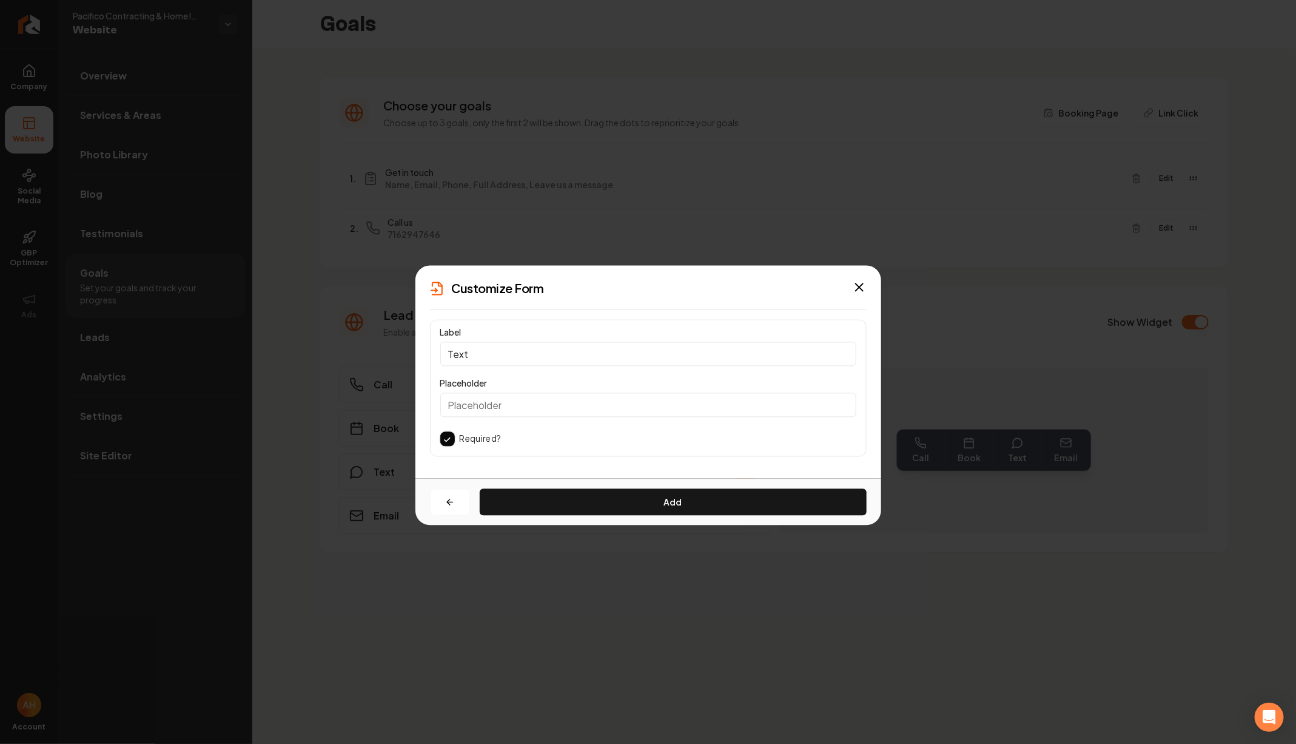
scroll to position [0, 0]
click at [526, 360] on input "Text" at bounding box center [648, 354] width 416 height 24
type input "Zip Code"
click at [596, 504] on button "Add" at bounding box center [673, 502] width 387 height 27
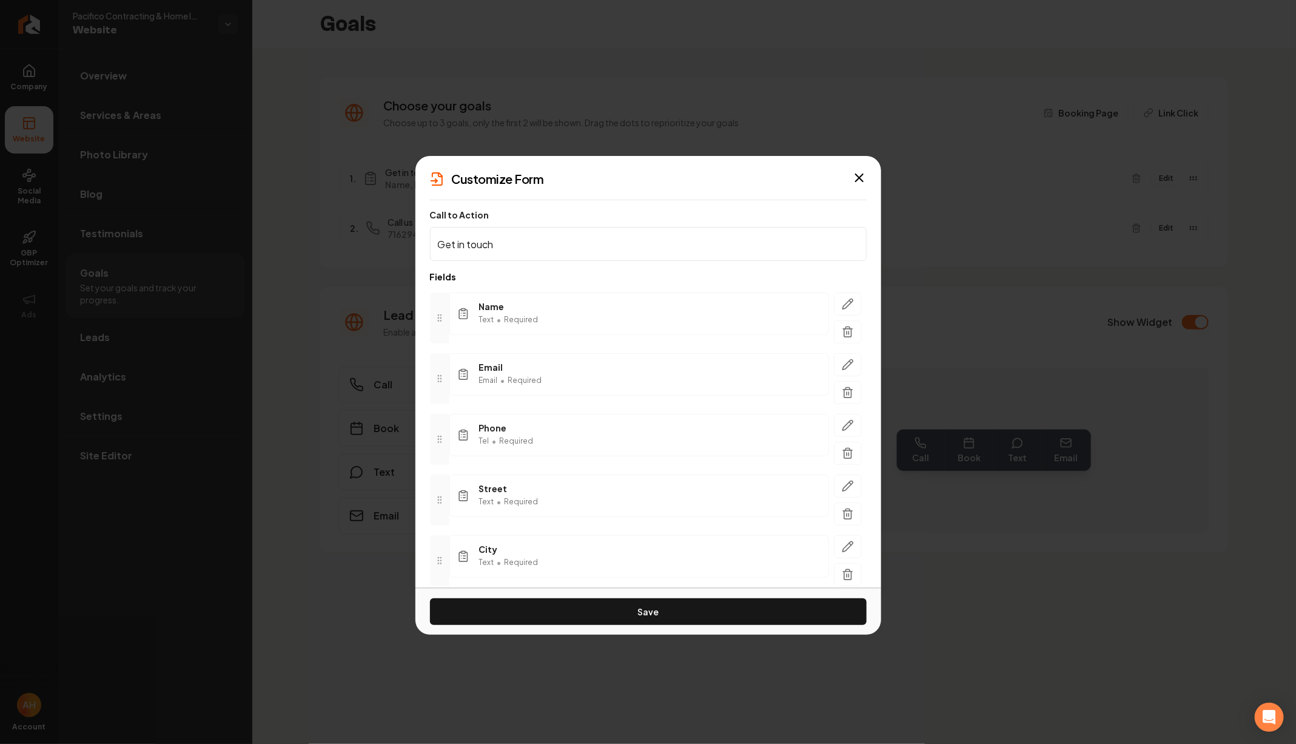
scroll to position [230, 0]
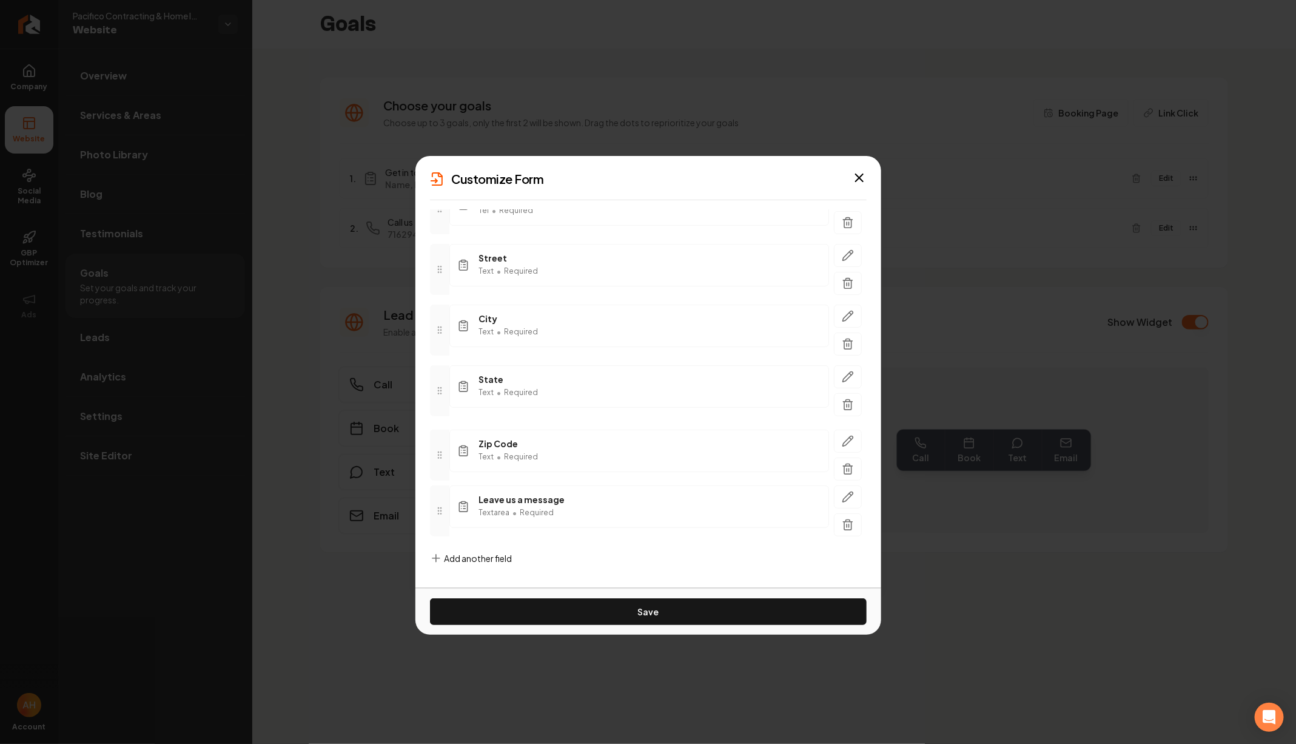
drag, startPoint x: 436, startPoint y: 514, endPoint x: 436, endPoint y: 457, distance: 57.0
click at [436, 457] on div at bounding box center [439, 454] width 19 height 51
click at [530, 616] on button "Save" at bounding box center [648, 611] width 437 height 27
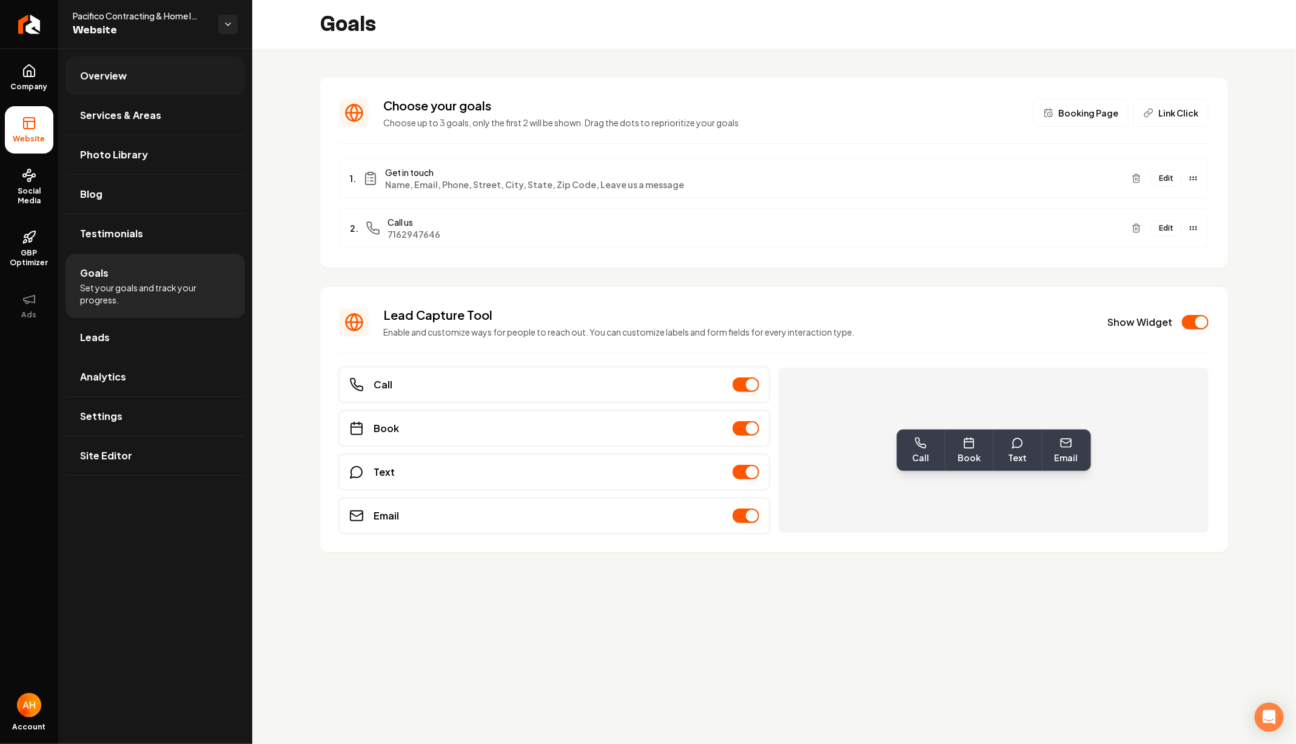
click at [139, 74] on link "Overview" at bounding box center [155, 75] width 180 height 39
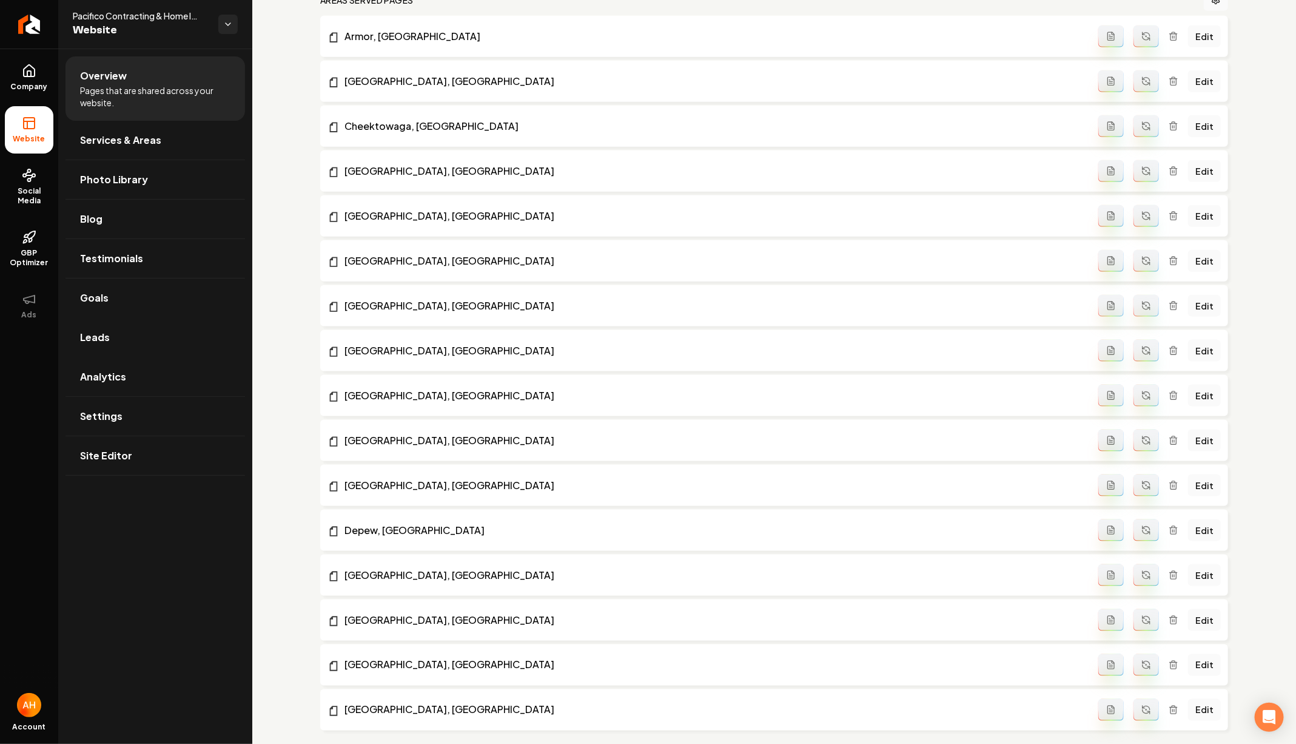
scroll to position [983, 0]
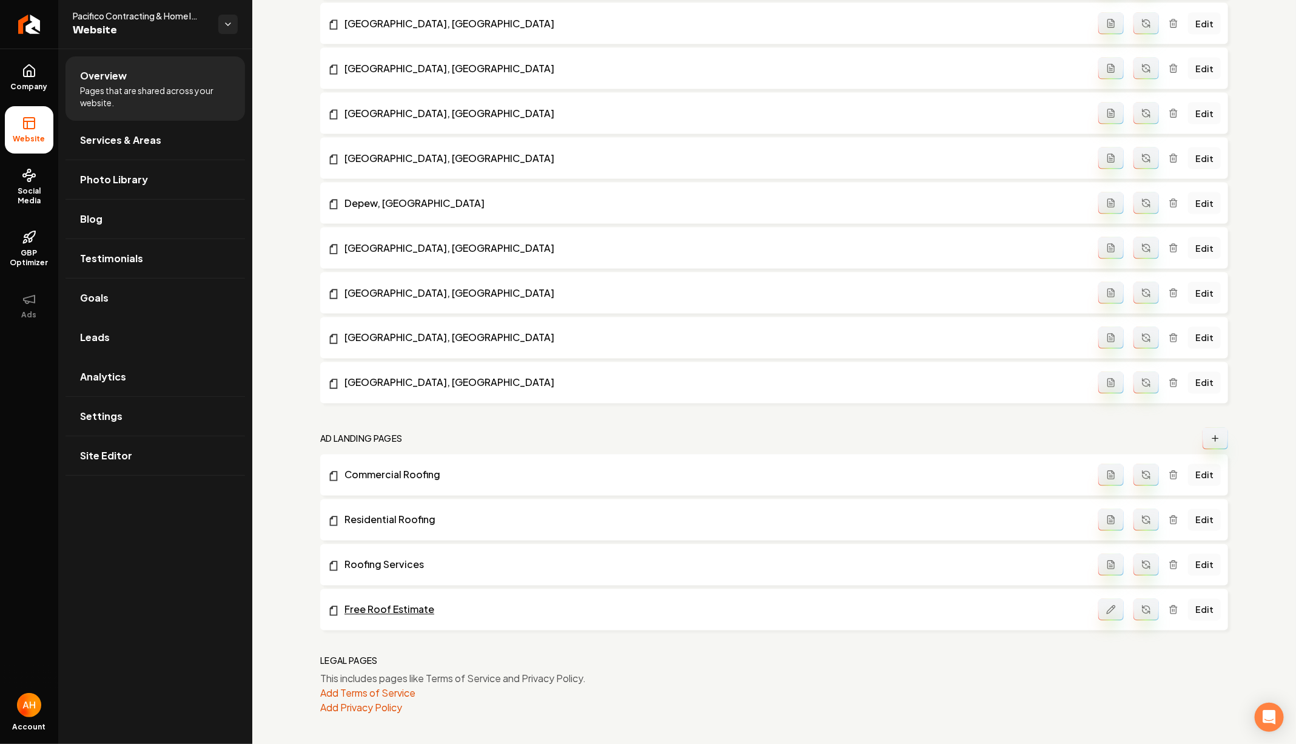
click at [381, 611] on link "Free Roof Estimate" at bounding box center [712, 609] width 771 height 15
